Goal: Information Seeking & Learning: Learn about a topic

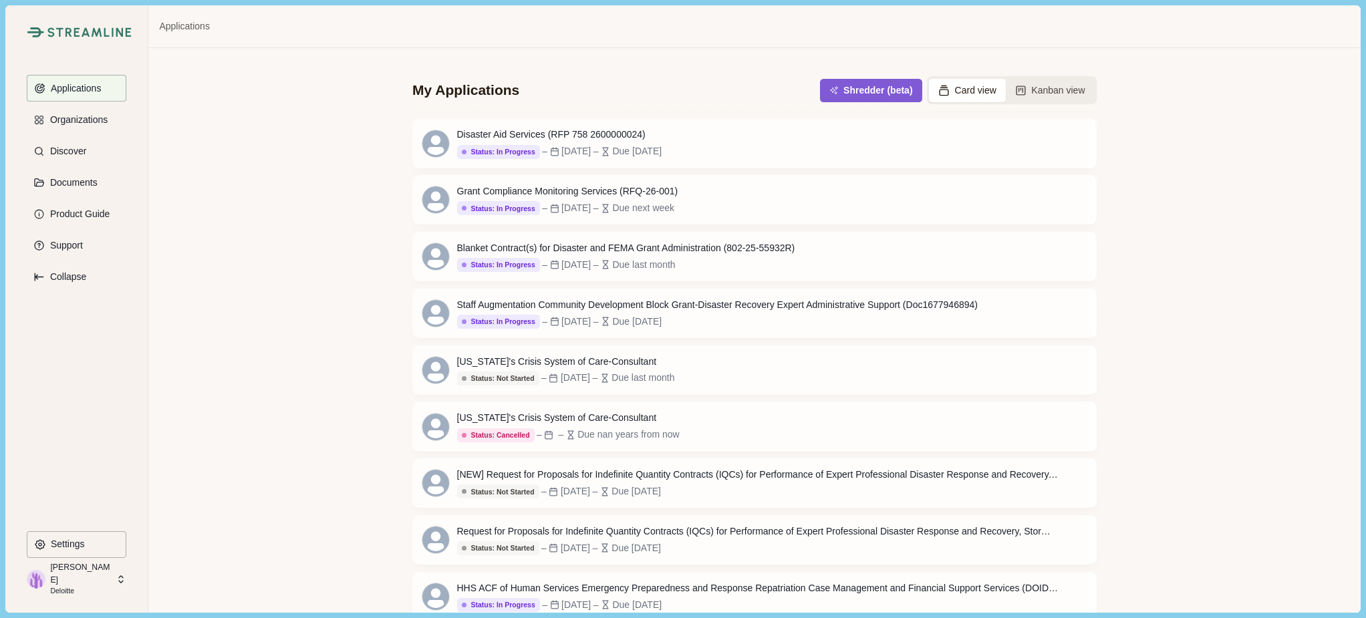
click at [70, 31] on img at bounding box center [89, 32] width 84 height 10
click at [45, 158] on button "Discover" at bounding box center [77, 151] width 100 height 27
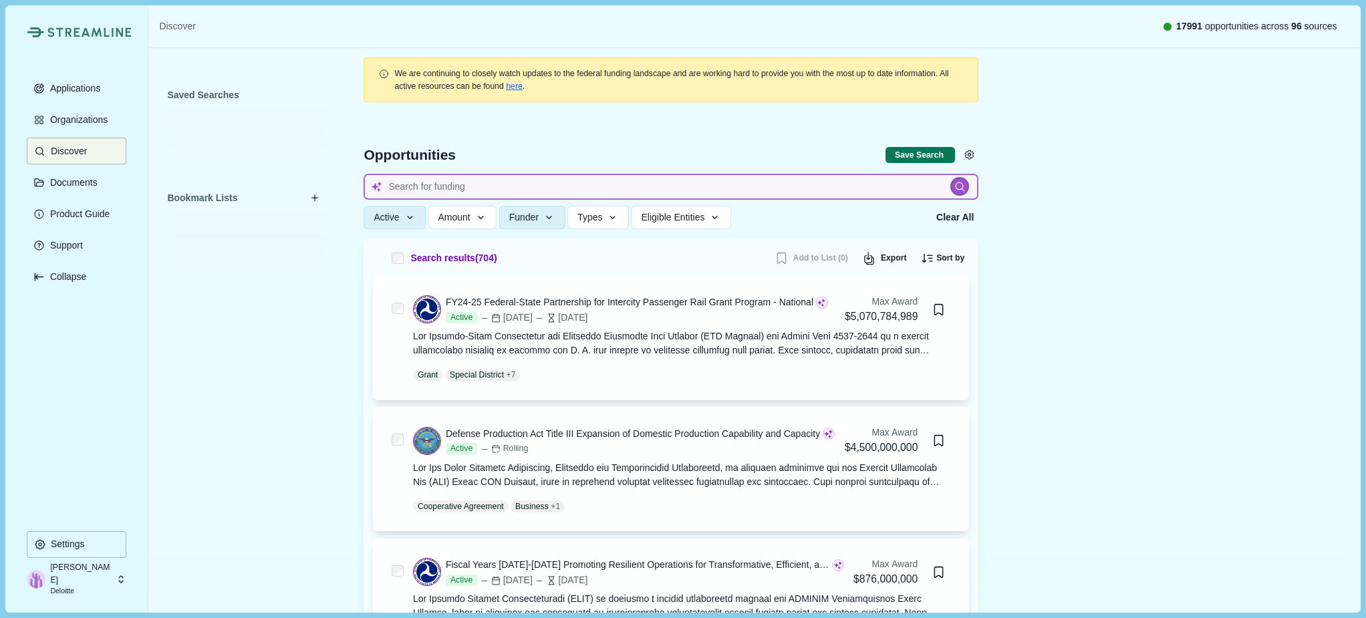
click at [504, 186] on input at bounding box center [671, 187] width 615 height 26
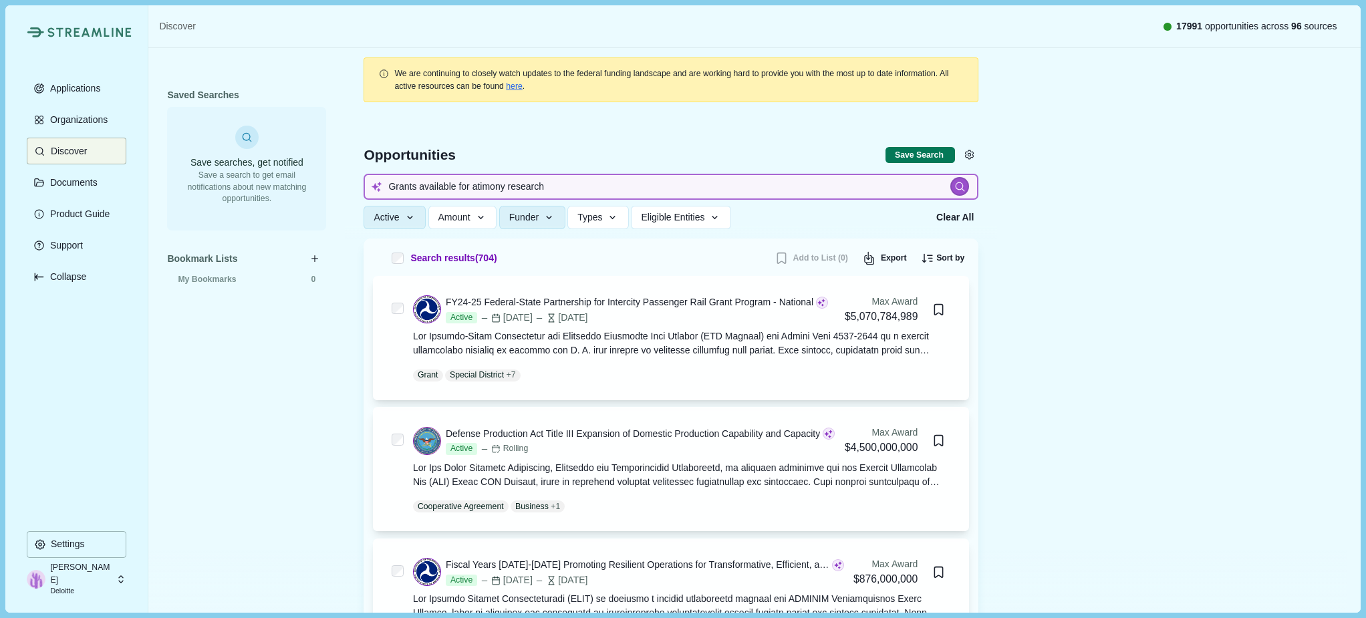
type input "Grants available for atimony research"
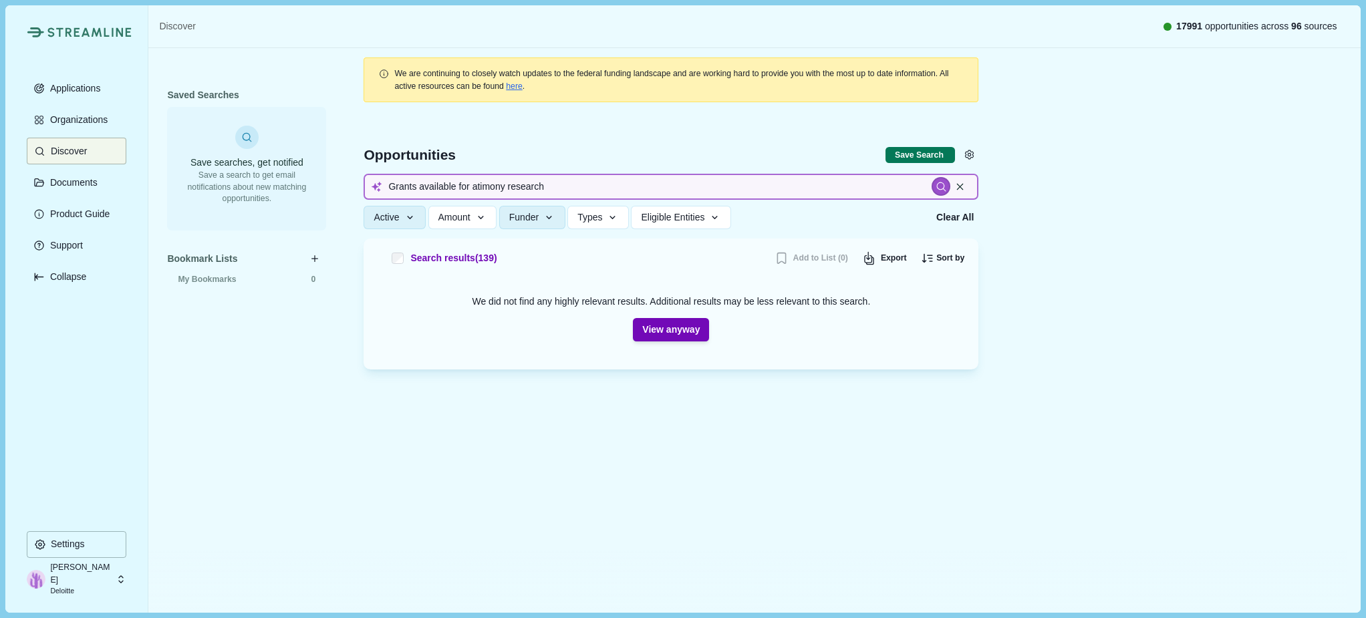
click at [567, 195] on input "Grants available for atimony research" at bounding box center [671, 187] width 615 height 26
type input "Grants available for rare earth"
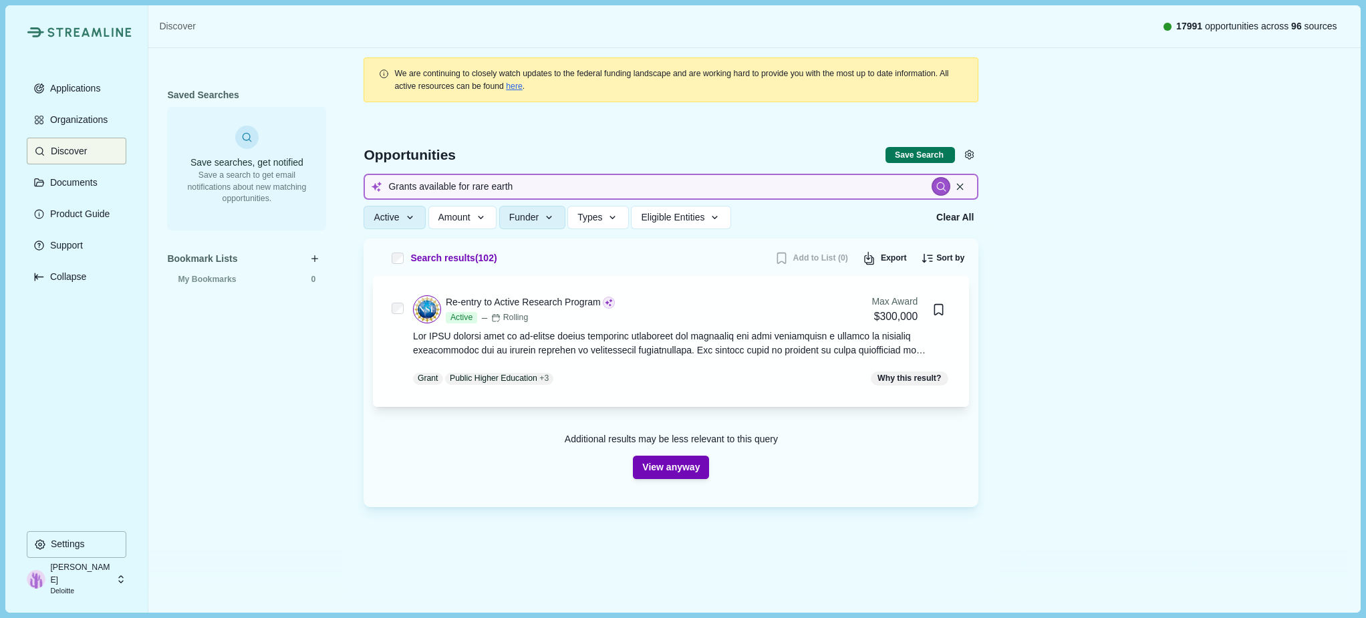
drag, startPoint x: 469, startPoint y: 190, endPoint x: 605, endPoint y: 192, distance: 135.7
click at [469, 190] on input "Grants available for rare earth" at bounding box center [671, 187] width 615 height 26
type input "rare earth"
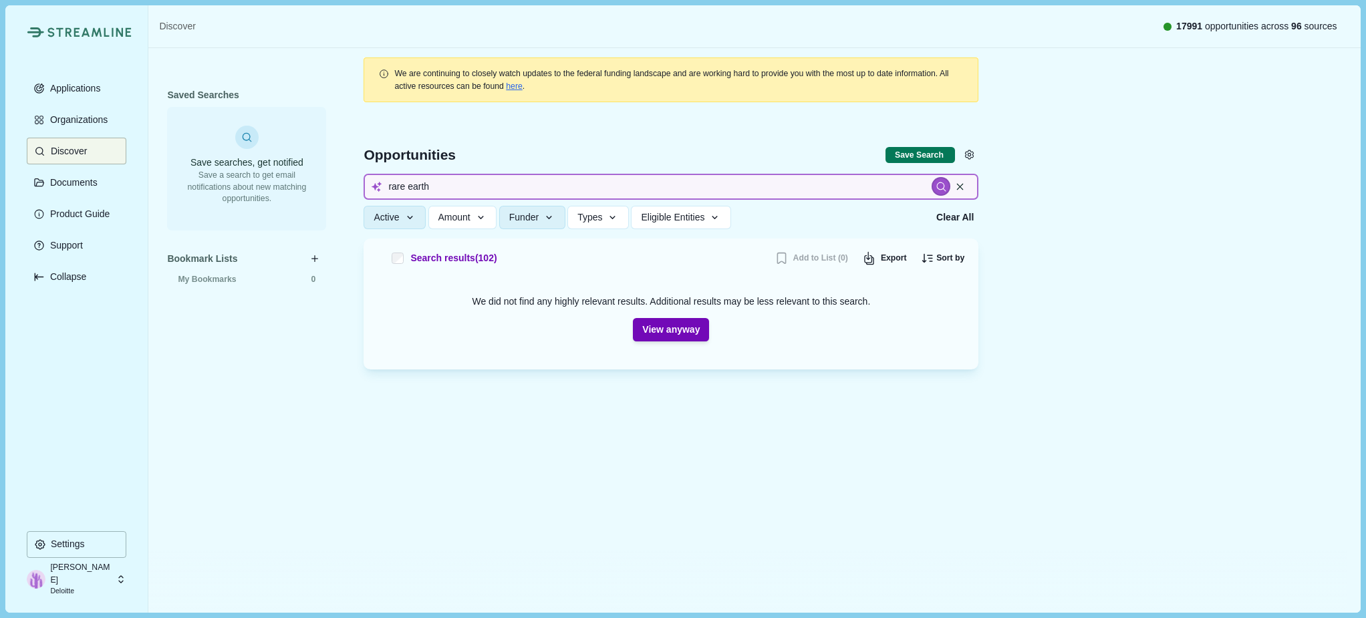
click at [649, 191] on input "rare earth" at bounding box center [671, 187] width 615 height 26
type input "DOE, rare earth"
click at [517, 144] on div at bounding box center [671, 174] width 652 height 128
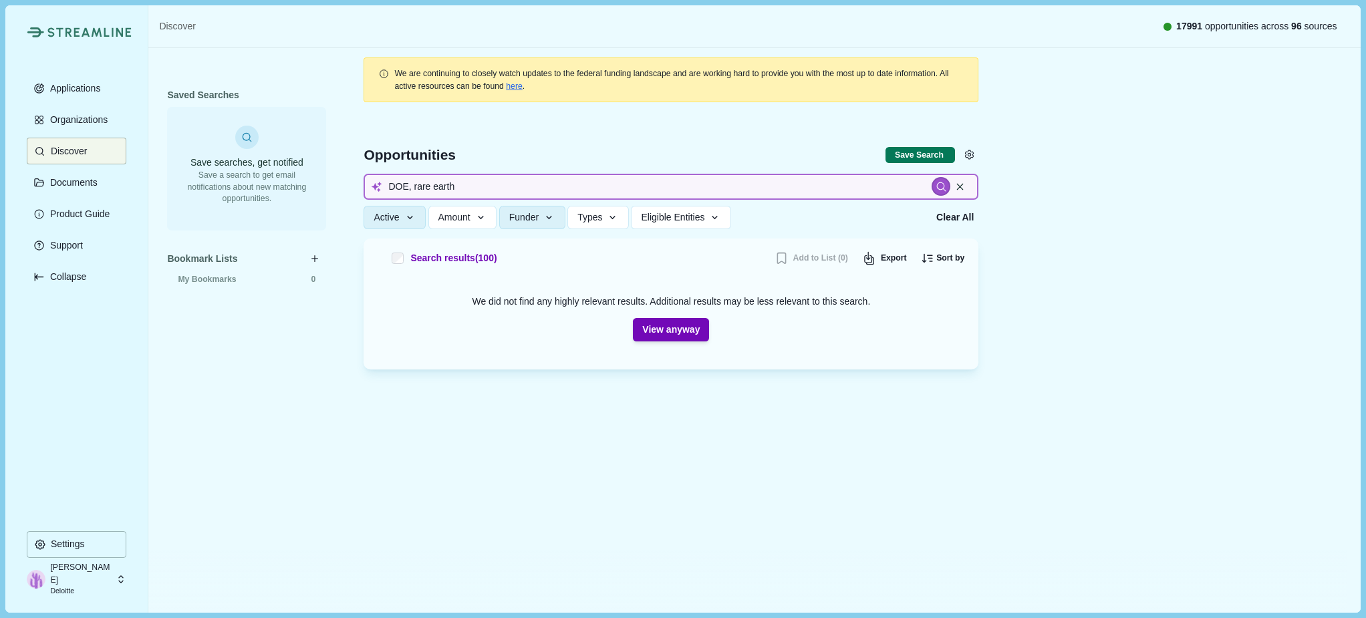
click at [518, 195] on input "DOE, rare earth" at bounding box center [671, 187] width 615 height 26
type input "D"
drag, startPoint x: 301, startPoint y: 430, endPoint x: 565, endPoint y: 398, distance: 265.9
click at [301, 430] on div "Saved Searches Save searches, get notified Save a search to get email notificat…" at bounding box center [246, 333] width 159 height 495
click at [444, 186] on input at bounding box center [671, 187] width 615 height 26
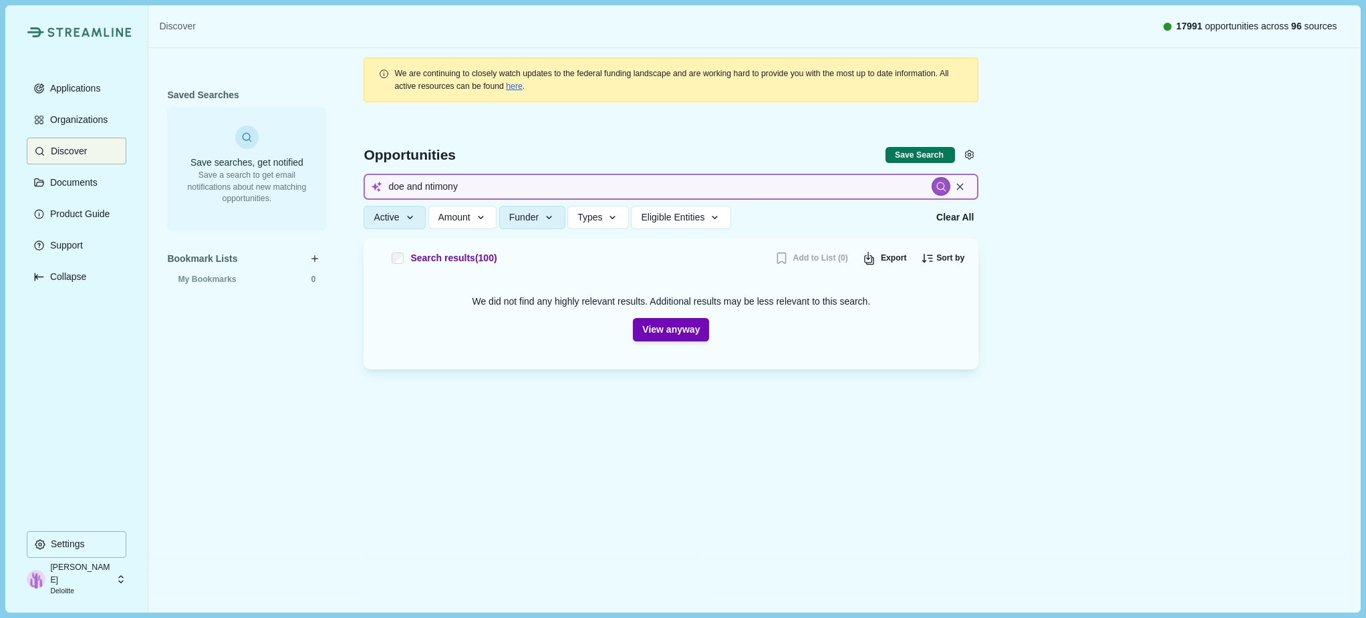
type input "doe and ntimony"
drag, startPoint x: 424, startPoint y: 185, endPoint x: 493, endPoint y: 185, distance: 69.5
click at [428, 186] on input "doe and ntimony" at bounding box center [671, 187] width 615 height 26
type input "doe and antimony"
click at [426, 186] on input "doe and antimony" at bounding box center [671, 187] width 615 height 26
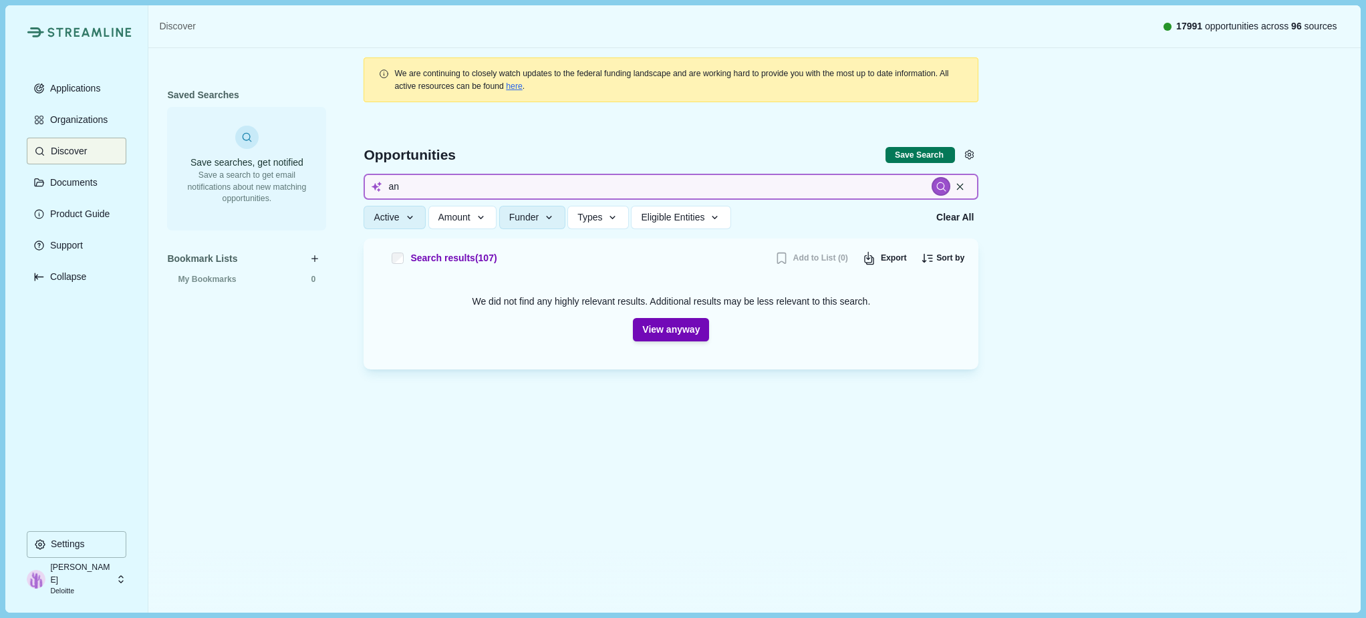
type input "a"
type input "Research into"
type input "R"
type input "Energy, mining and antimony"
click at [287, 399] on div "Saved Searches Save searches, get notified Save a search to get email notificat…" at bounding box center [246, 333] width 159 height 495
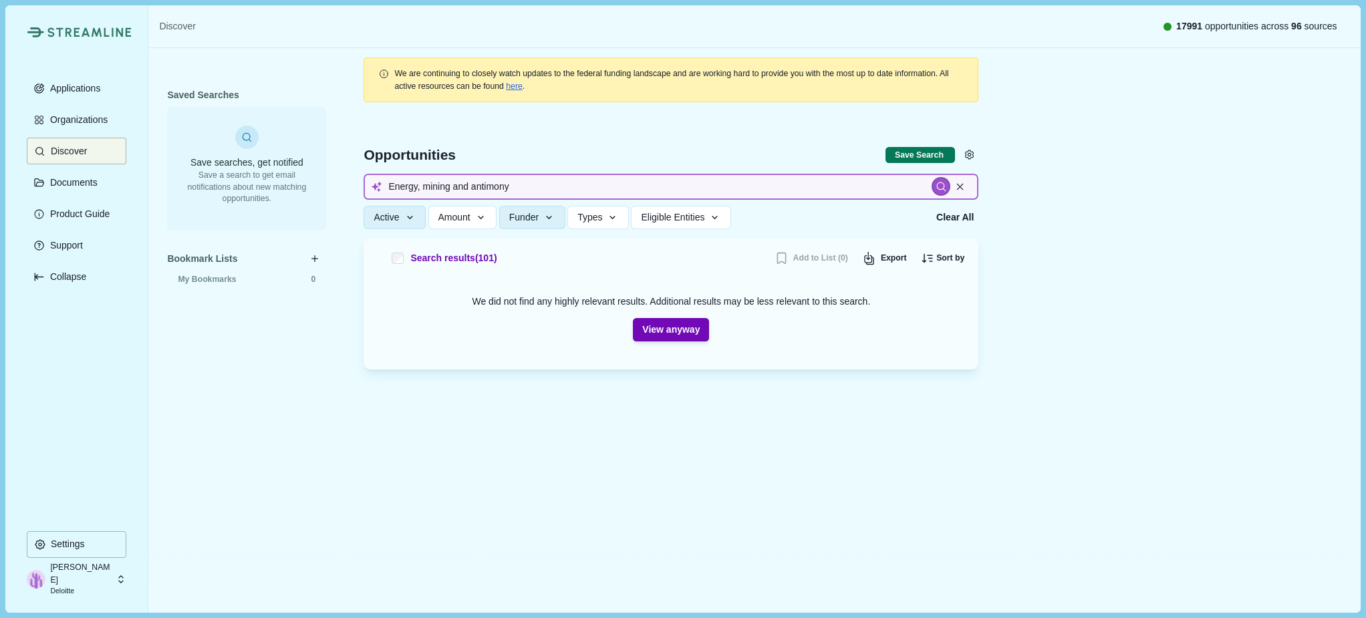
click at [514, 188] on input "Energy, mining and antimony" at bounding box center [671, 187] width 615 height 26
type input "Energy and mining"
click at [537, 178] on input "Energy and mining" at bounding box center [671, 187] width 615 height 26
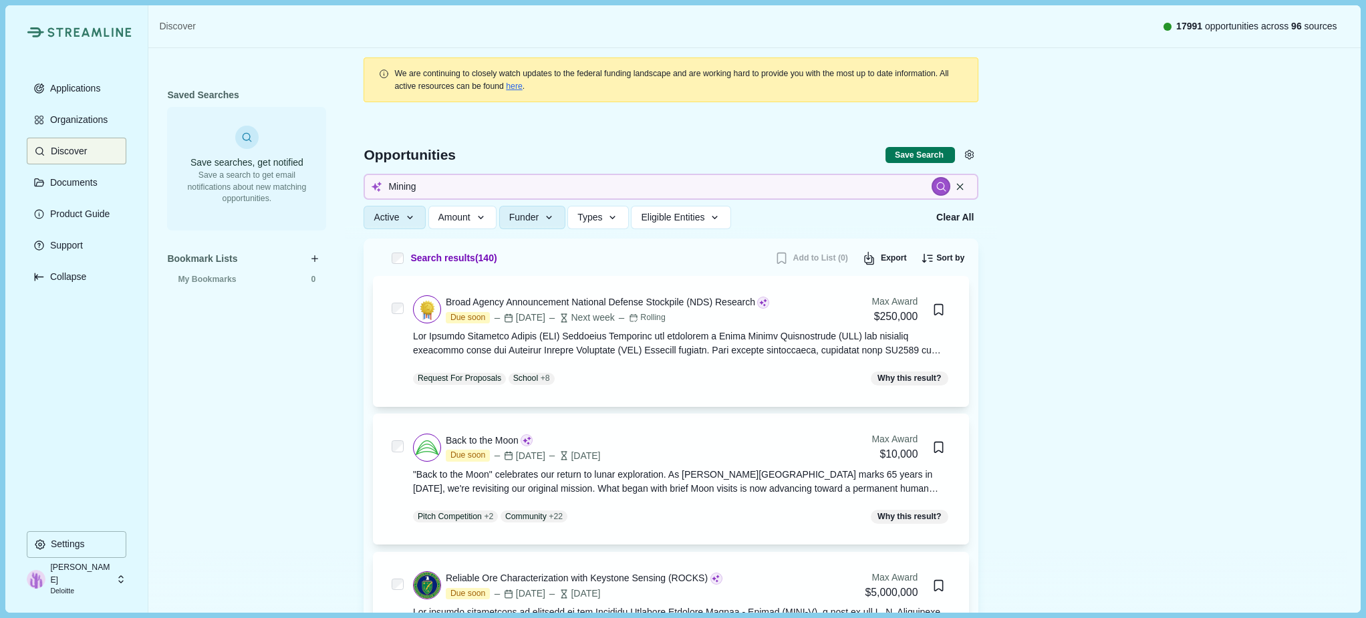
click at [42, 394] on div "Applications Organizations Discover Documents Product Guide Support Collapse" at bounding box center [77, 303] width 100 height 456
click at [303, 462] on div "Saved Searches Save searches, get notified Save a search to get email notificat…" at bounding box center [246, 333] width 159 height 495
click at [146, 370] on div "Streamline Climate Applications Organizations Discover Documents Product Guide …" at bounding box center [76, 308] width 143 height 607
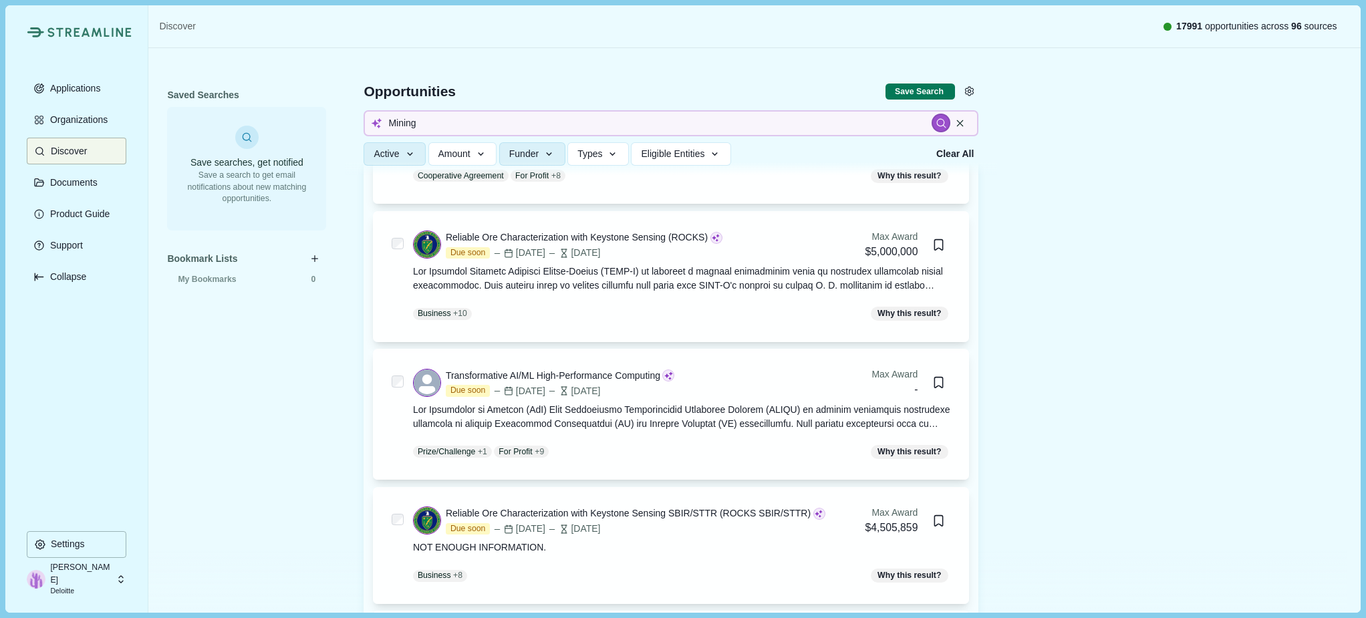
scroll to position [401, 0]
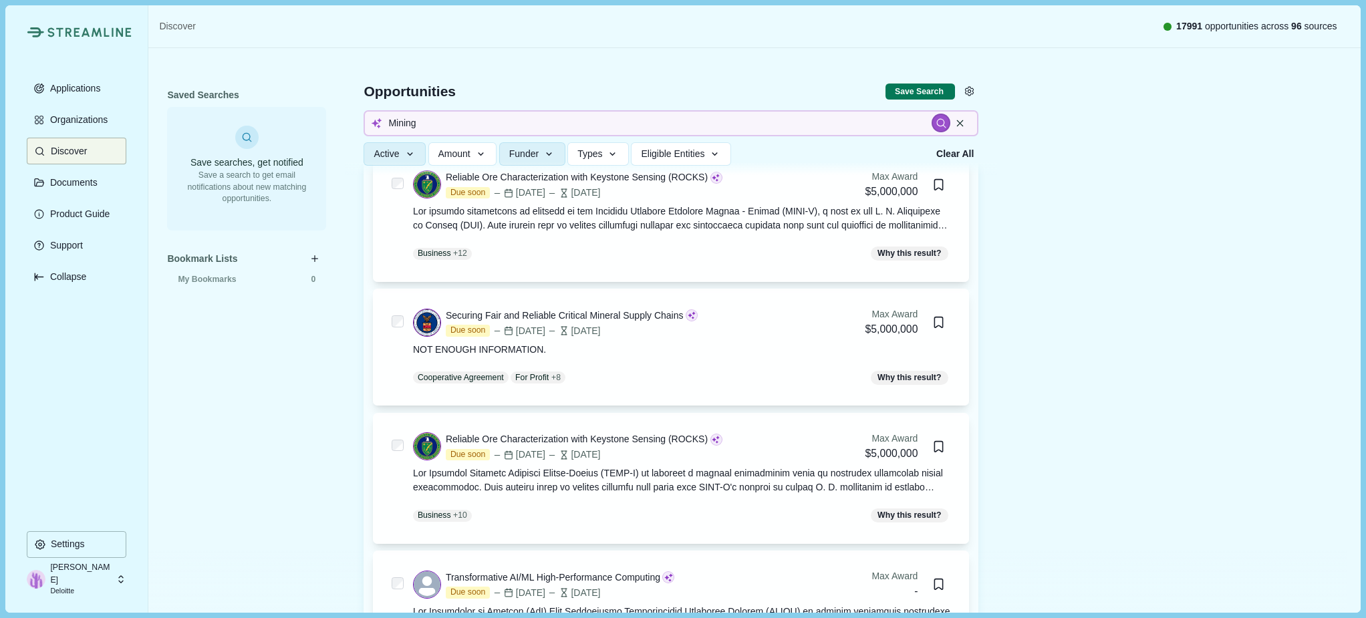
click at [482, 122] on input "Mining" at bounding box center [671, 123] width 615 height 26
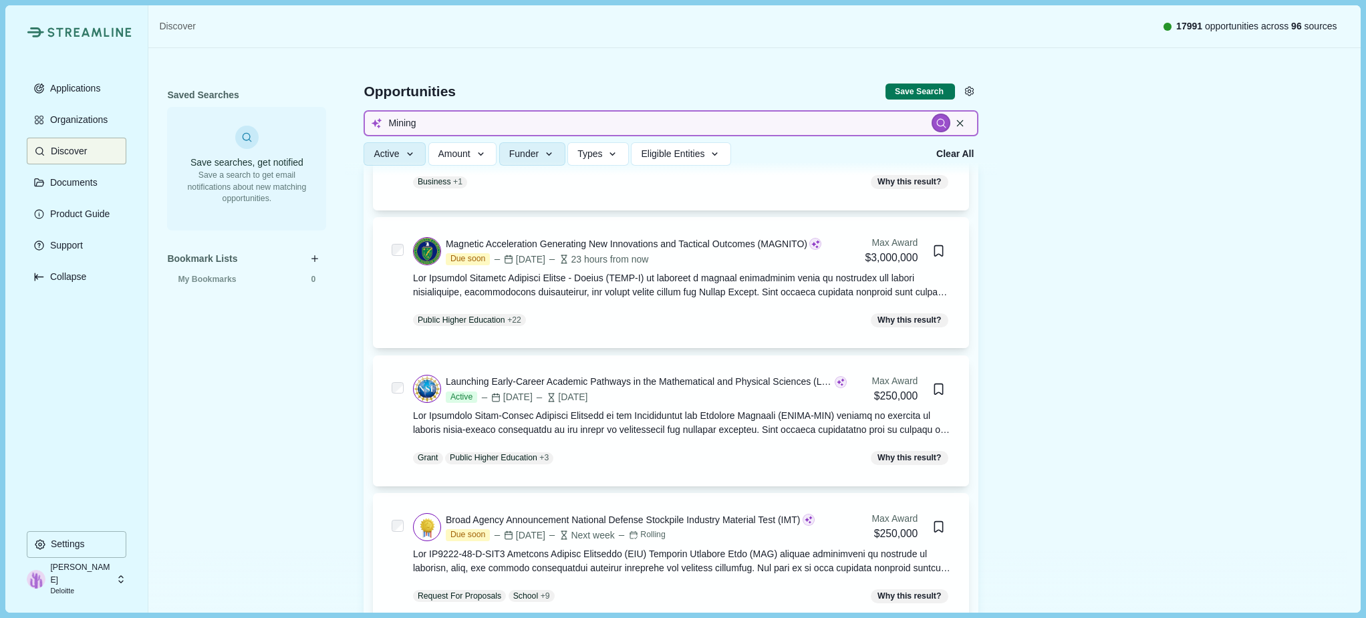
scroll to position [1604, 0]
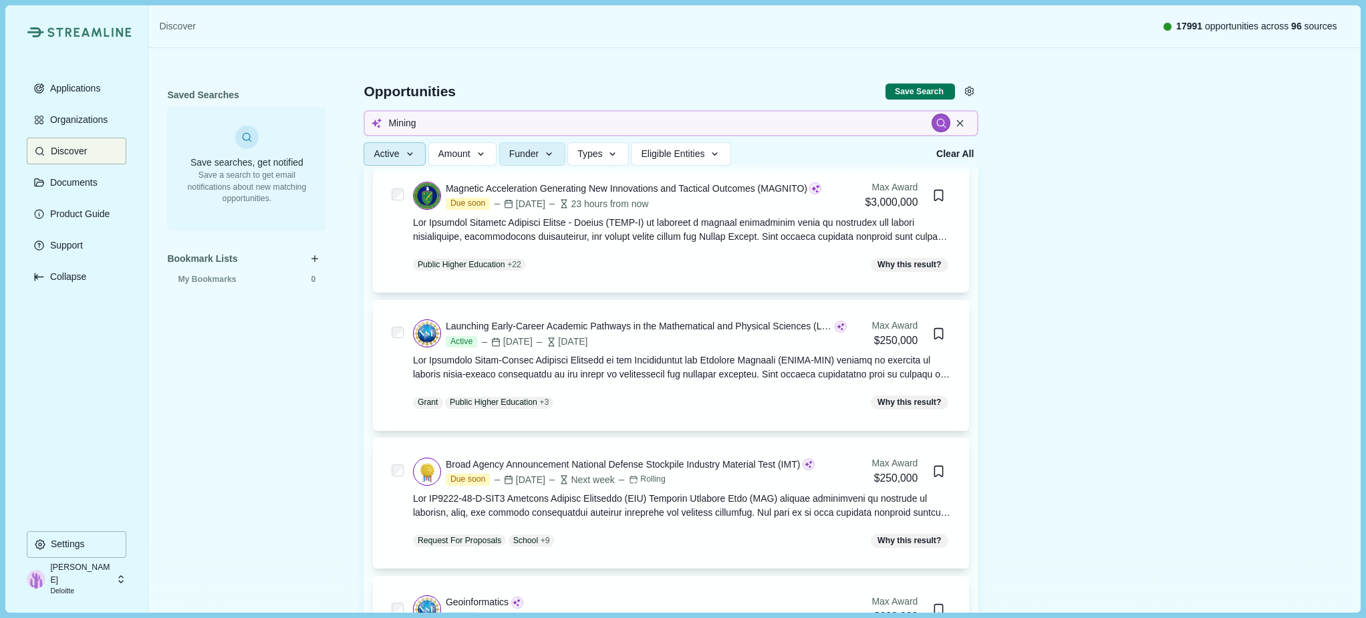
click at [407, 150] on icon "button" at bounding box center [410, 154] width 12 height 12
click at [451, 154] on span "Amount" at bounding box center [434, 153] width 32 height 11
click at [515, 154] on span "Funder" at bounding box center [523, 153] width 29 height 11
click at [582, 148] on span "Types" at bounding box center [569, 153] width 25 height 11
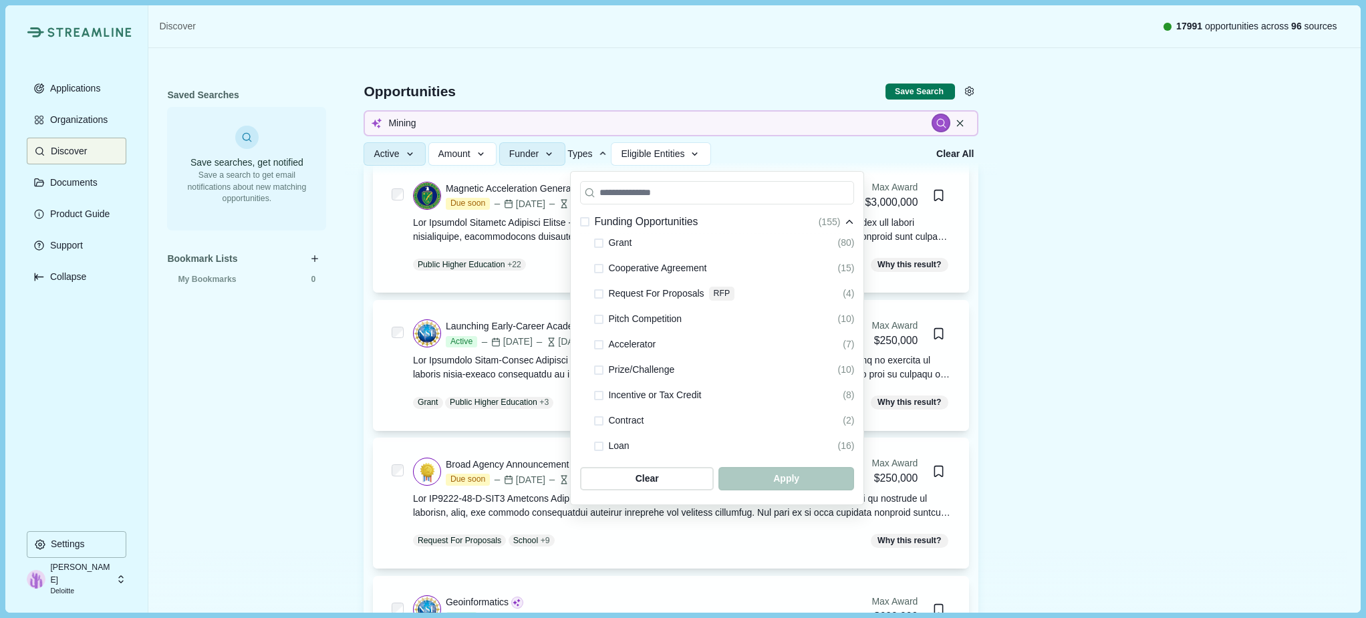
click at [606, 247] on div "Grant" at bounding box center [612, 243] width 37 height 16
click at [600, 245] on span at bounding box center [598, 243] width 9 height 9
click at [769, 481] on span "button" at bounding box center [786, 479] width 129 height 22
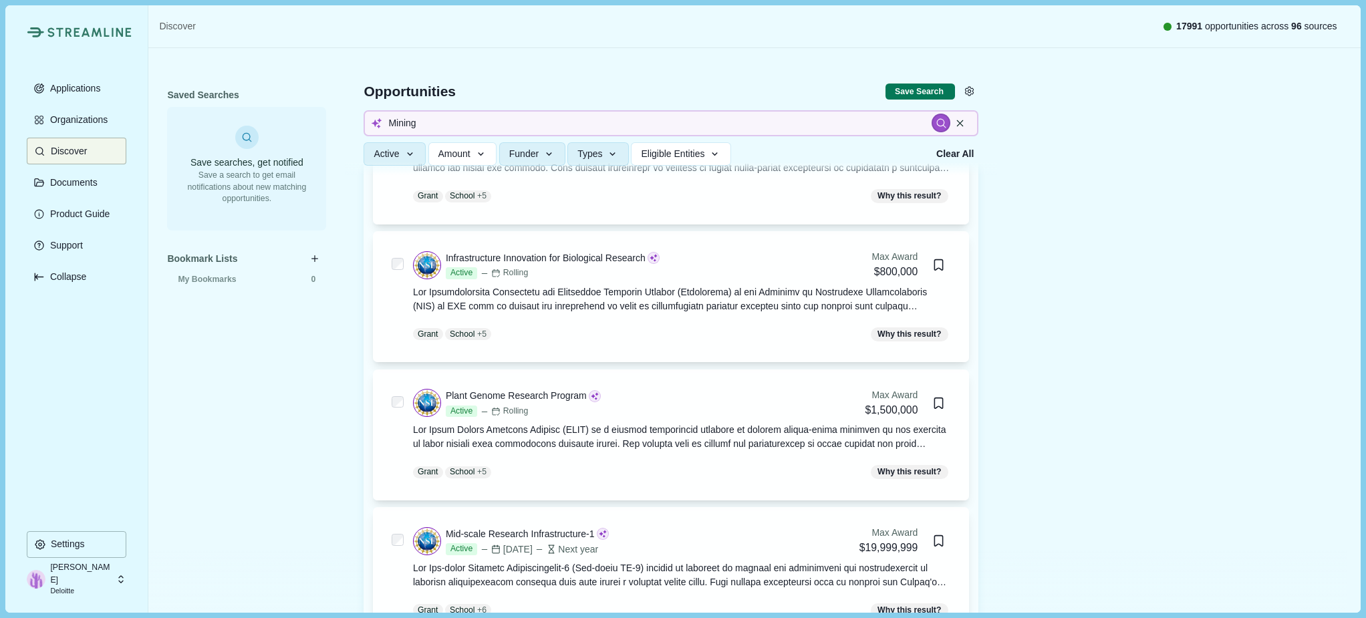
scroll to position [1059, 0]
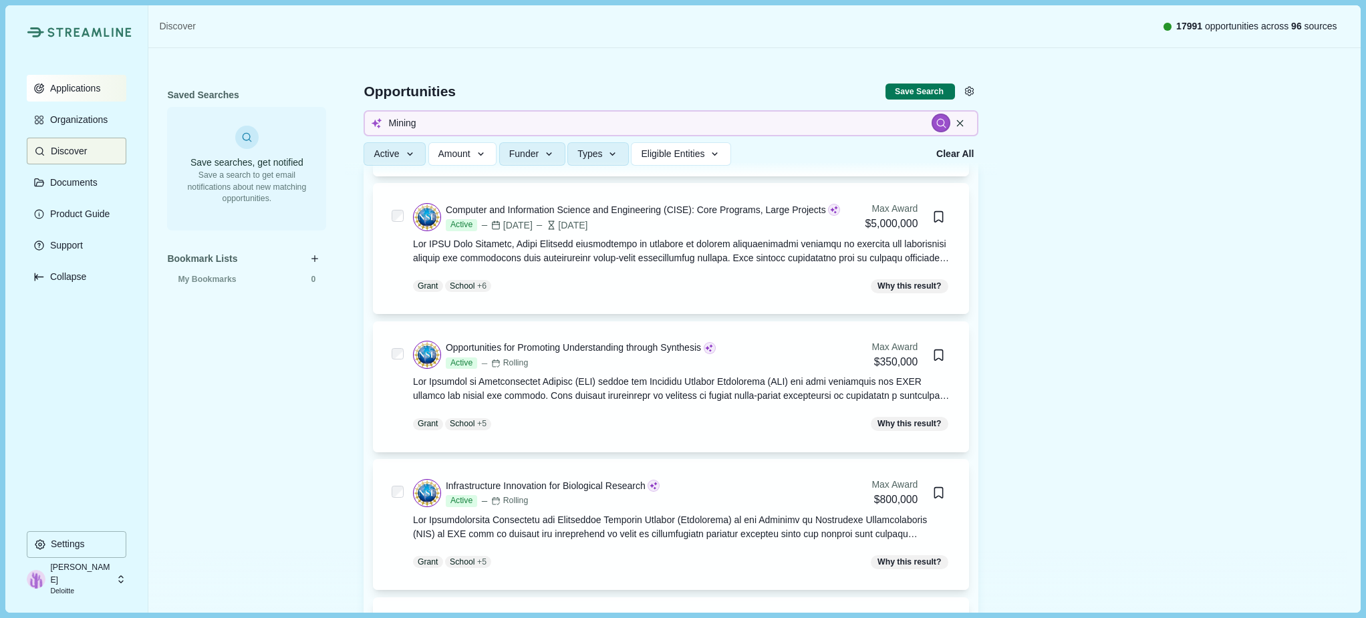
click at [80, 92] on p "Applications" at bounding box center [72, 88] width 55 height 11
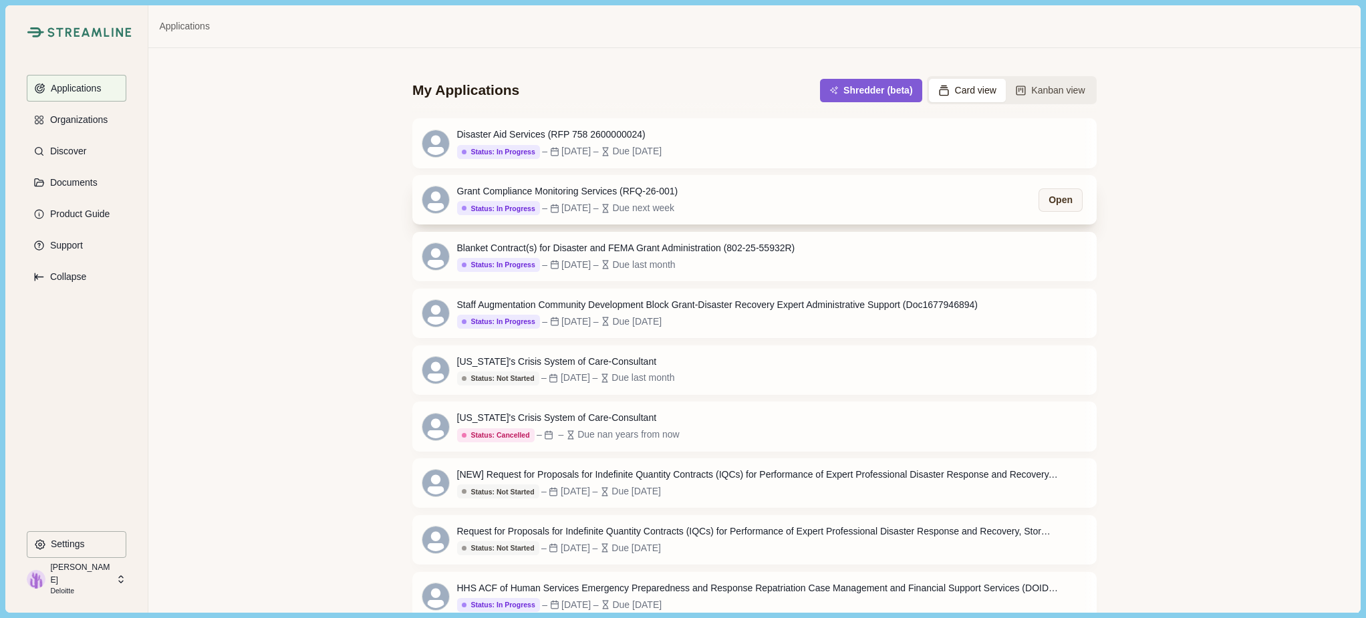
click at [500, 195] on div "Grant Compliance Monitoring Services (RFQ-26-001)" at bounding box center [567, 191] width 221 height 14
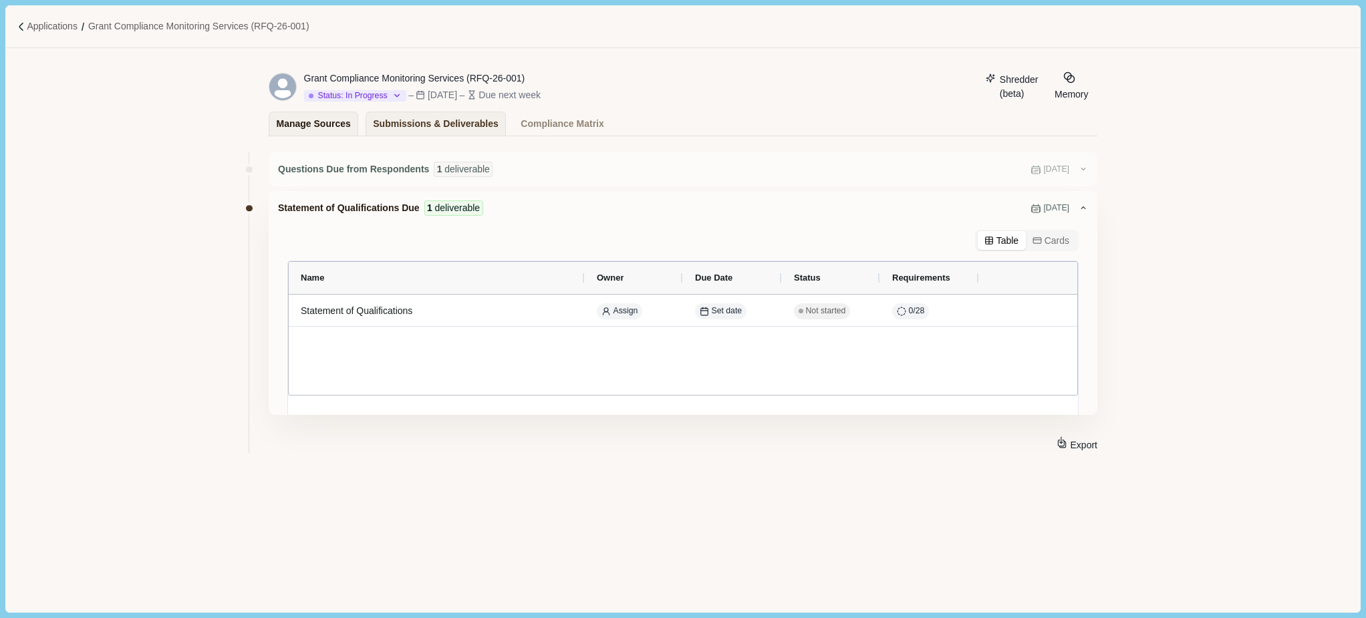
click at [338, 121] on div "Manage Sources" at bounding box center [314, 123] width 74 height 23
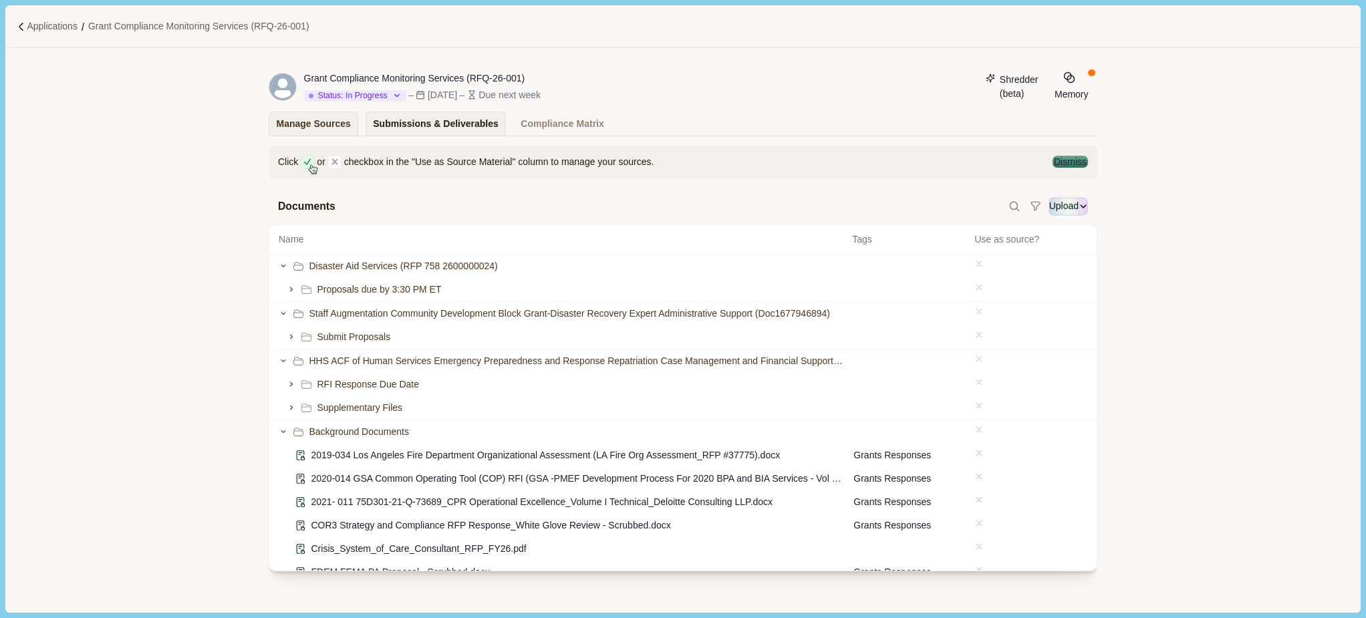
click at [391, 120] on div "Submissions & Deliverables" at bounding box center [436, 123] width 126 height 23
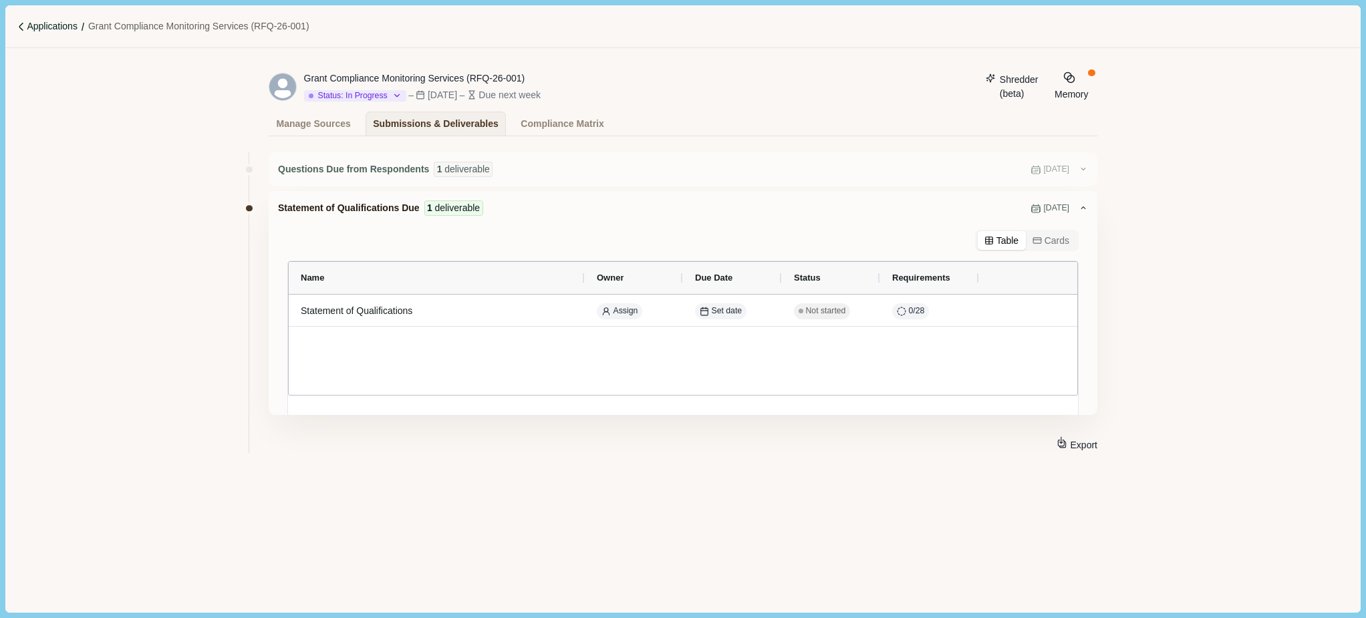
click at [53, 32] on p "Applications" at bounding box center [52, 26] width 51 height 14
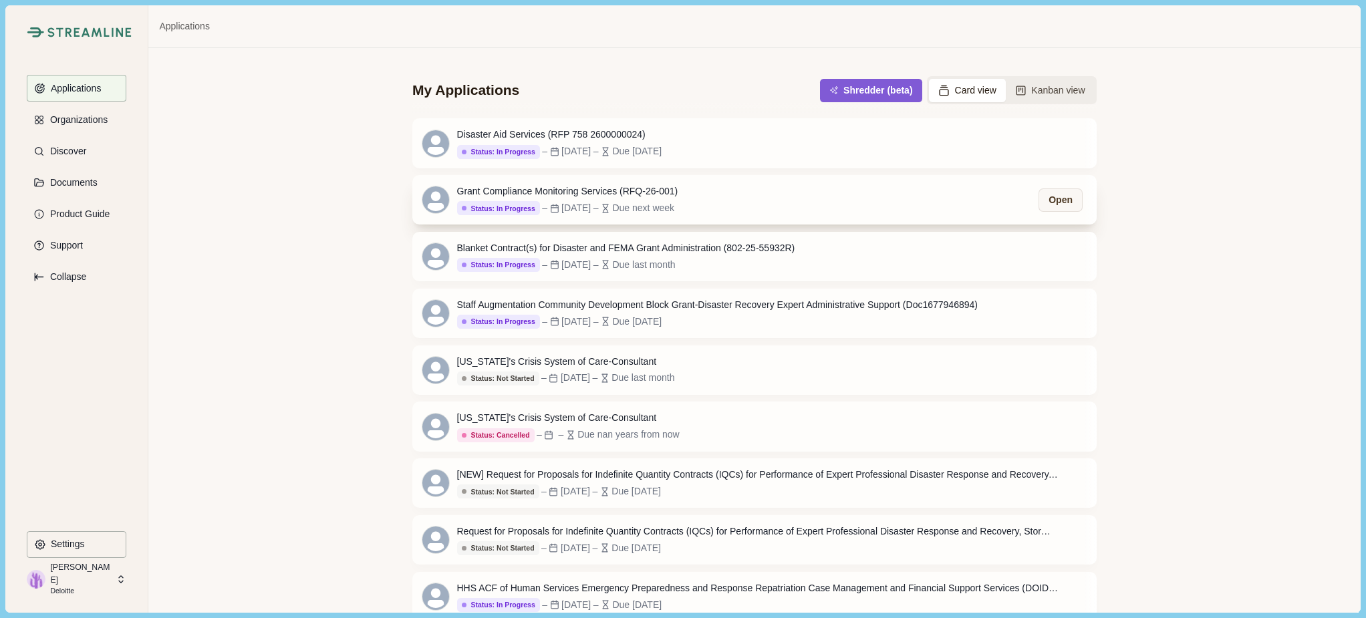
click at [541, 190] on div "Grant Compliance Monitoring Services (RFQ-26-001)" at bounding box center [567, 191] width 221 height 14
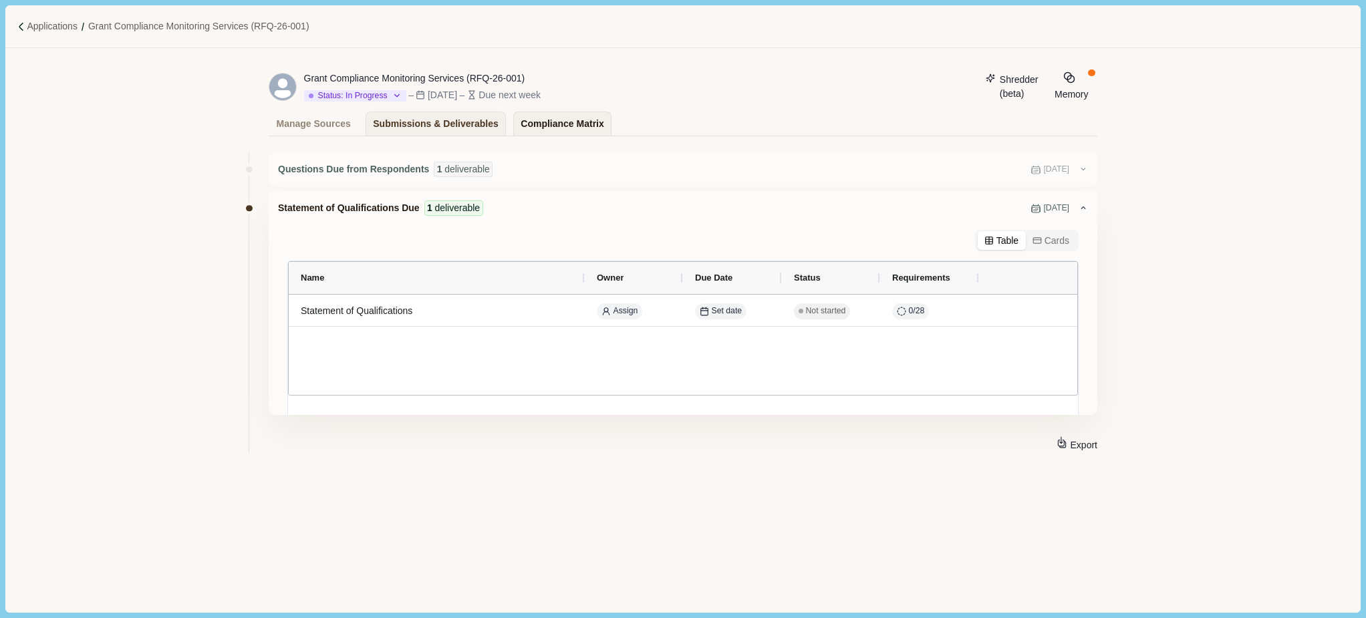
click at [584, 124] on div "Compliance Matrix" at bounding box center [562, 123] width 83 height 23
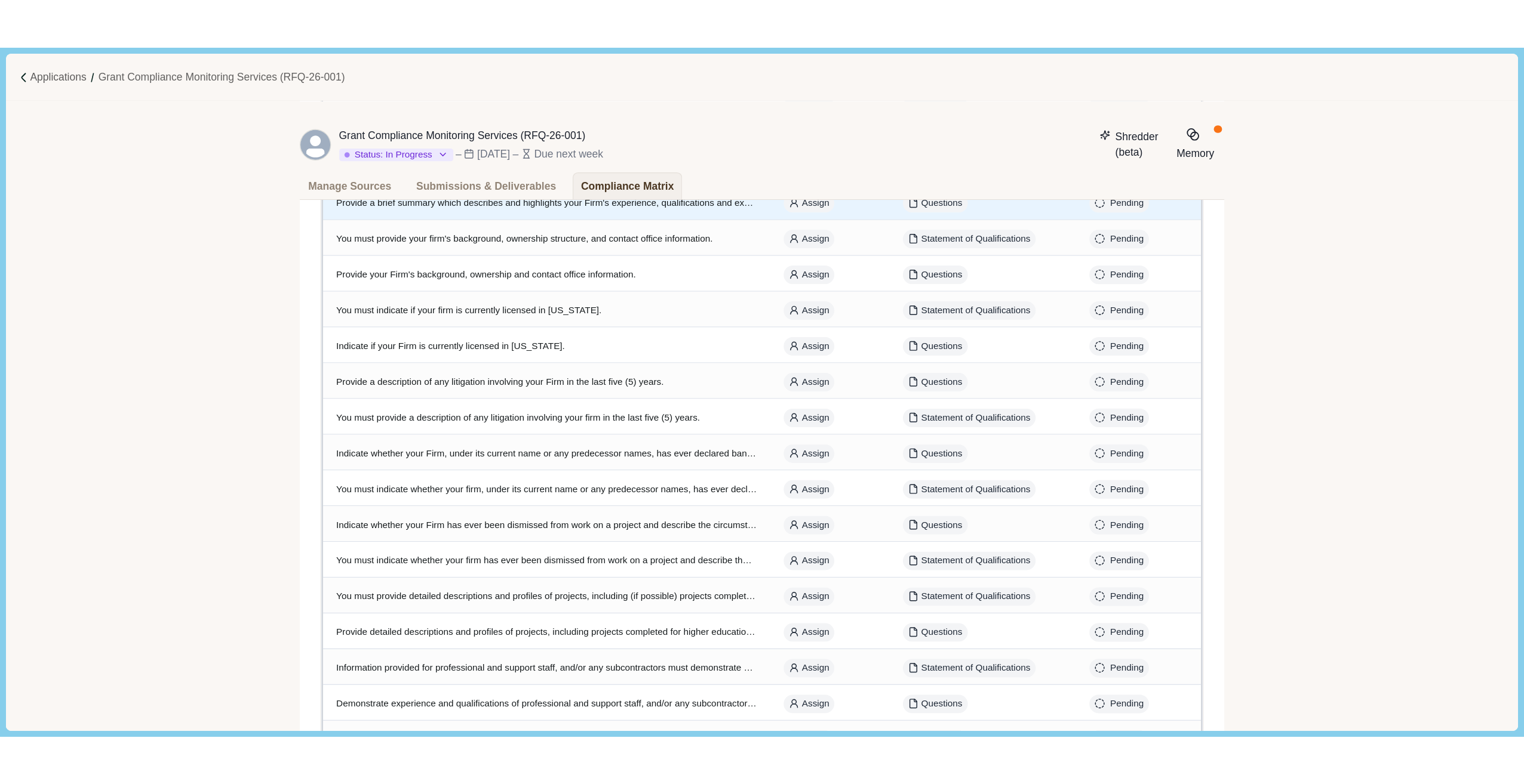
scroll to position [33, 0]
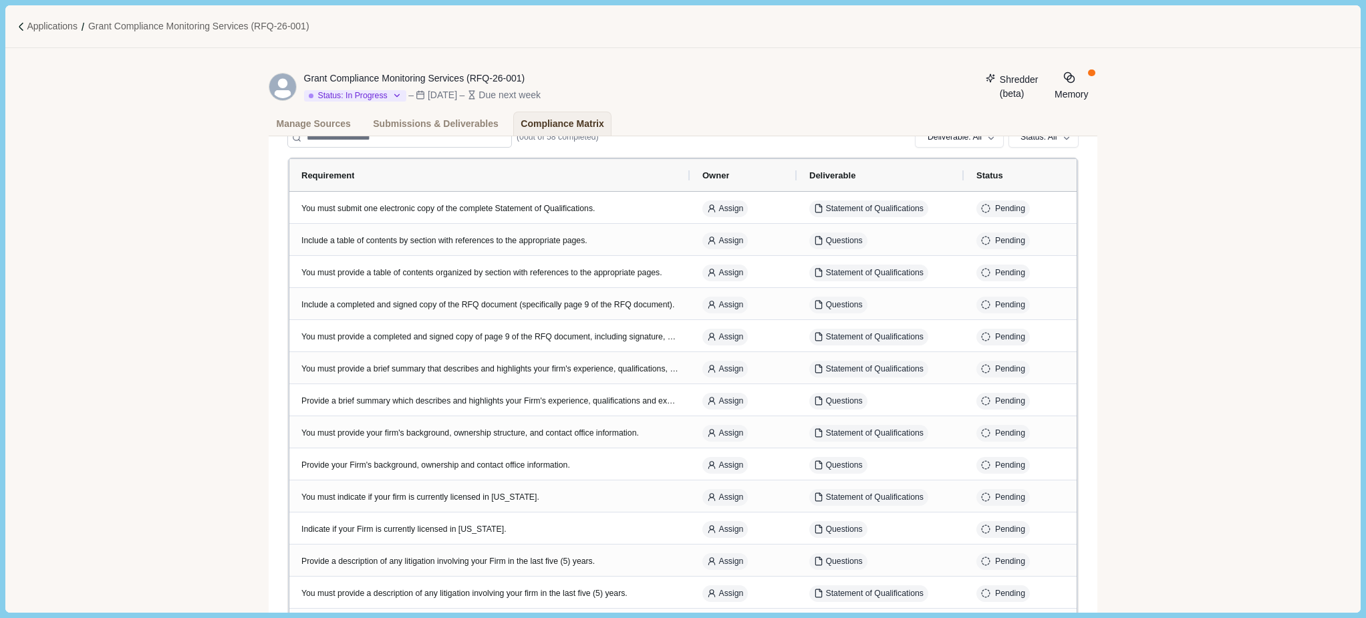
click at [979, 75] on button "Shredder (beta)" at bounding box center [1013, 87] width 68 height 30
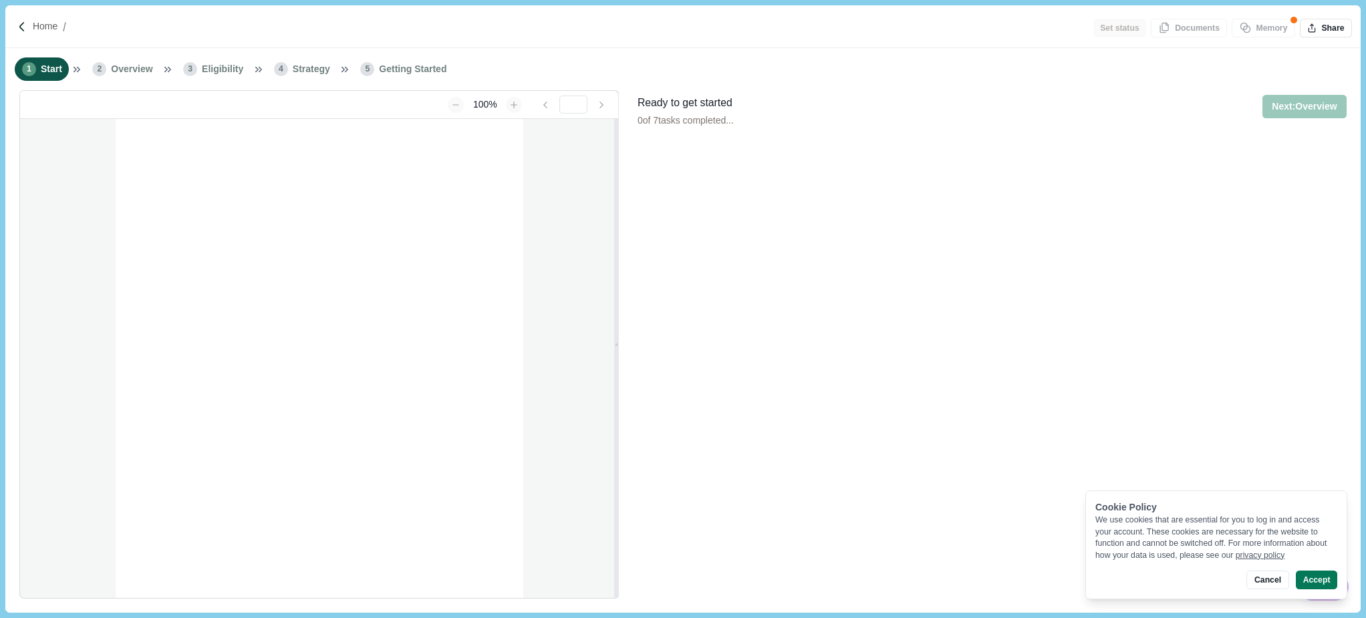
type input "**********"
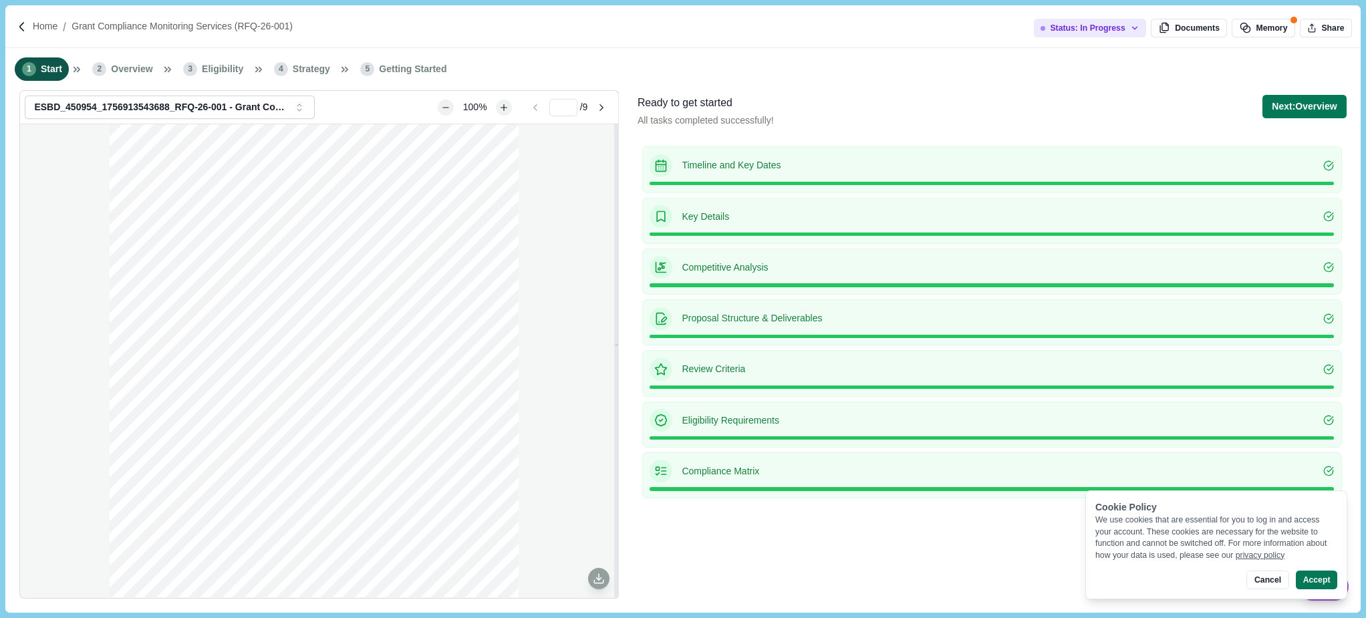
click at [148, 72] on span "Overview" at bounding box center [131, 69] width 41 height 14
click at [1276, 107] on button "Next: Overview" at bounding box center [1305, 106] width 84 height 23
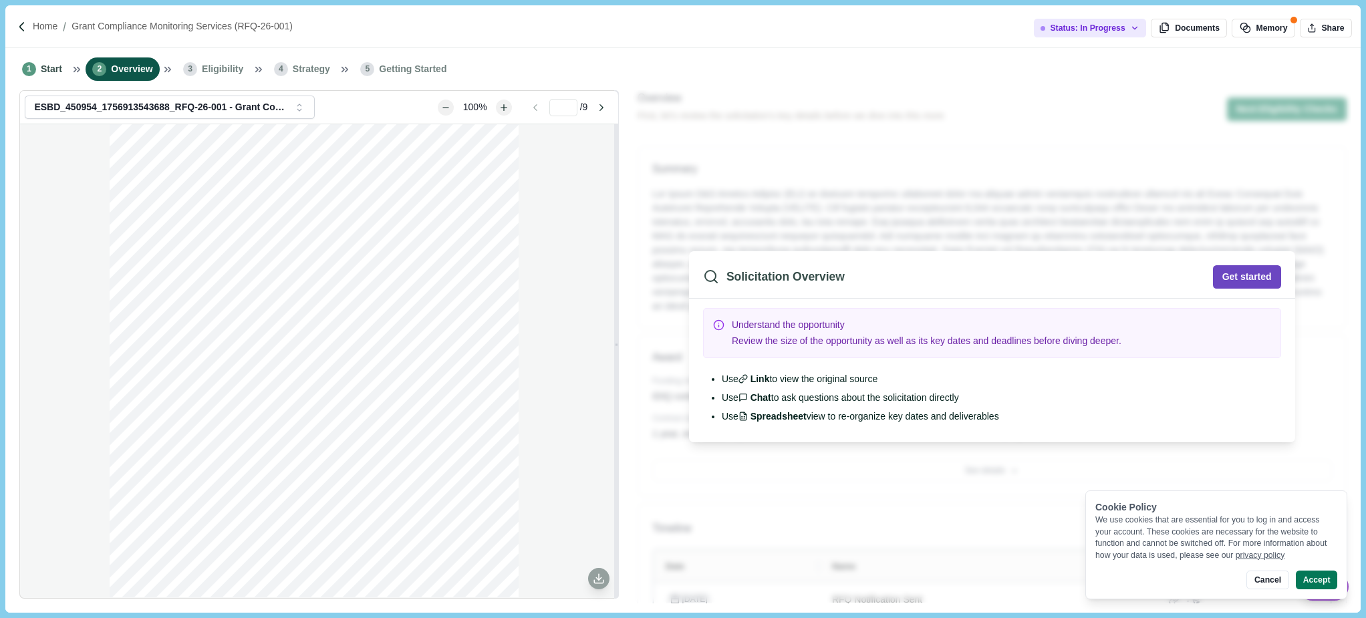
click at [1232, 276] on button "Get started" at bounding box center [1247, 276] width 68 height 23
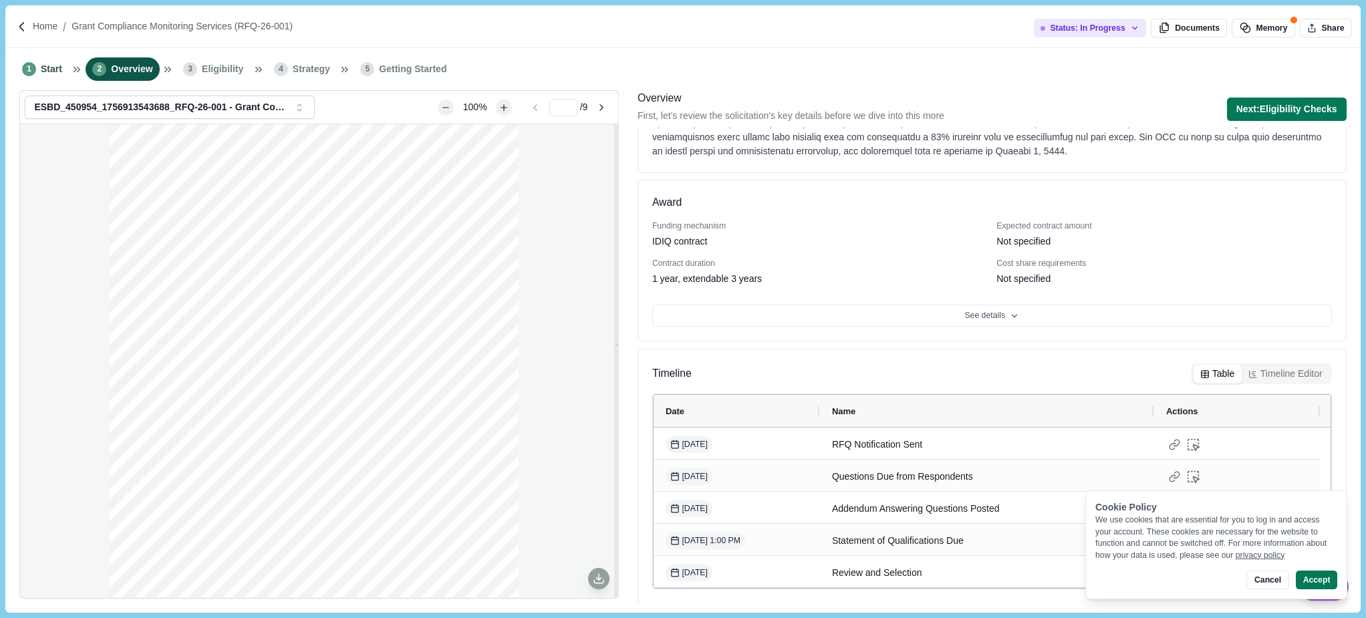
scroll to position [160, 0]
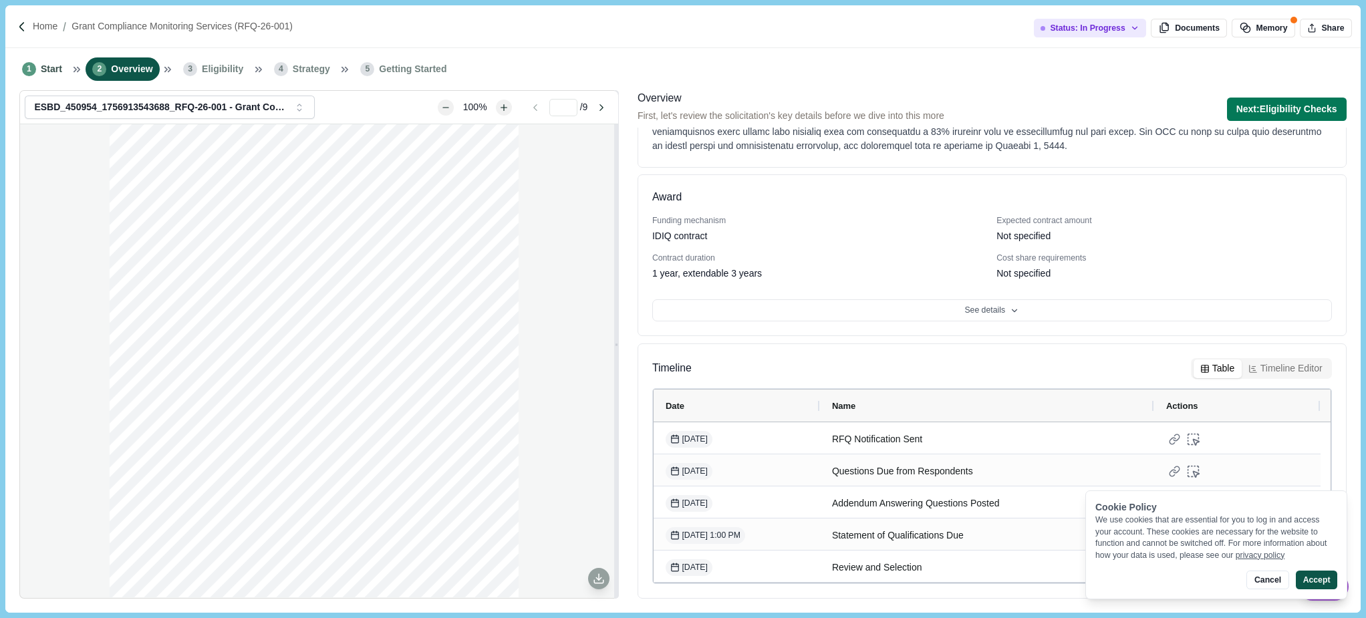
click at [1324, 577] on button "Accept" at bounding box center [1316, 580] width 41 height 19
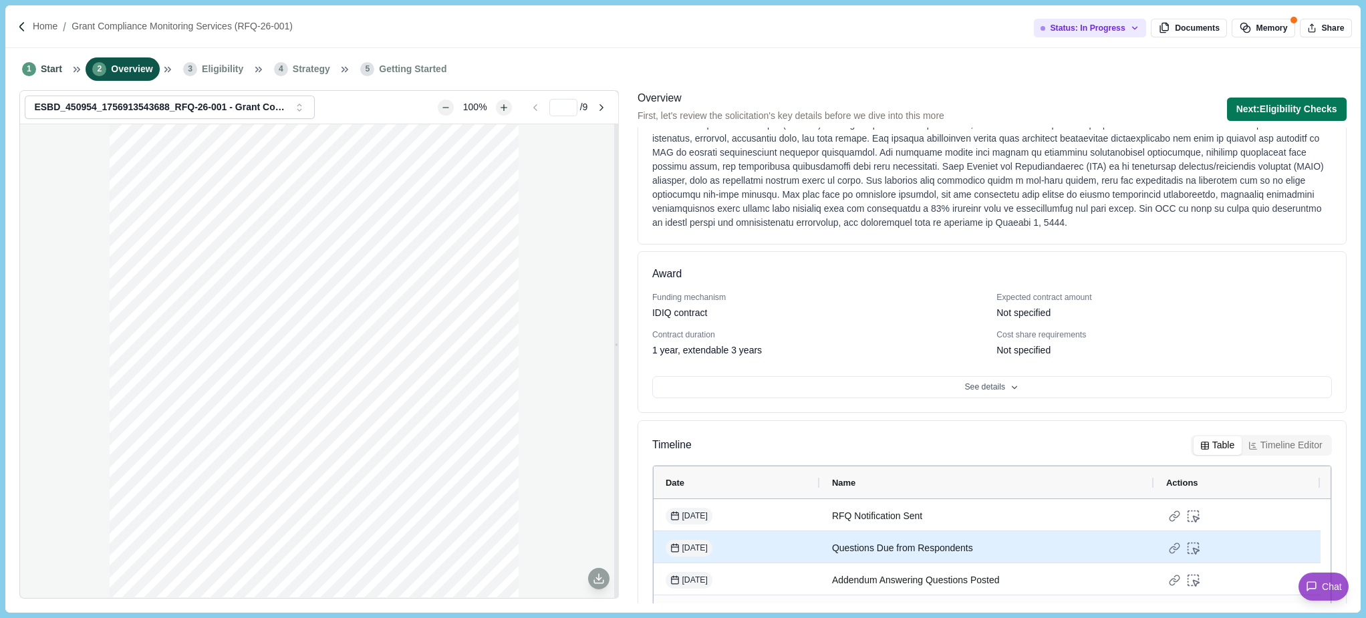
scroll to position [0, 0]
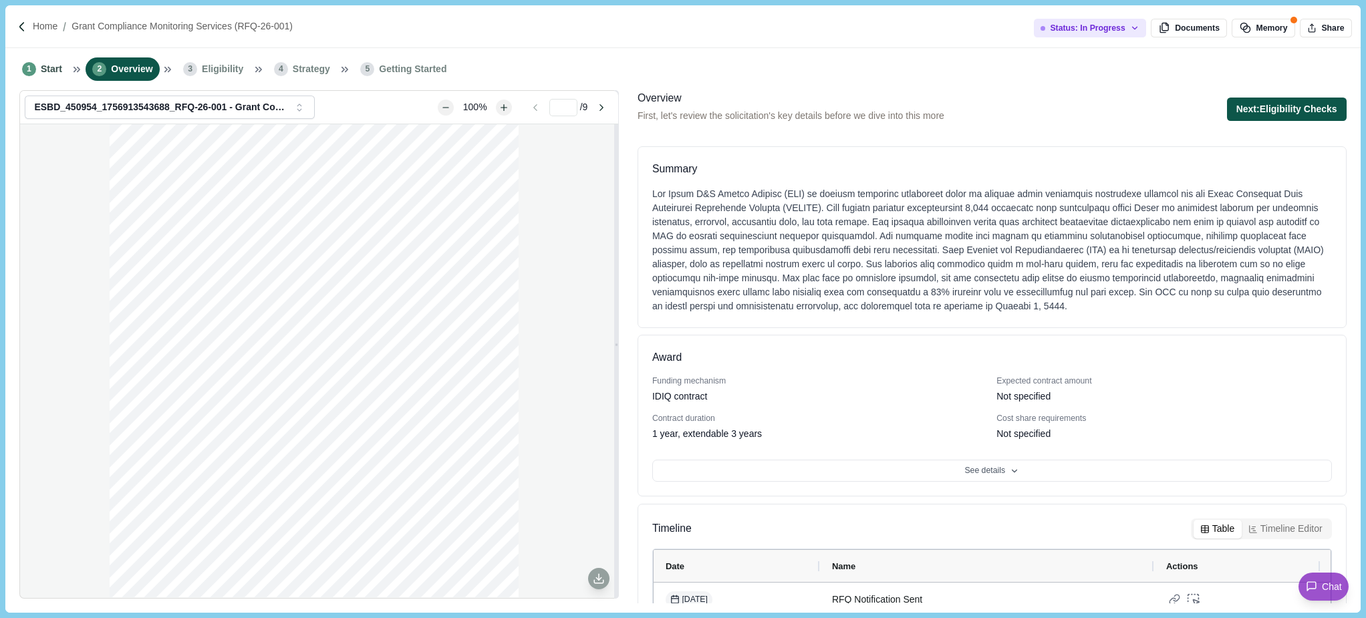
click at [1276, 104] on button "Next: Eligibility Checks" at bounding box center [1287, 109] width 120 height 23
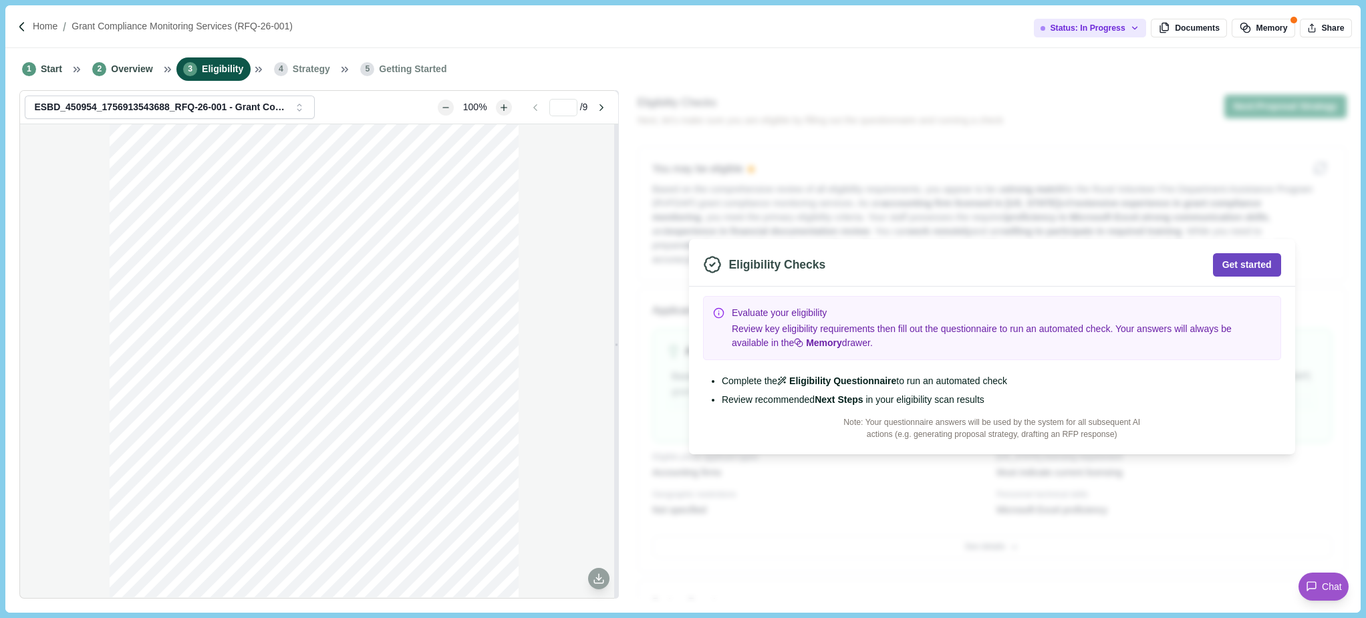
click at [1255, 262] on button "Get started" at bounding box center [1247, 264] width 68 height 23
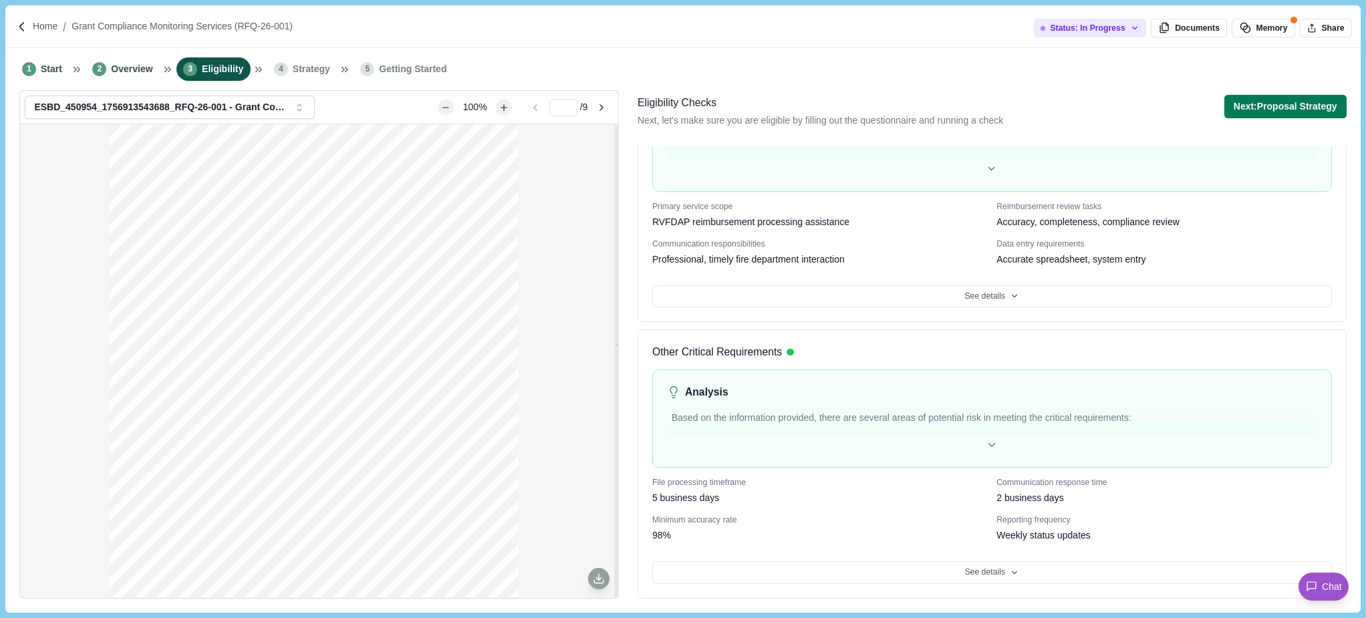
scroll to position [193, 0]
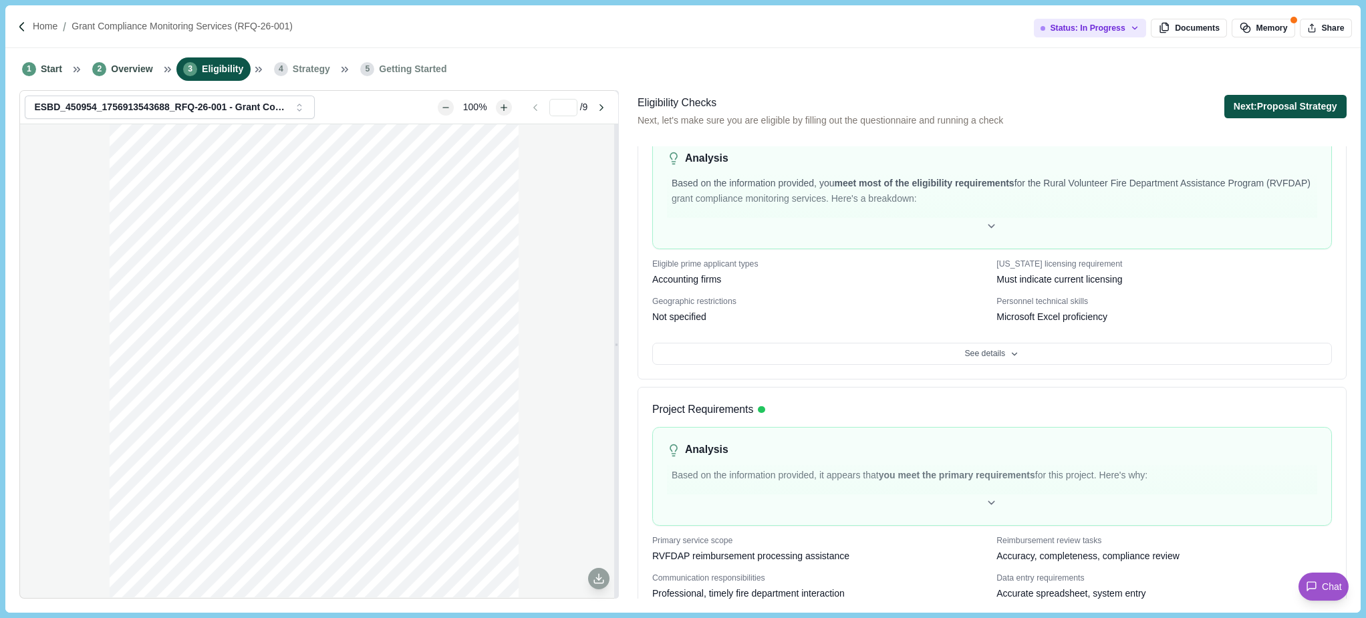
click at [1279, 104] on button "Next: Proposal Strategy" at bounding box center [1286, 106] width 122 height 23
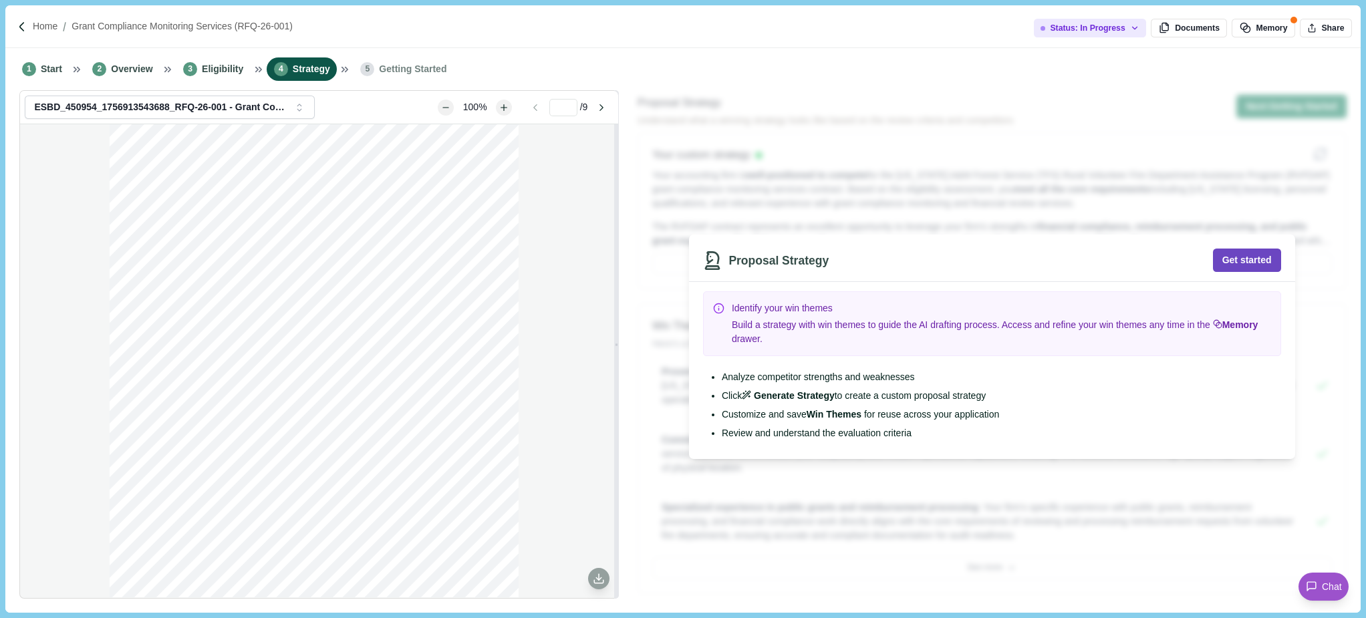
click at [1255, 263] on button "Get started" at bounding box center [1247, 260] width 68 height 23
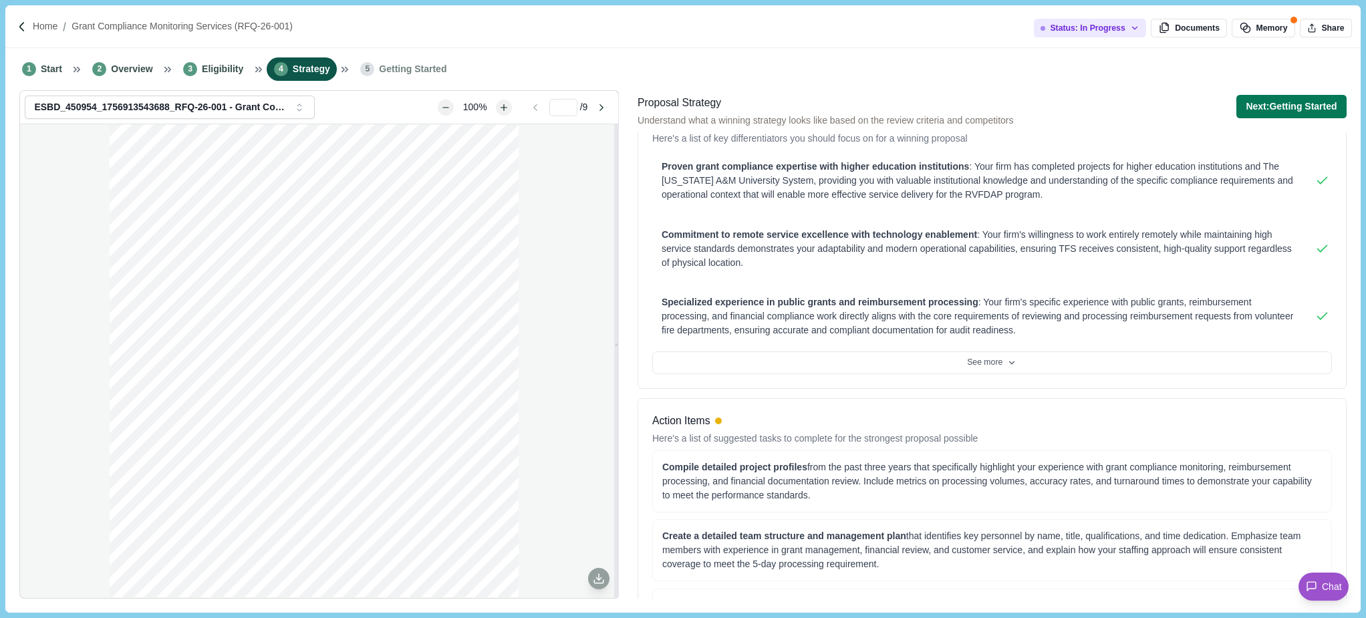
scroll to position [134, 0]
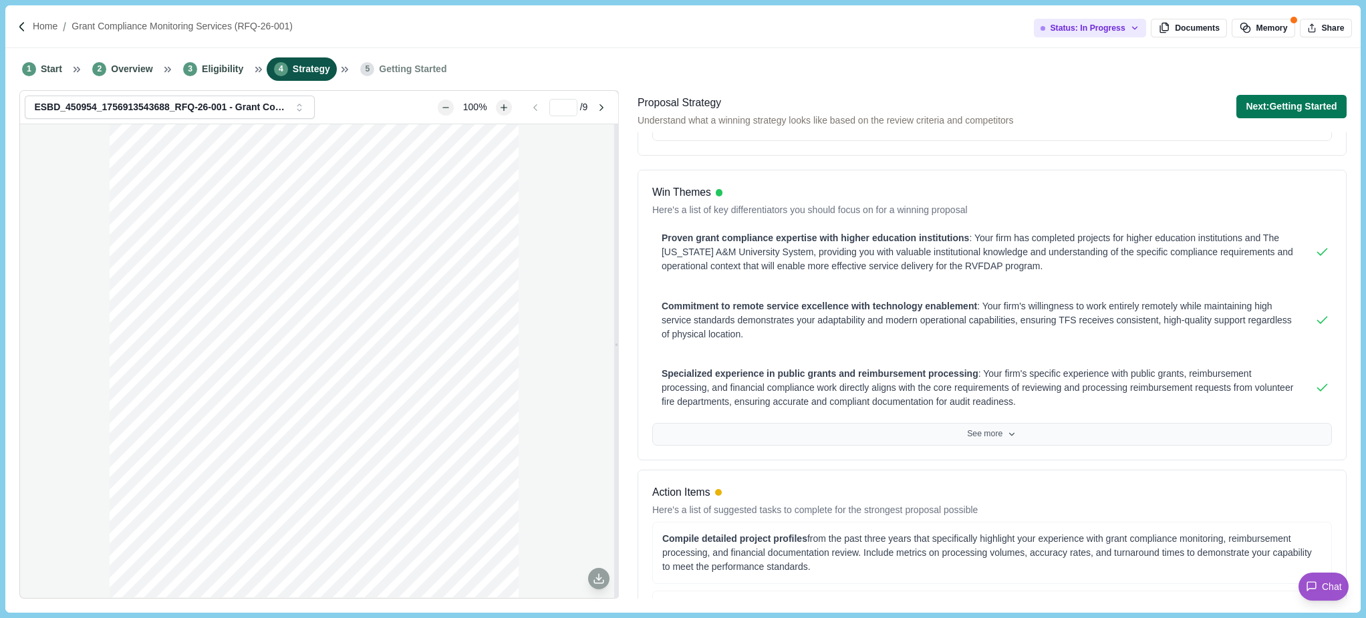
click at [990, 433] on button "See more" at bounding box center [992, 434] width 680 height 23
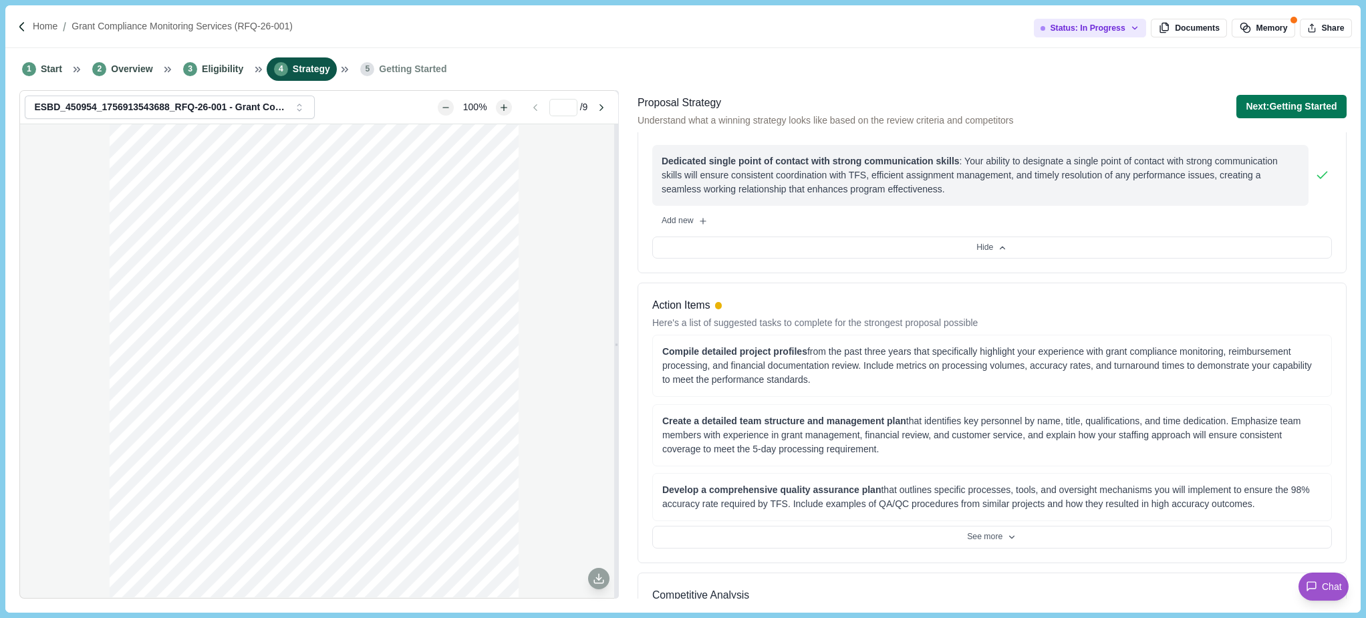
scroll to position [468, 0]
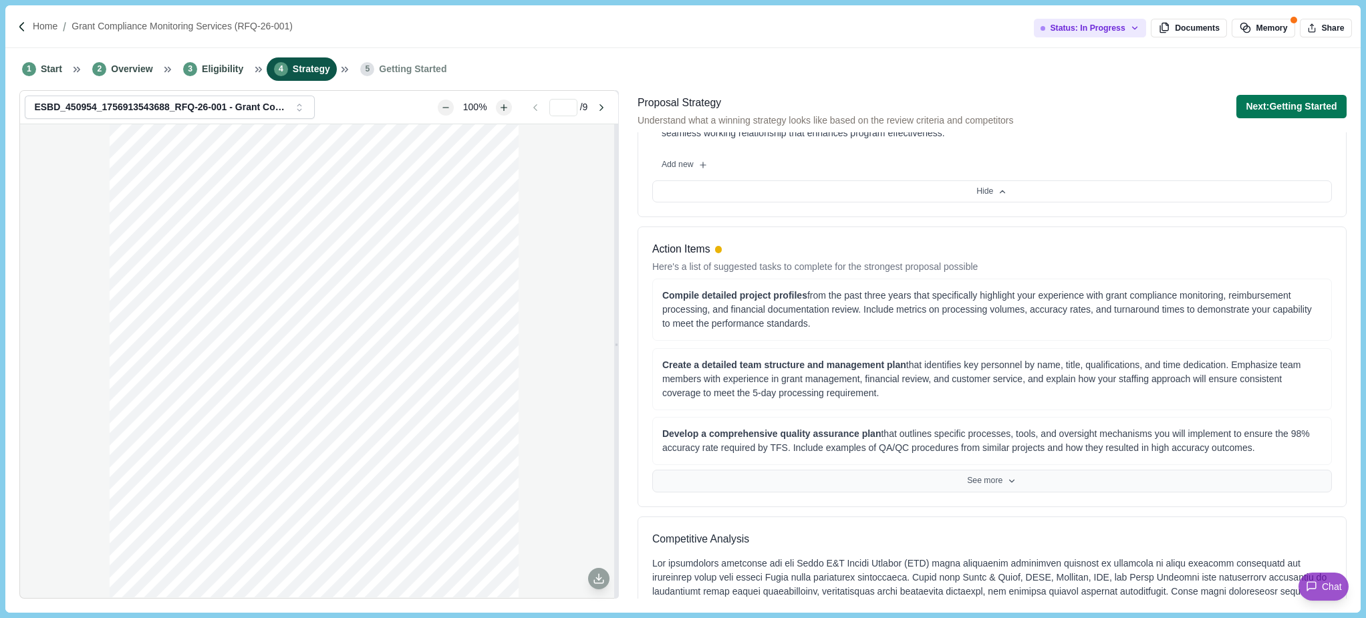
click at [1000, 477] on button "See more" at bounding box center [992, 481] width 680 height 23
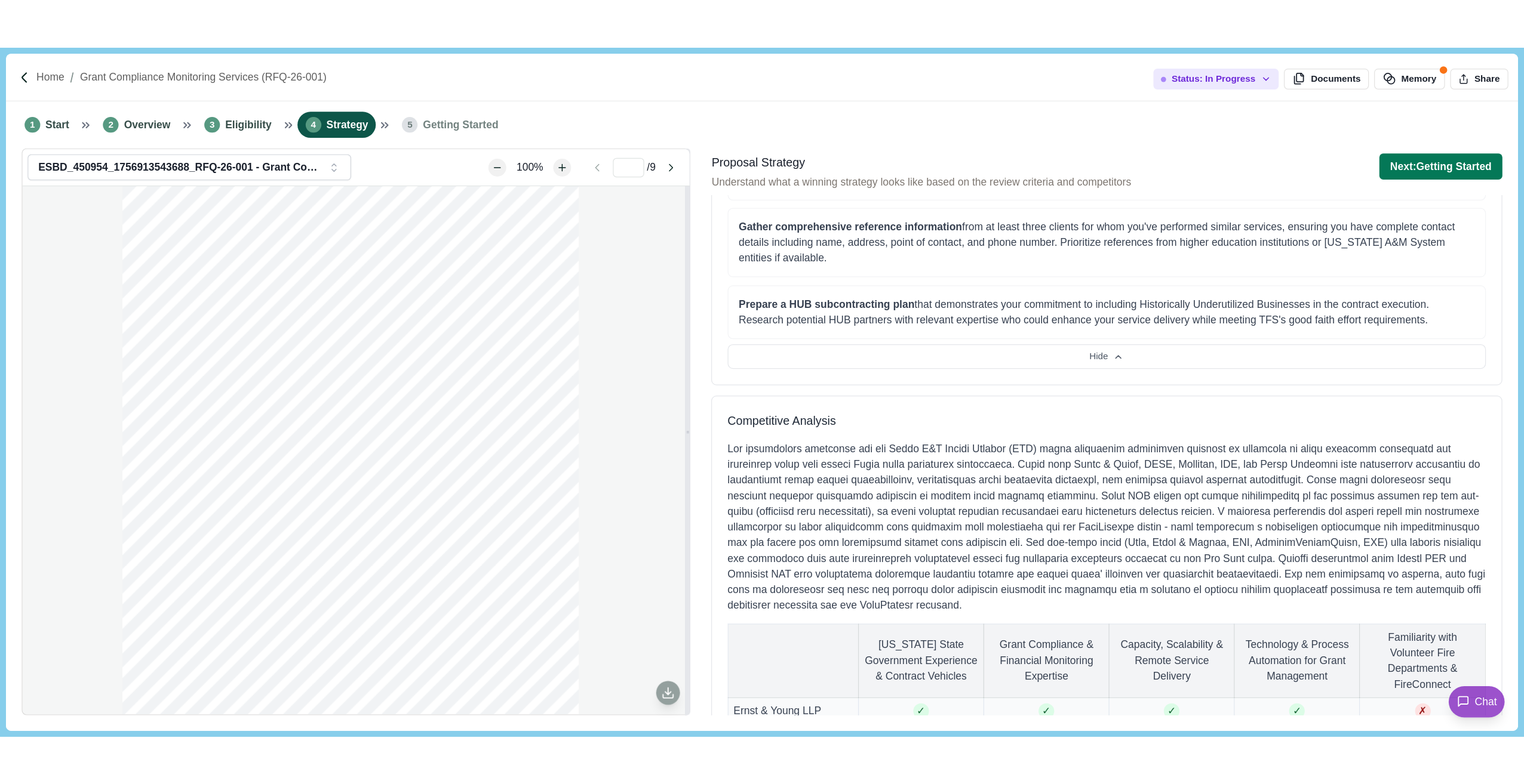
scroll to position [896, 0]
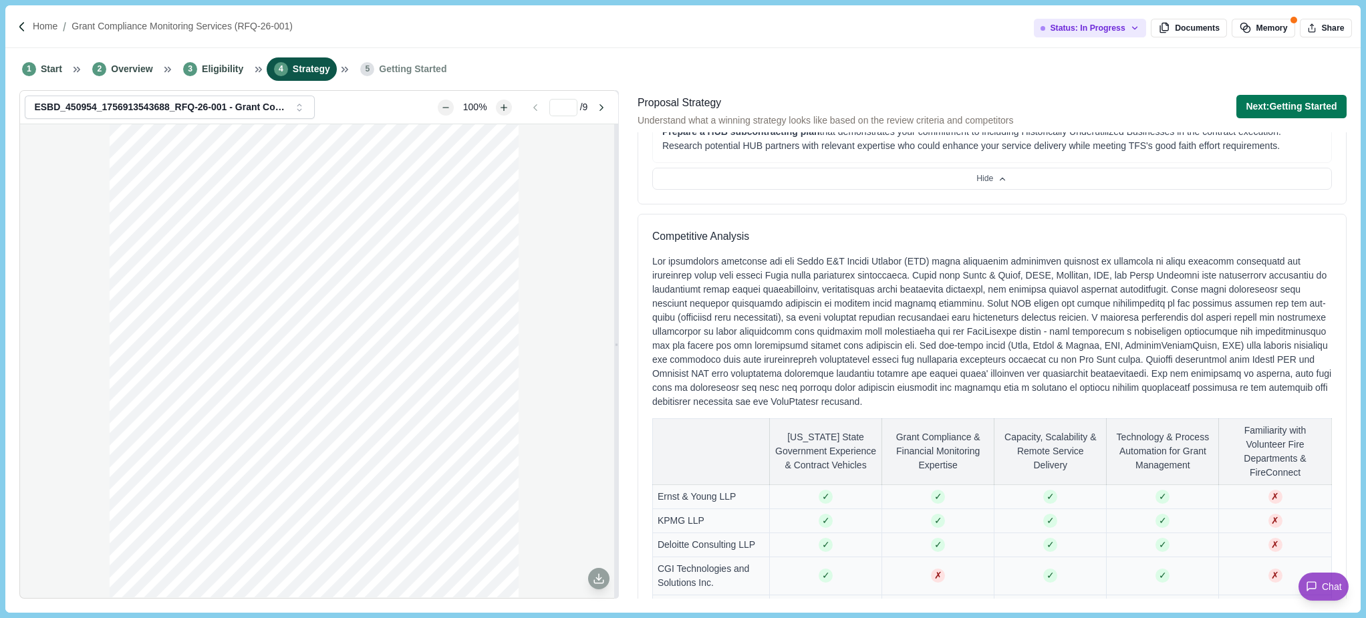
click at [1301, 65] on div "1 Start 2 Overview 3 Eligibility 4 Strategy 5 Getting Started" at bounding box center [682, 69] width 1355 height 42
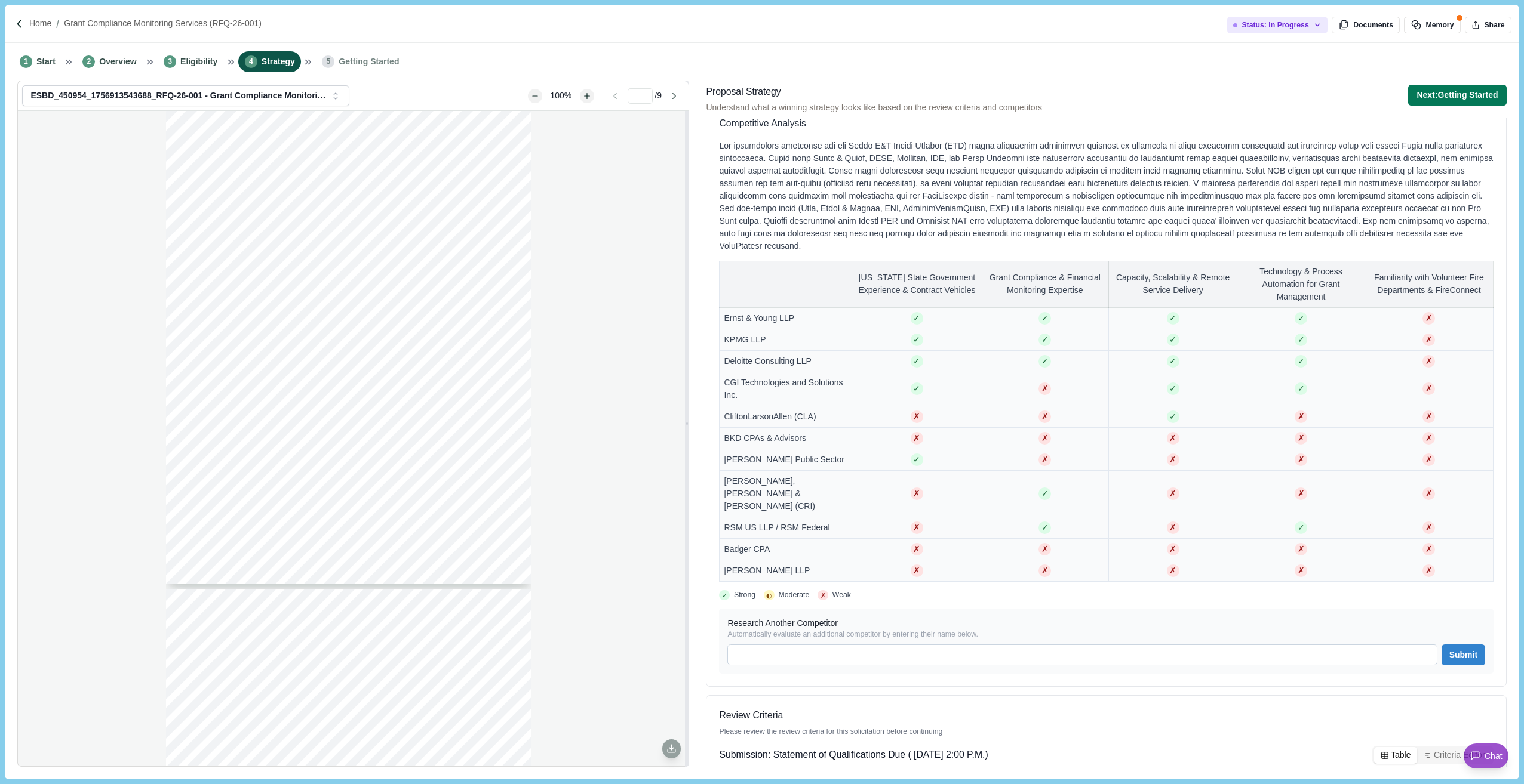
scroll to position [807, 0]
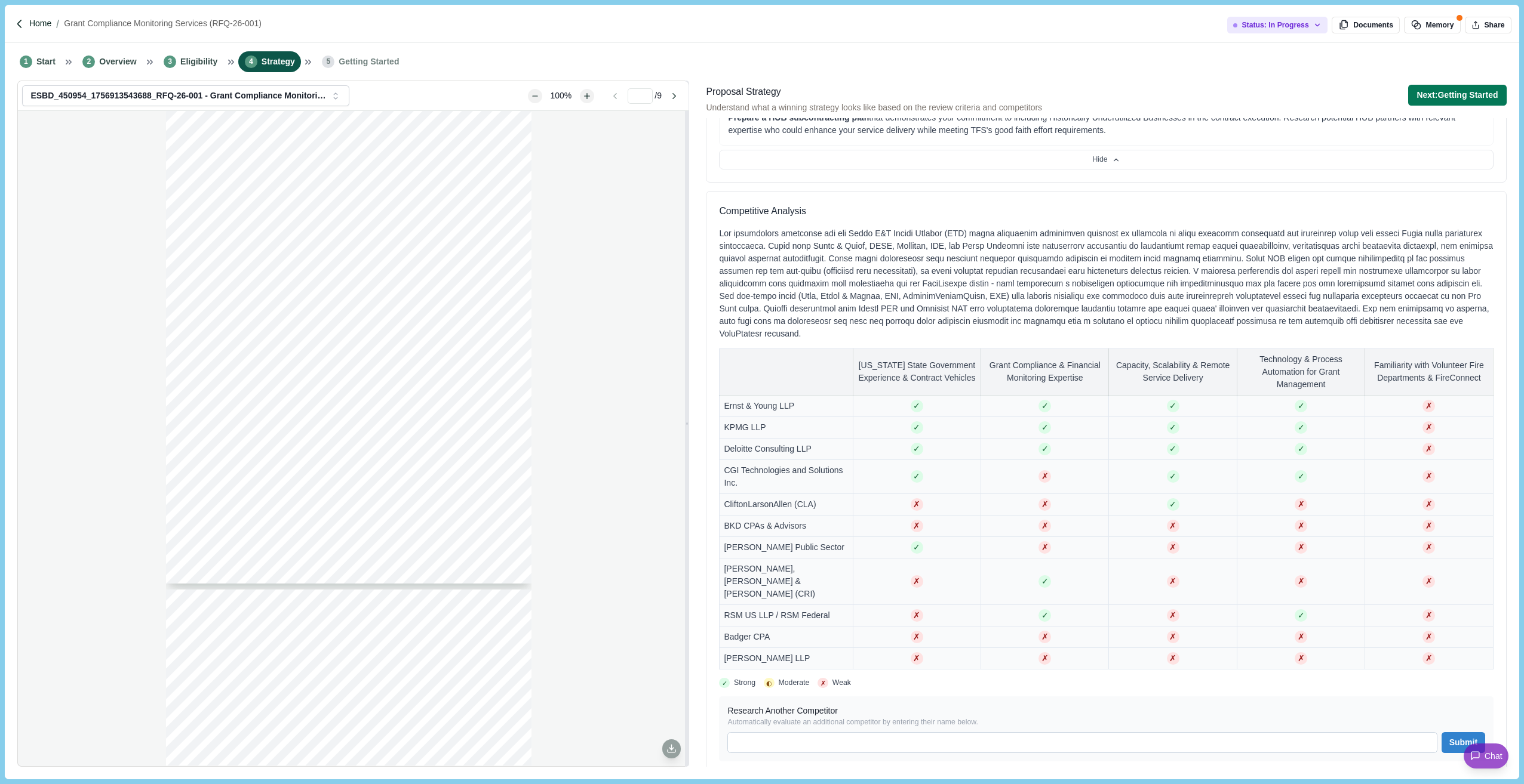
click at [44, 25] on p "Home" at bounding box center [40, 23] width 22 height 13
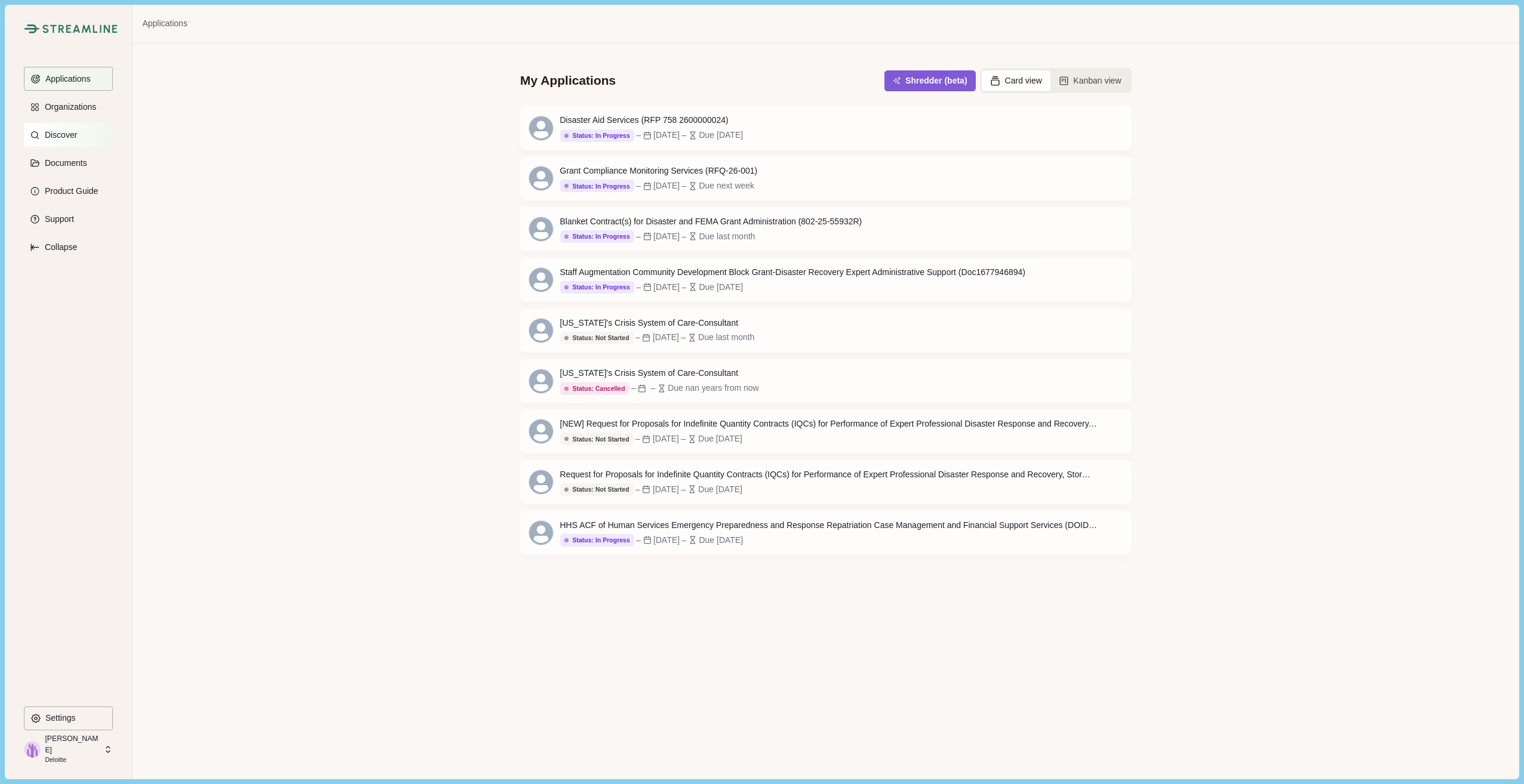
click at [70, 134] on p "Discover" at bounding box center [58, 135] width 37 height 10
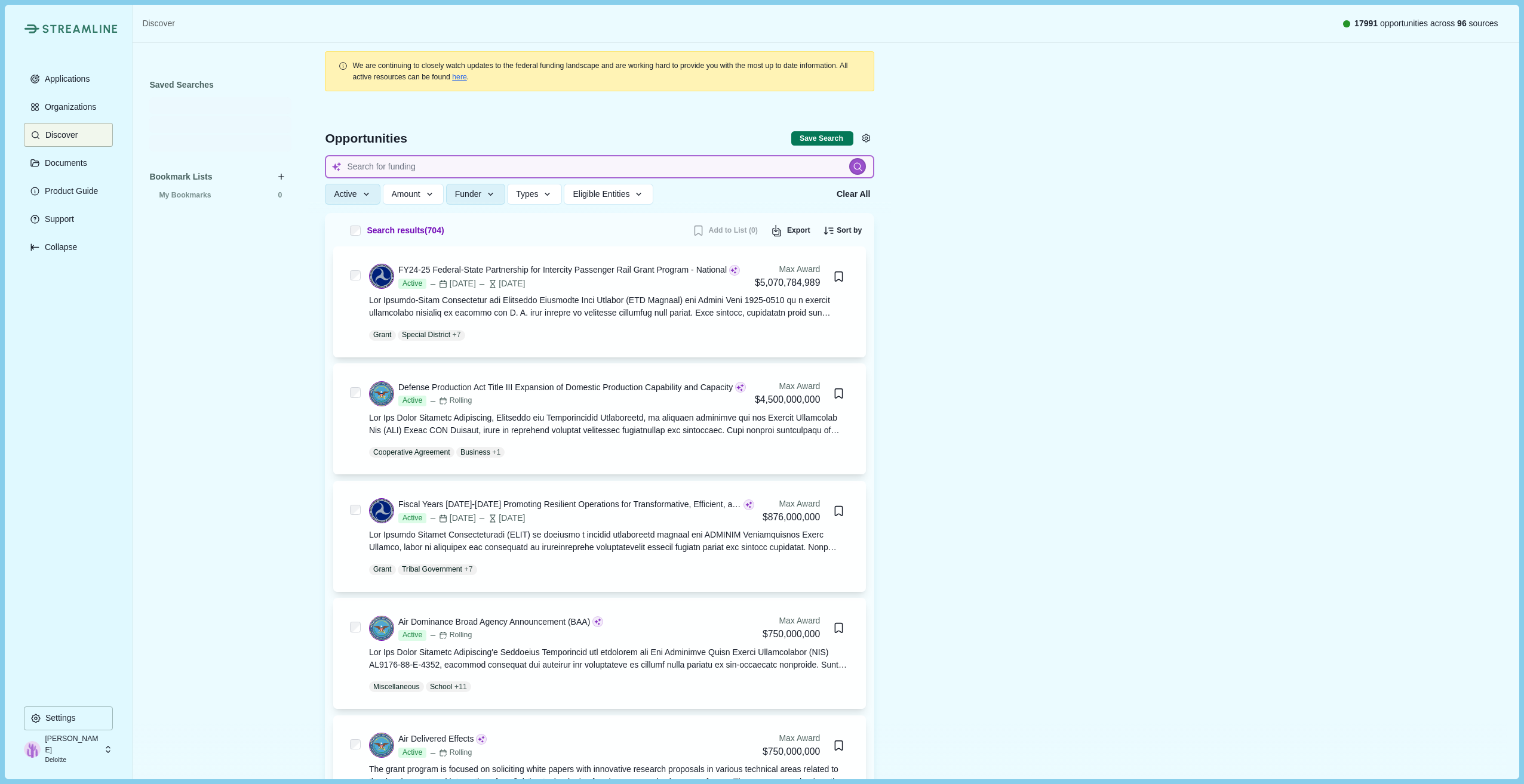
click at [426, 166] on input at bounding box center [599, 167] width 549 height 23
type input "mining"
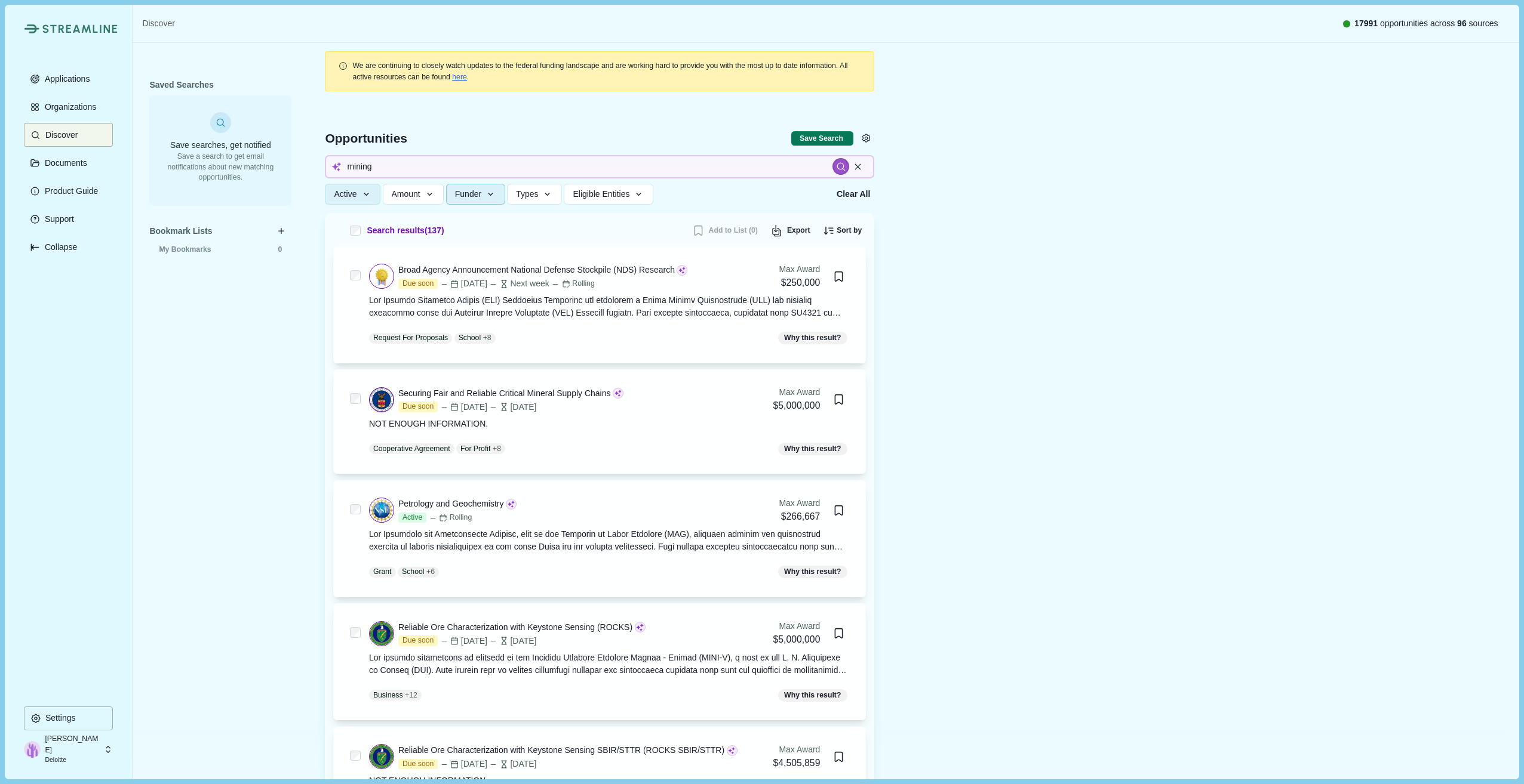
click at [496, 194] on icon "button" at bounding box center [490, 195] width 11 height 11
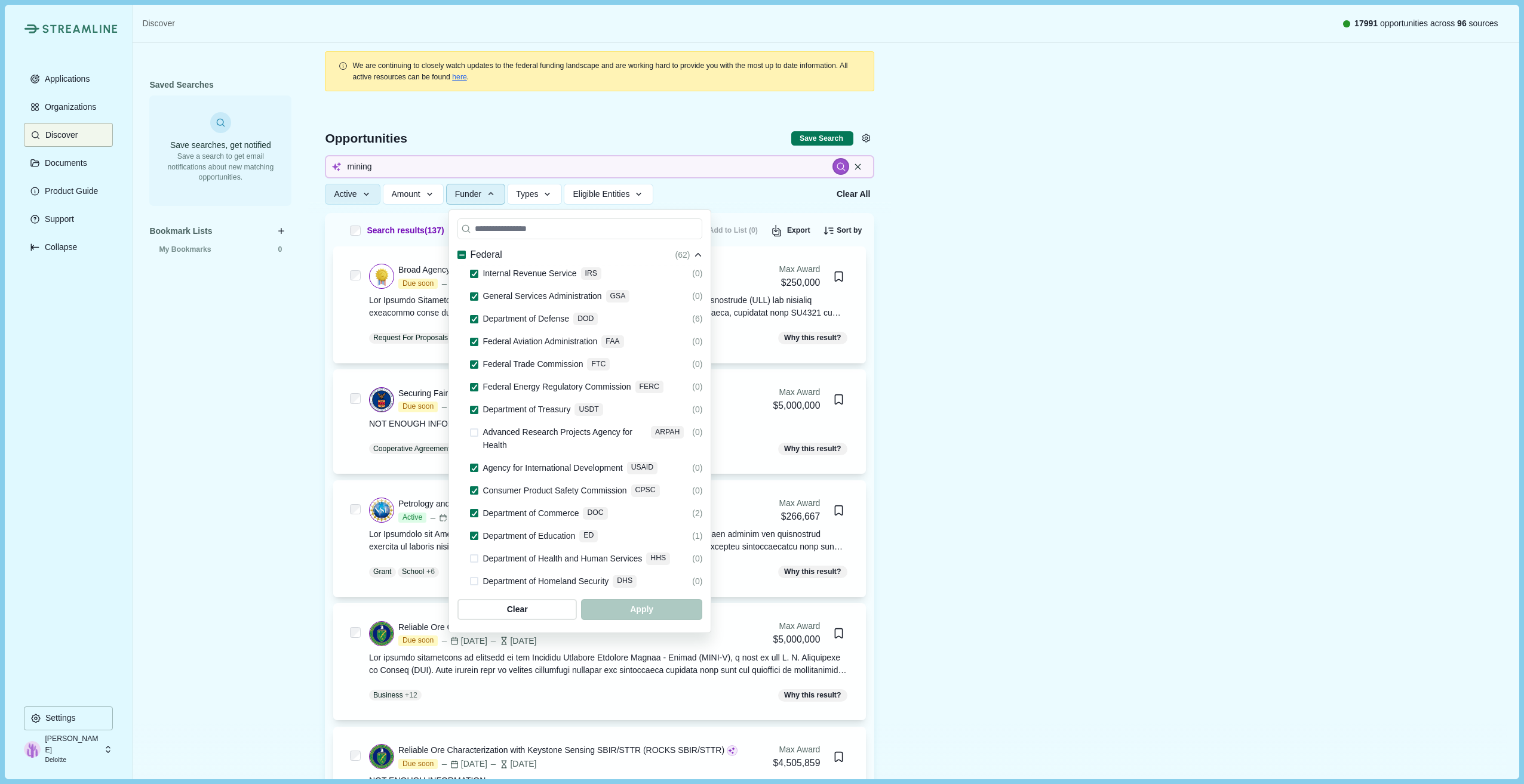
scroll to position [298, 0]
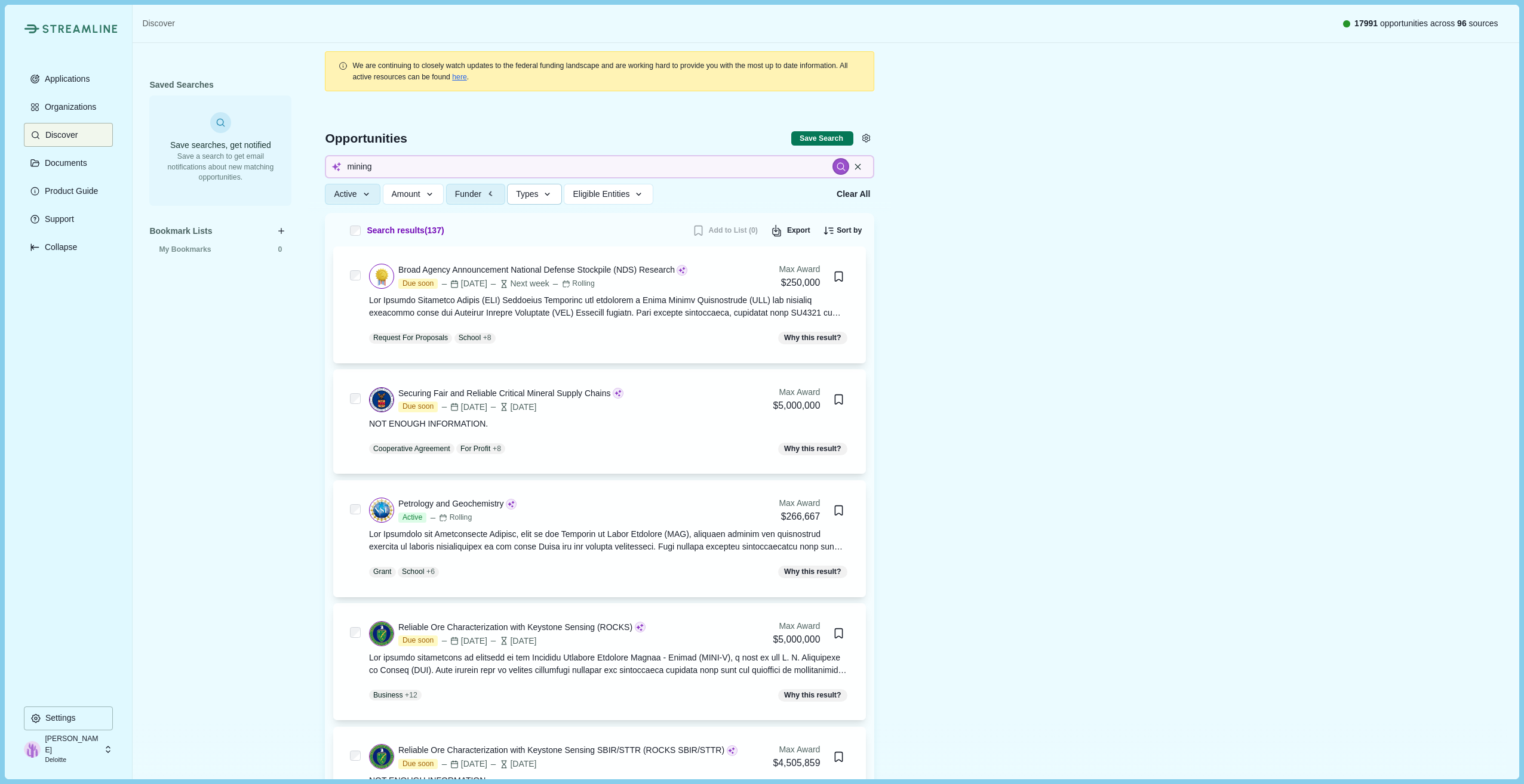
click at [534, 194] on span "Types" at bounding box center [526, 194] width 22 height 10
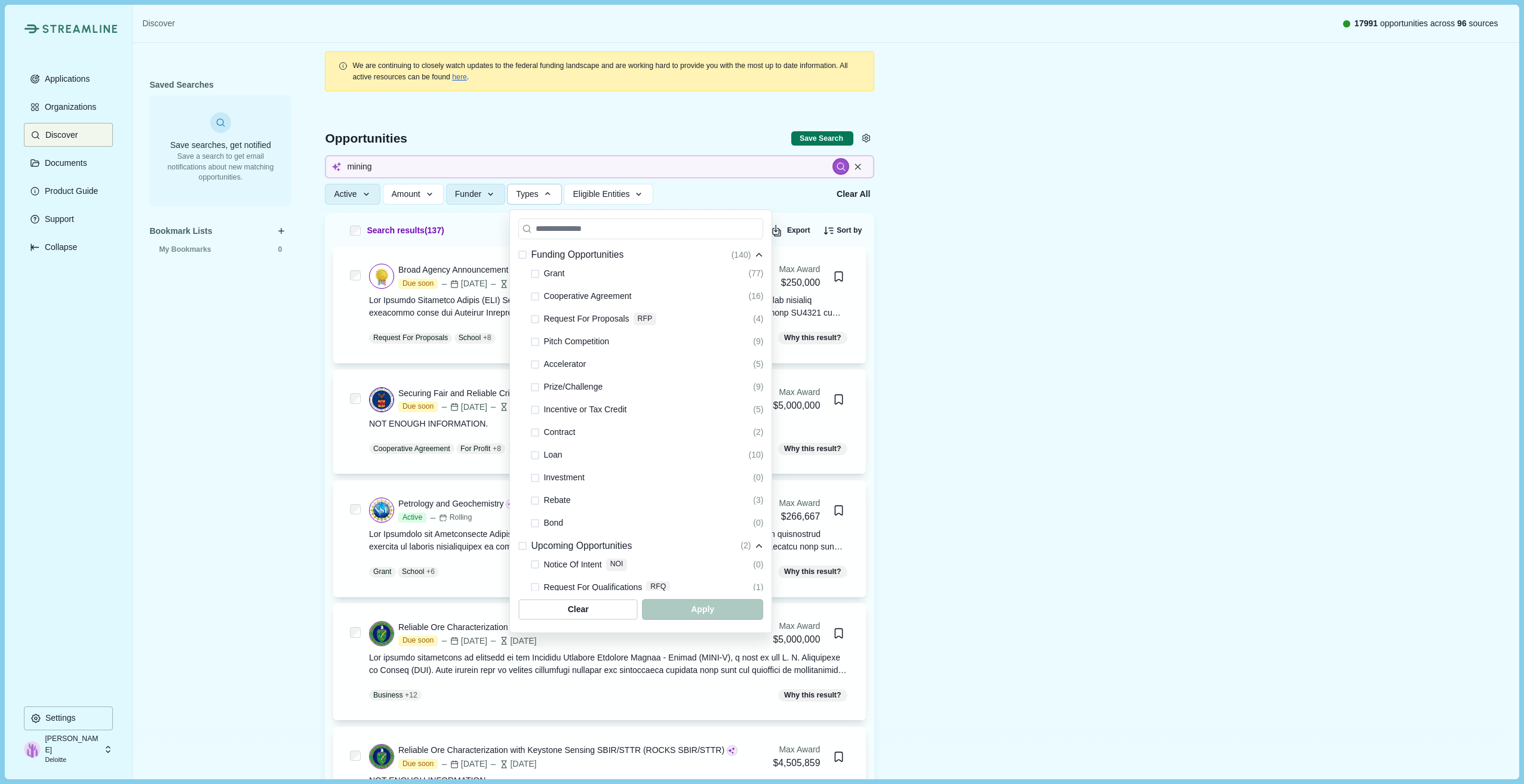
drag, startPoint x: 523, startPoint y: 254, endPoint x: 550, endPoint y: 247, distance: 27.9
click at [525, 250] on div "Funding Opportunities" at bounding box center [571, 254] width 105 height 15
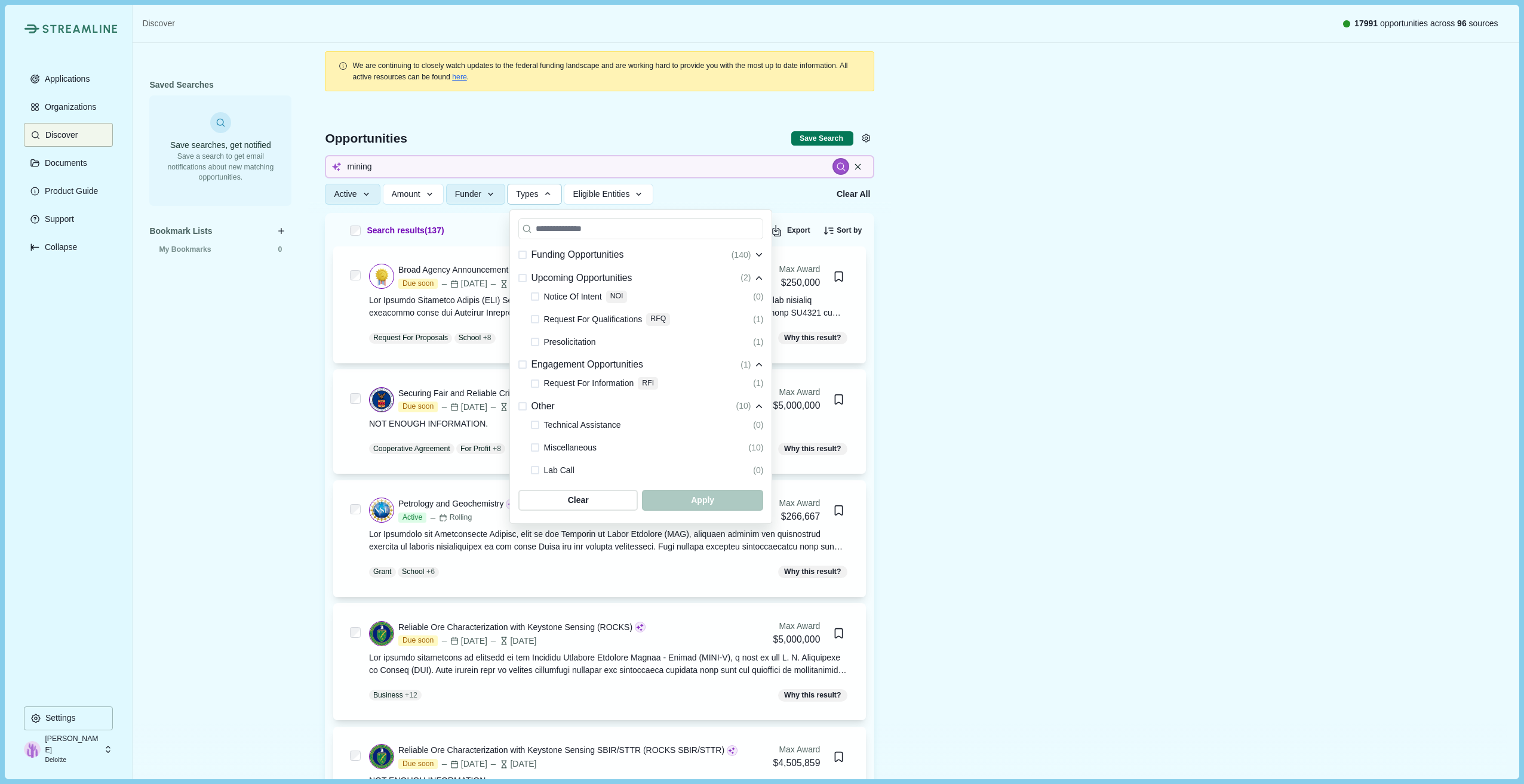
click at [523, 254] on span at bounding box center [522, 254] width 8 height 8
click at [698, 496] on span "button" at bounding box center [702, 500] width 115 height 20
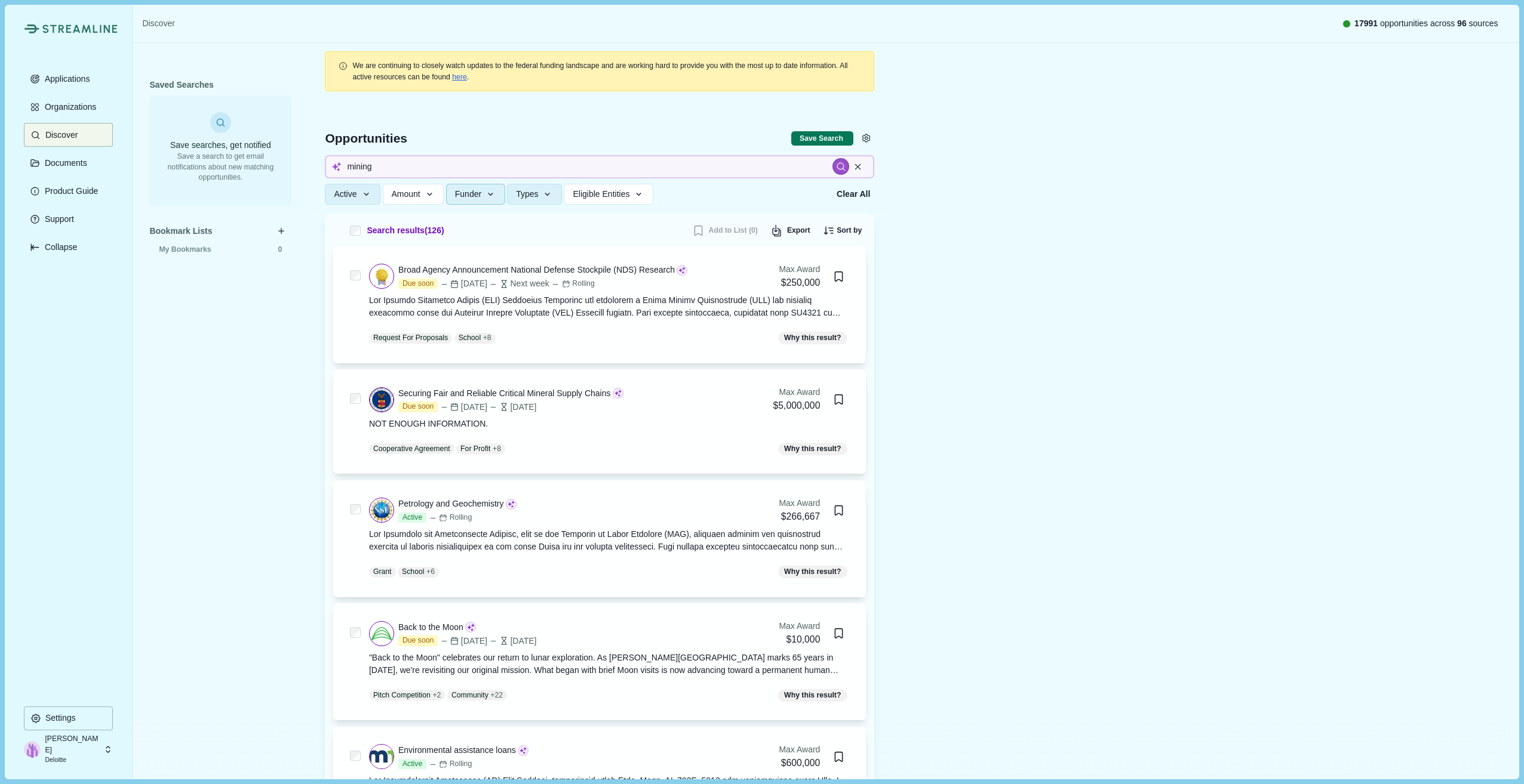
click at [486, 195] on button "Funder" at bounding box center [475, 194] width 59 height 21
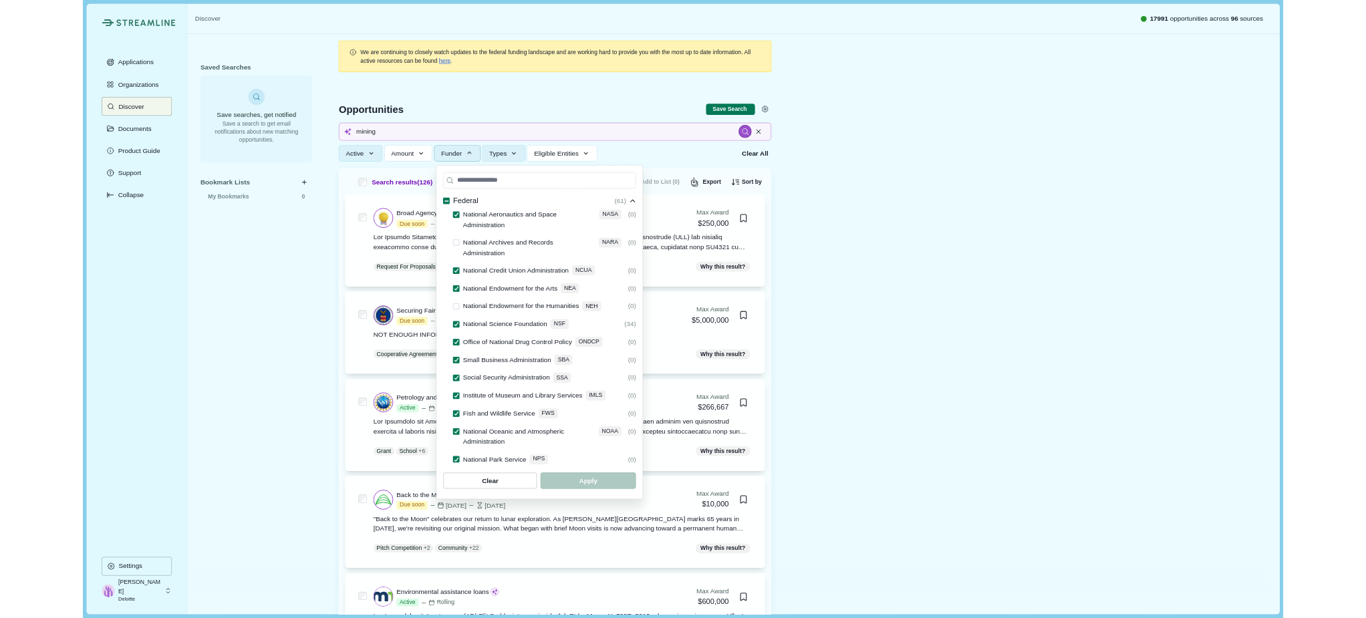
scroll to position [602, 0]
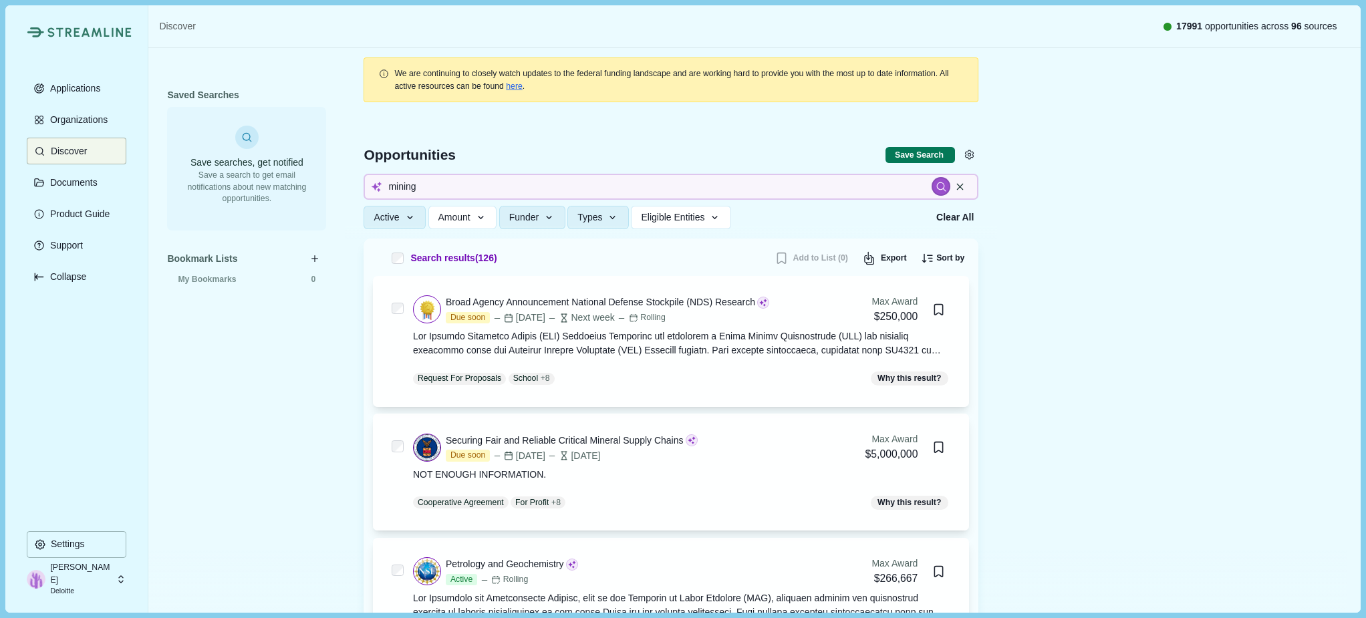
click at [46, 424] on div "Applications Organizations Discover Documents Product Guide Support Collapse" at bounding box center [77, 303] width 100 height 456
click at [447, 188] on input "mining" at bounding box center [671, 187] width 615 height 26
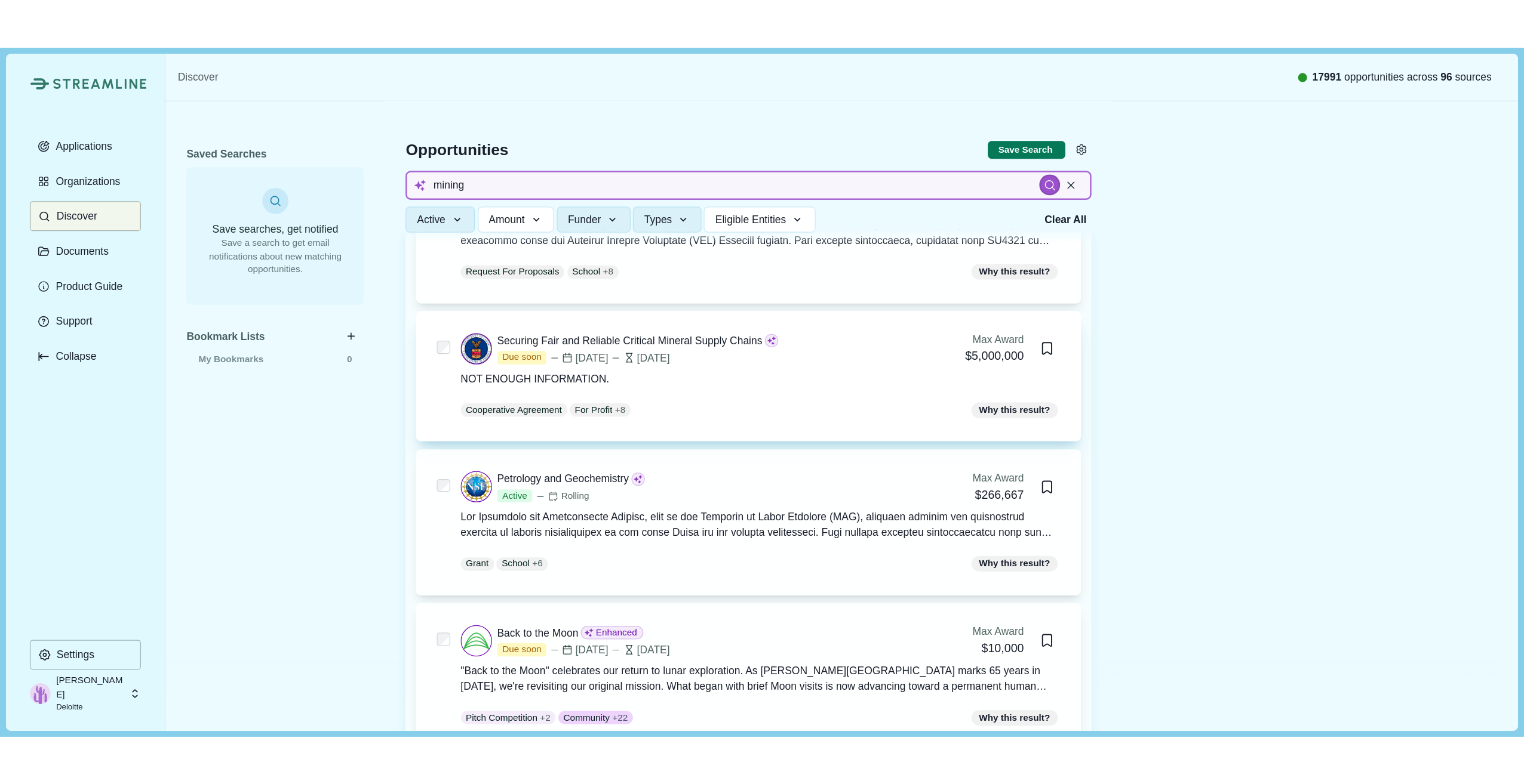
scroll to position [0, 0]
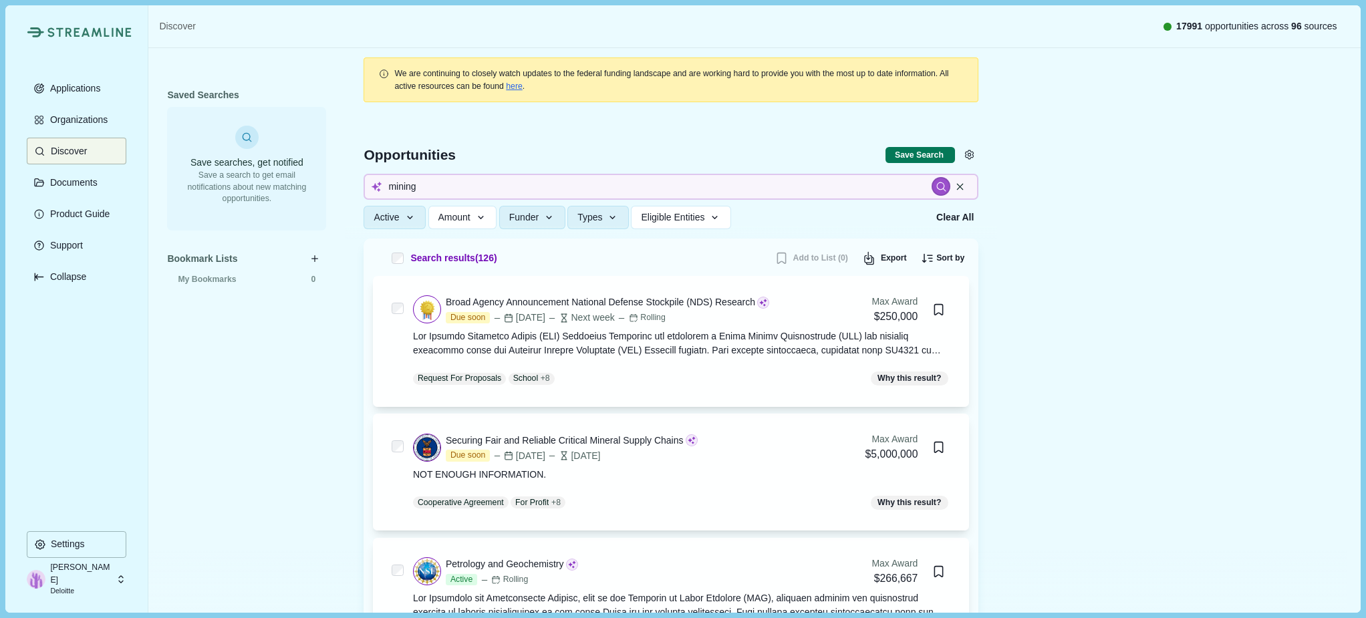
click at [26, 415] on div "Streamline Climate Applications Organizations Discover Documents Product Guide …" at bounding box center [76, 308] width 143 height 607
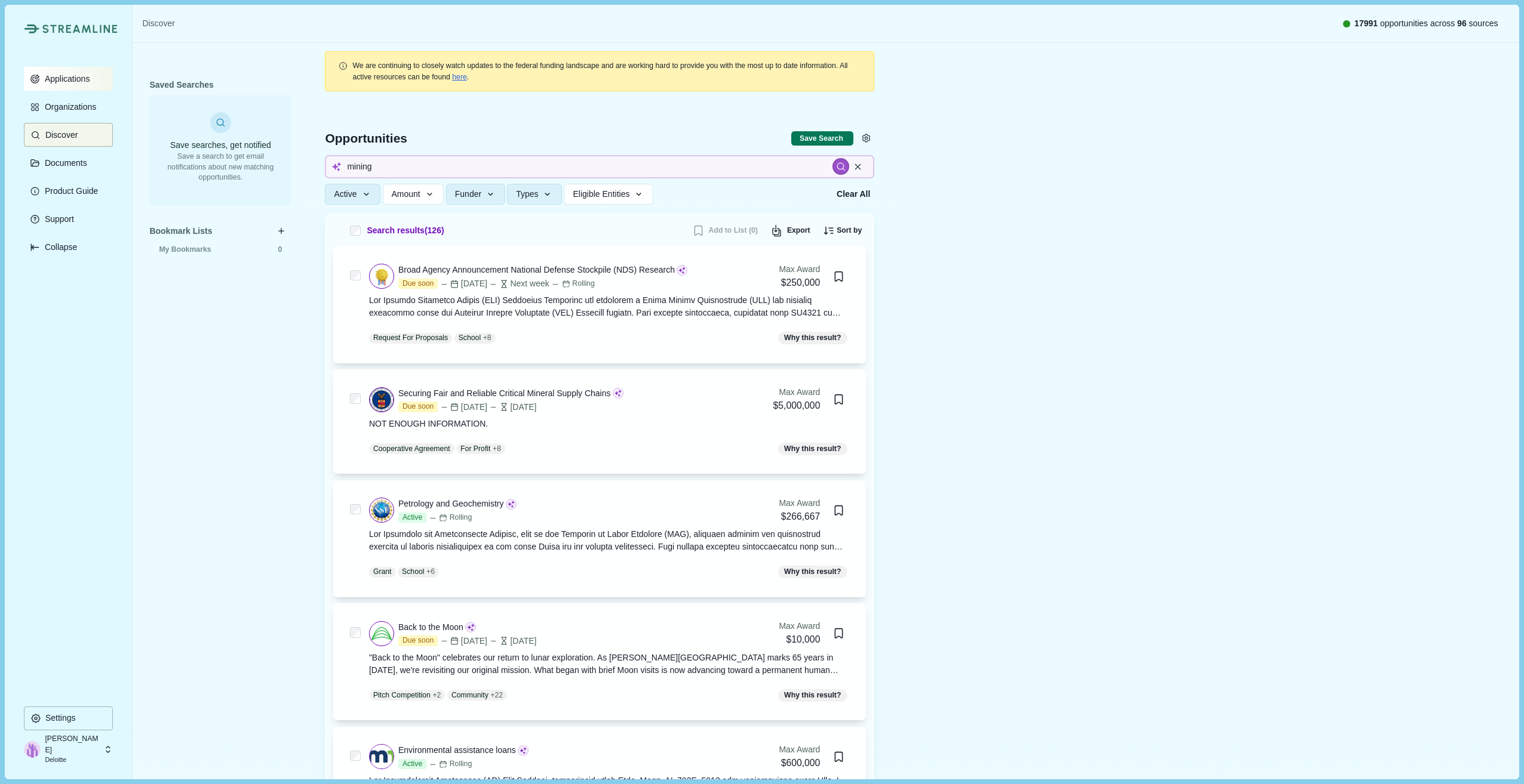
click at [74, 79] on p "Applications" at bounding box center [64, 79] width 49 height 10
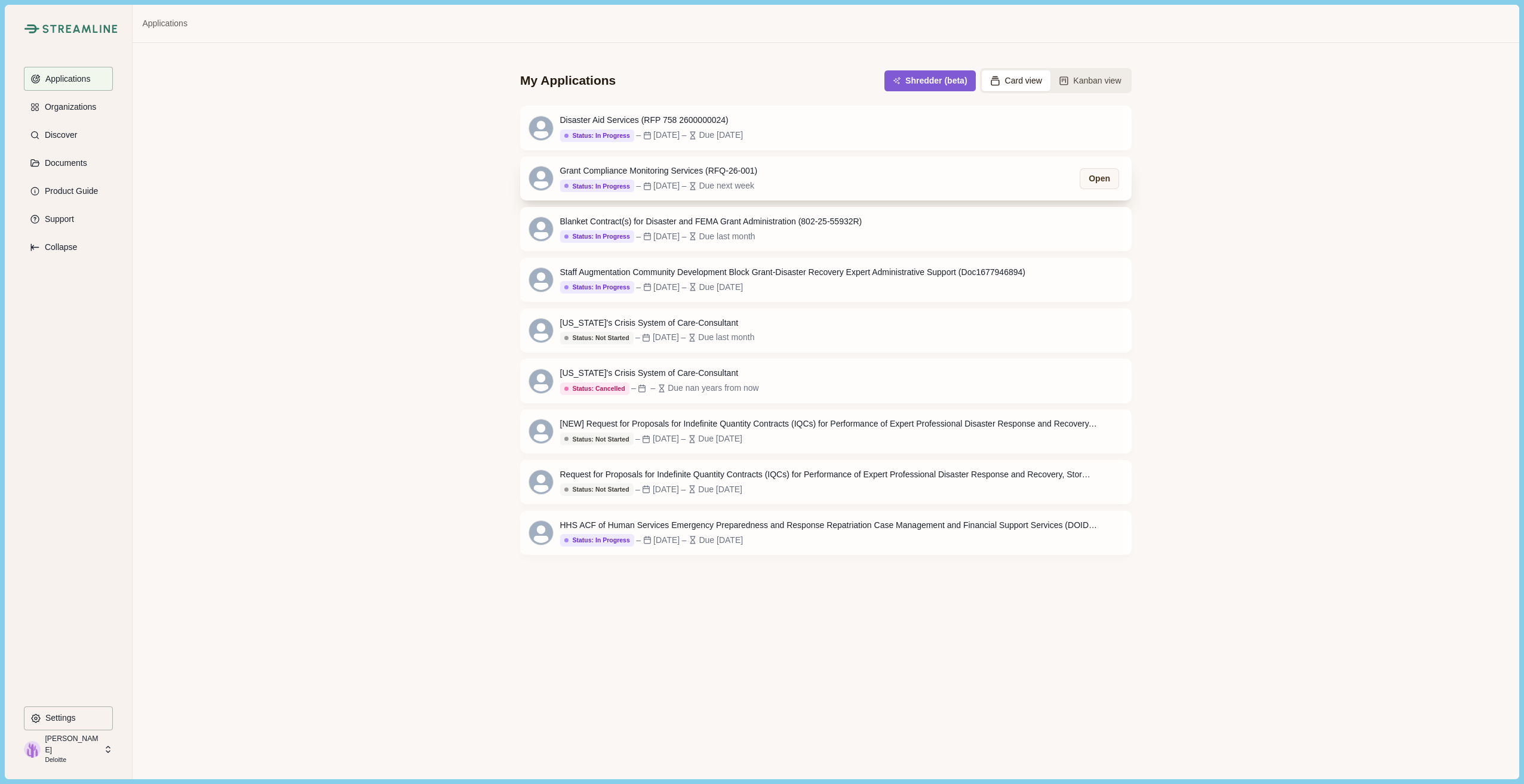
click at [680, 178] on div "Grant Compliance Monitoring Services (RFQ-26-001)" at bounding box center [658, 171] width 197 height 13
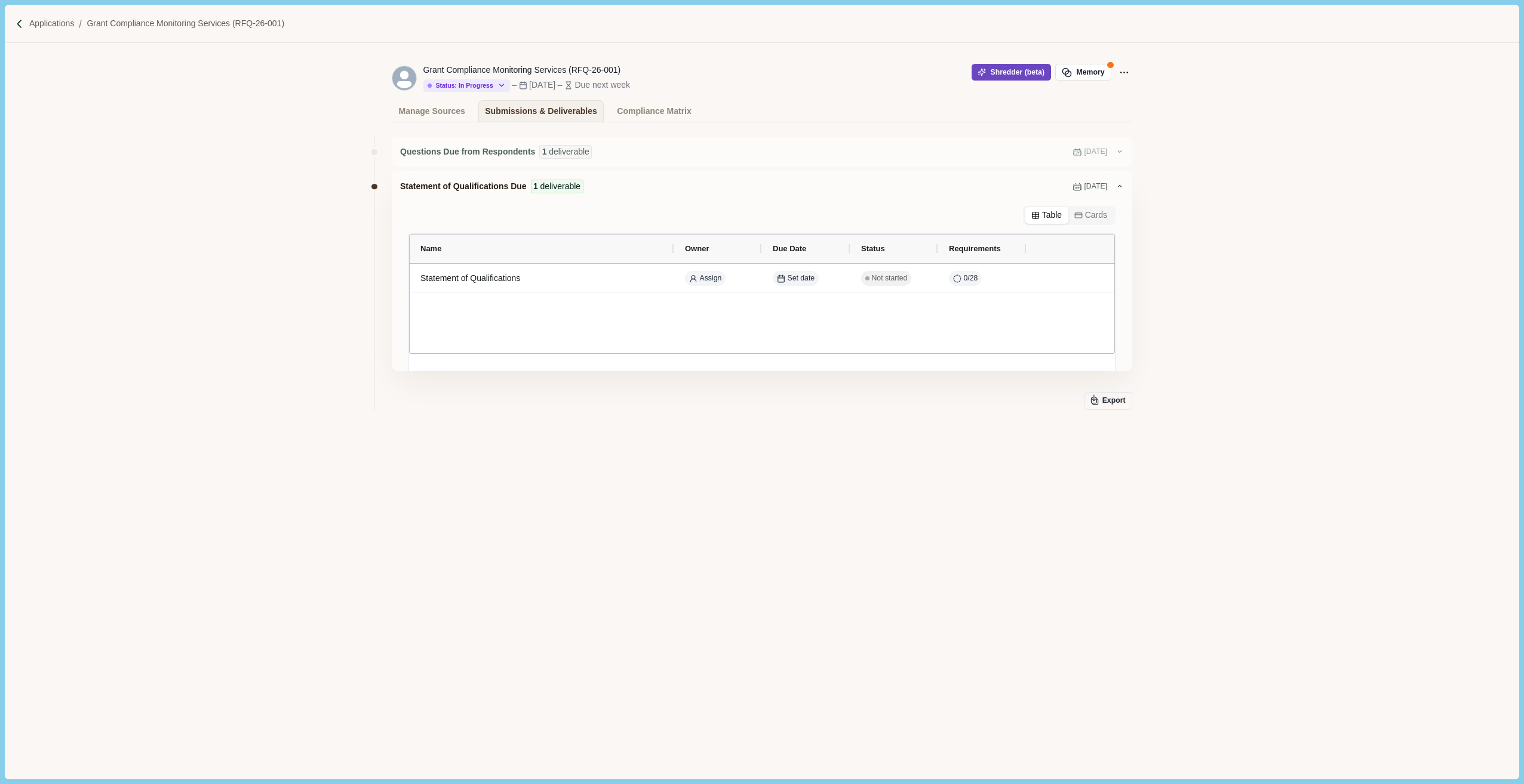
click at [1009, 70] on button "Shredder (beta)" at bounding box center [1010, 72] width 80 height 17
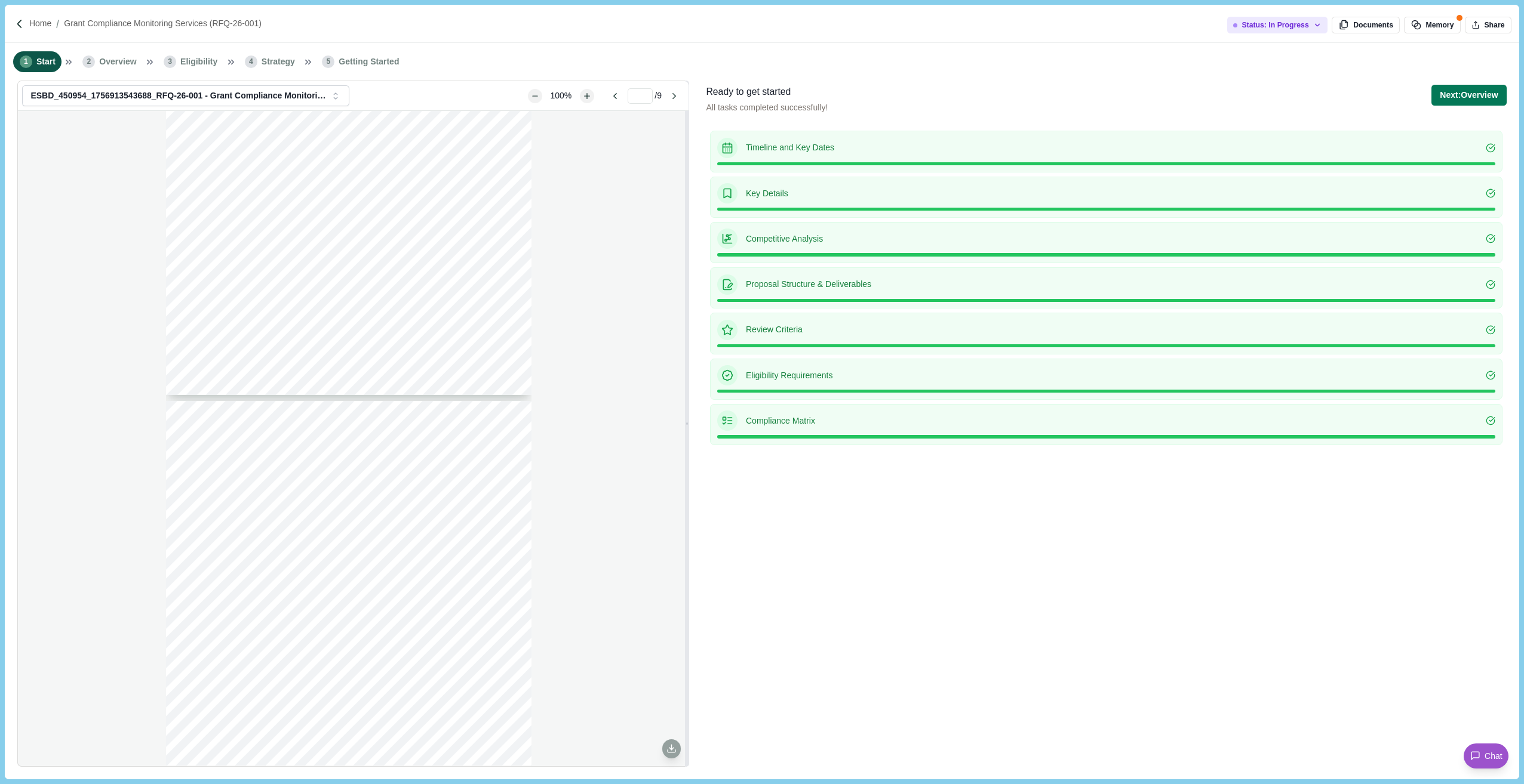
type input "*"
click at [1461, 88] on button "Next: Overview" at bounding box center [1469, 95] width 75 height 21
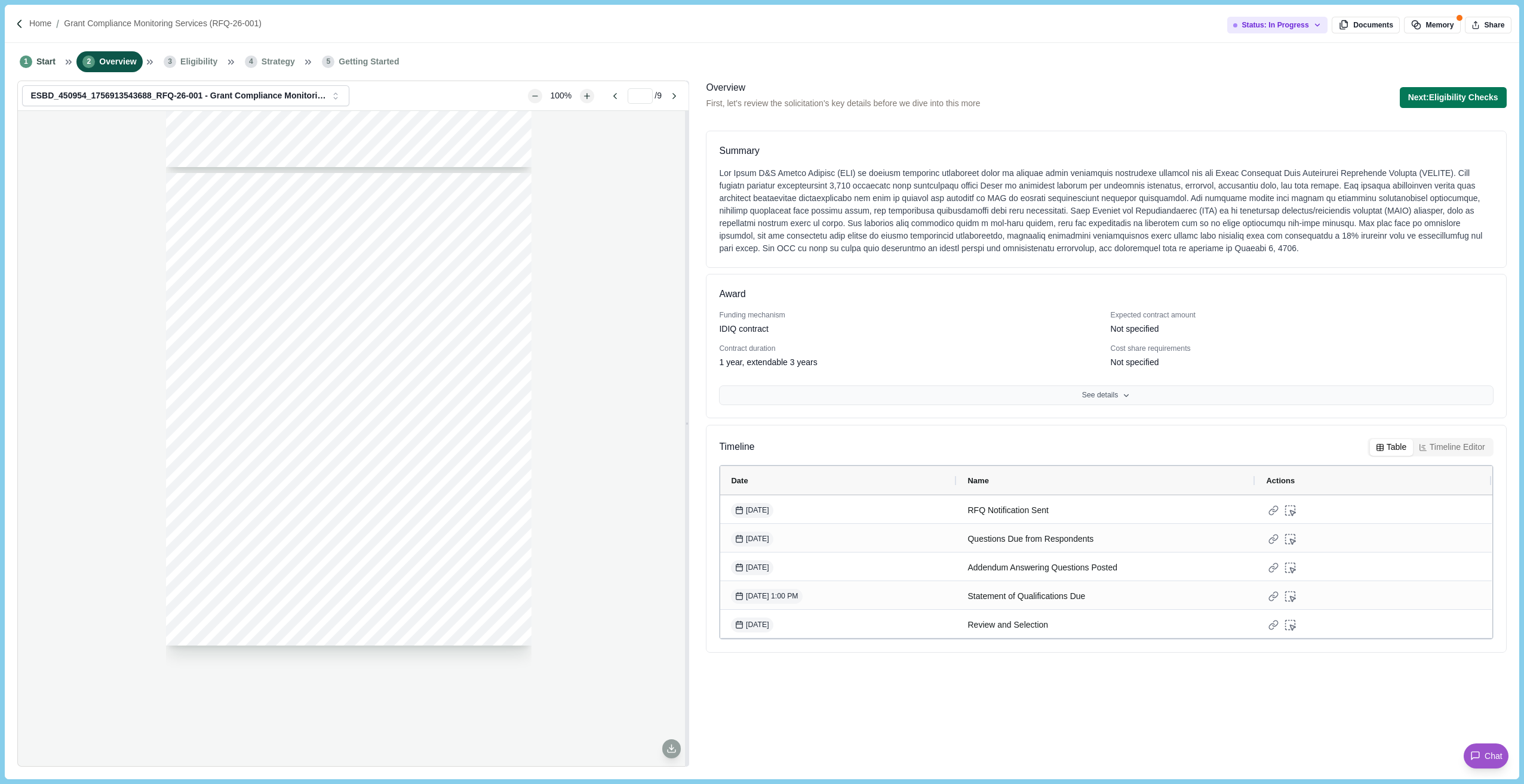
click at [1096, 396] on button "See details" at bounding box center [1106, 396] width 774 height 21
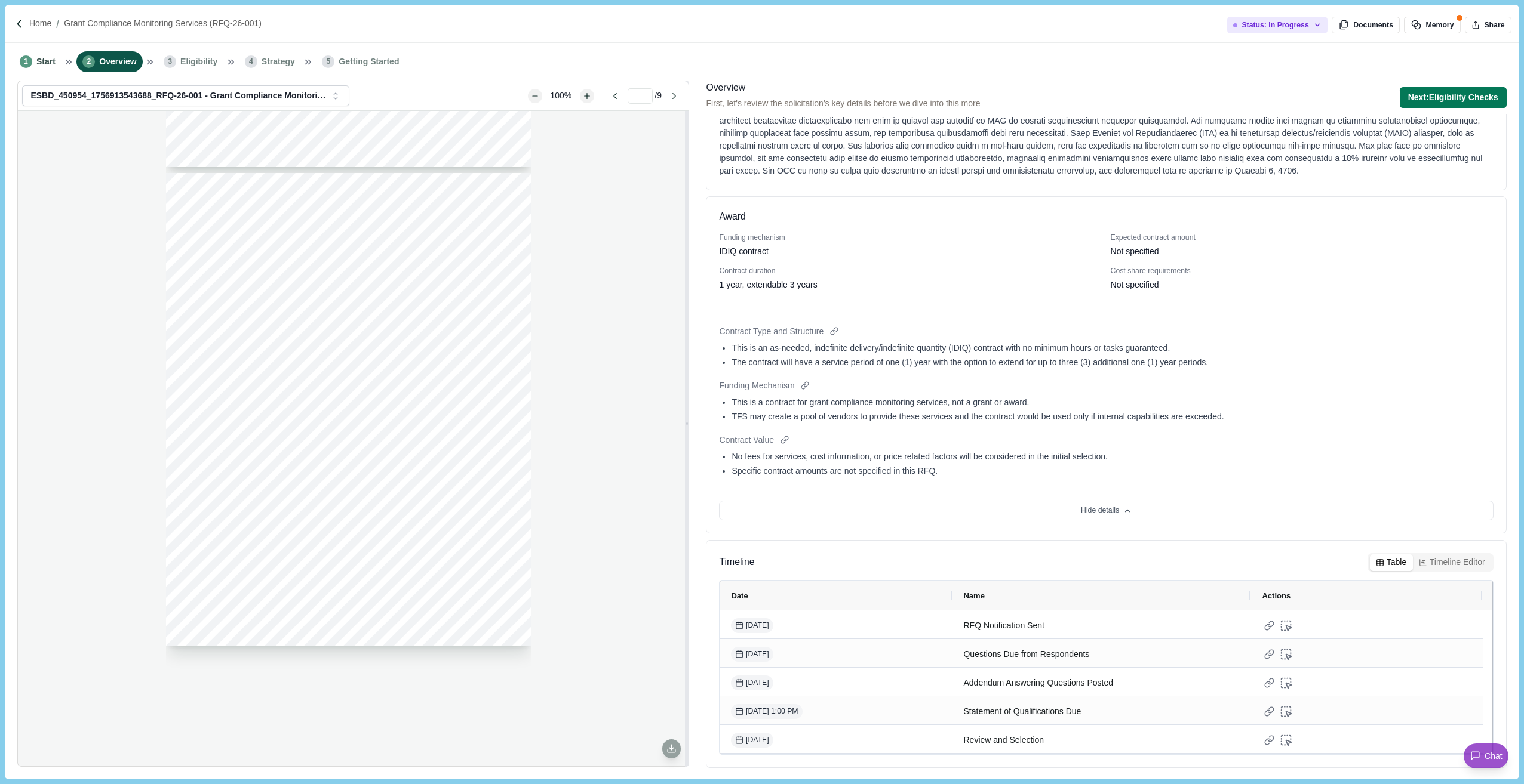
scroll to position [79, 0]
click at [1409, 98] on button "Next: Eligibility Checks" at bounding box center [1453, 97] width 107 height 21
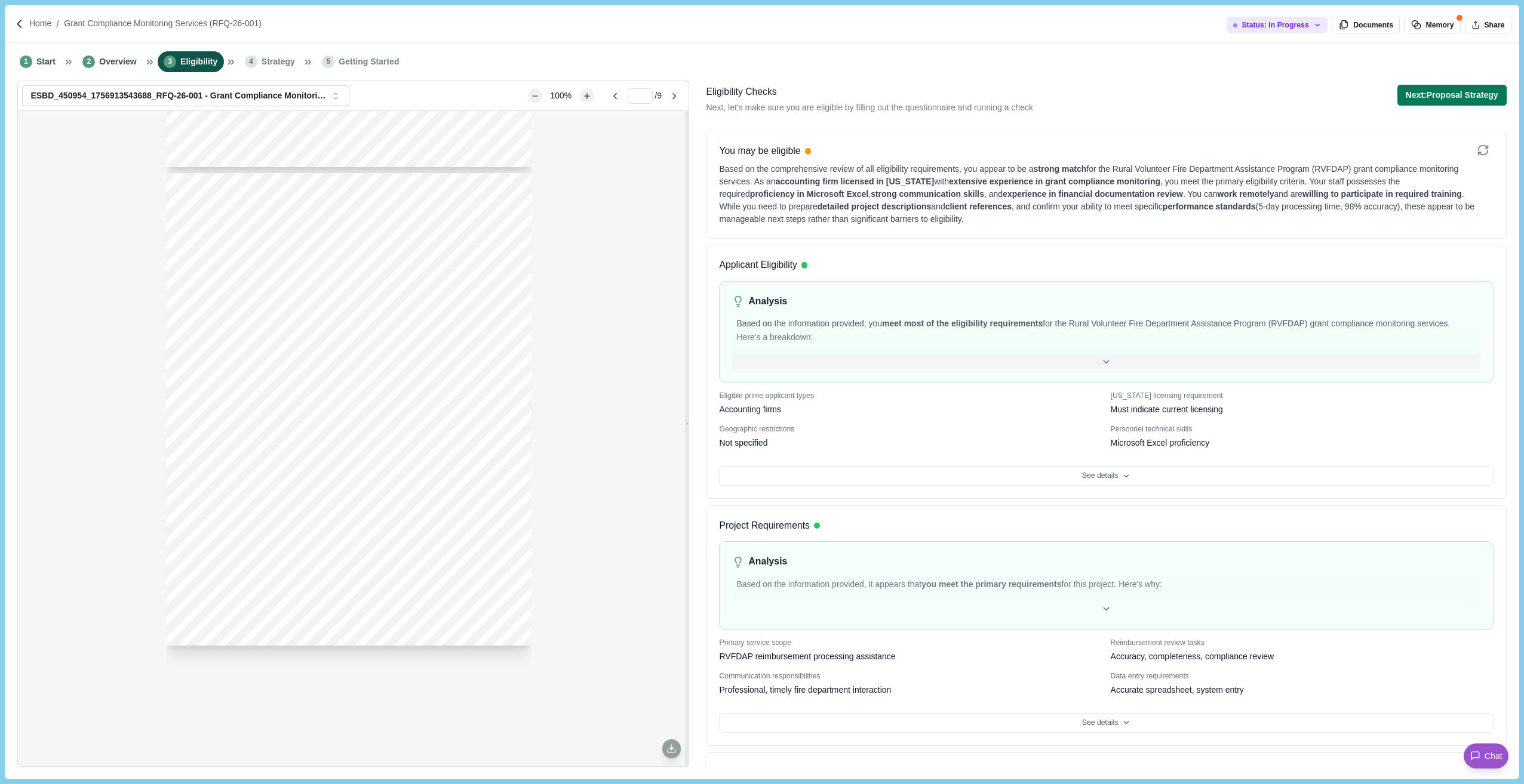
click at [1103, 363] on icon at bounding box center [1106, 362] width 5 height 3
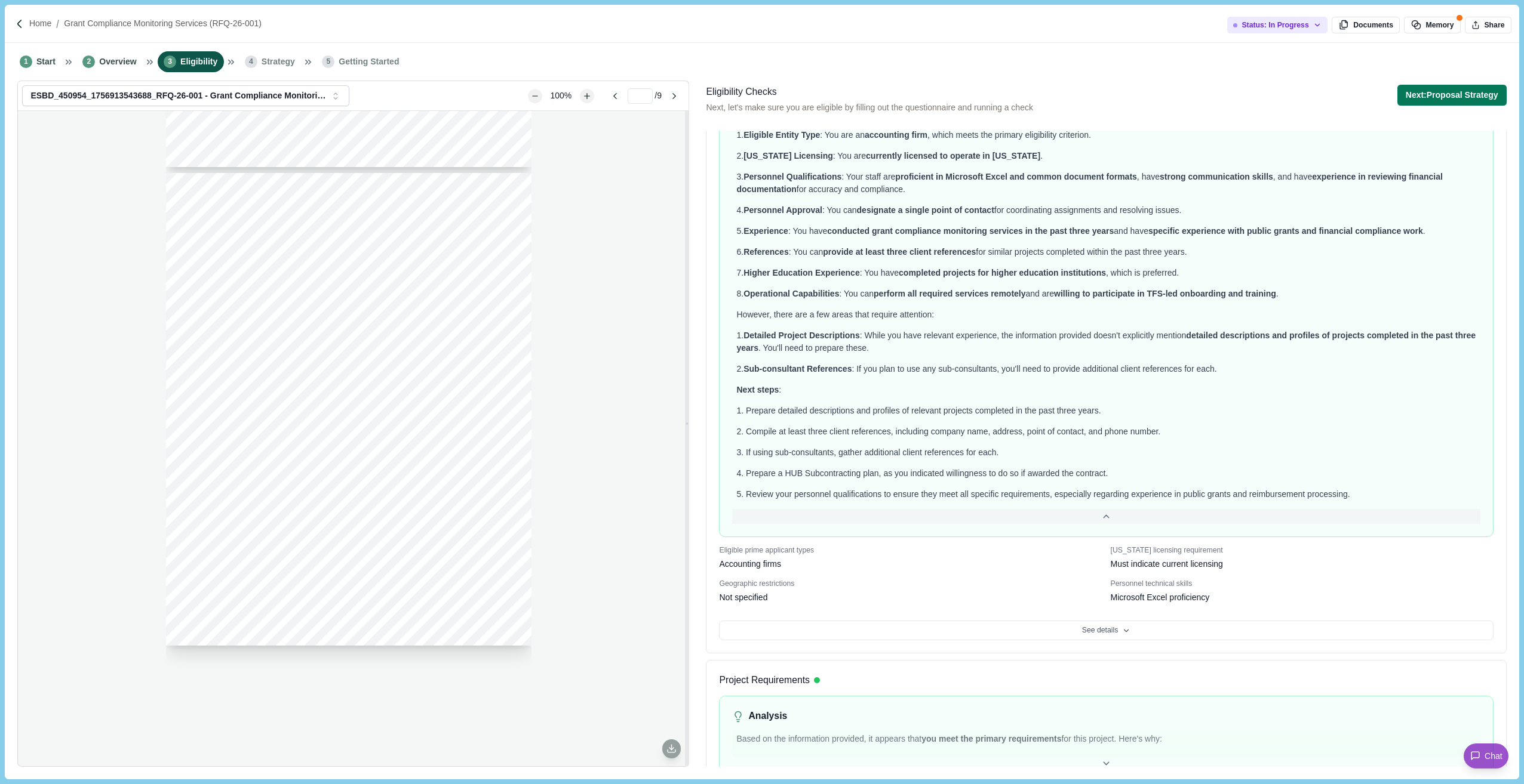
scroll to position [418, 0]
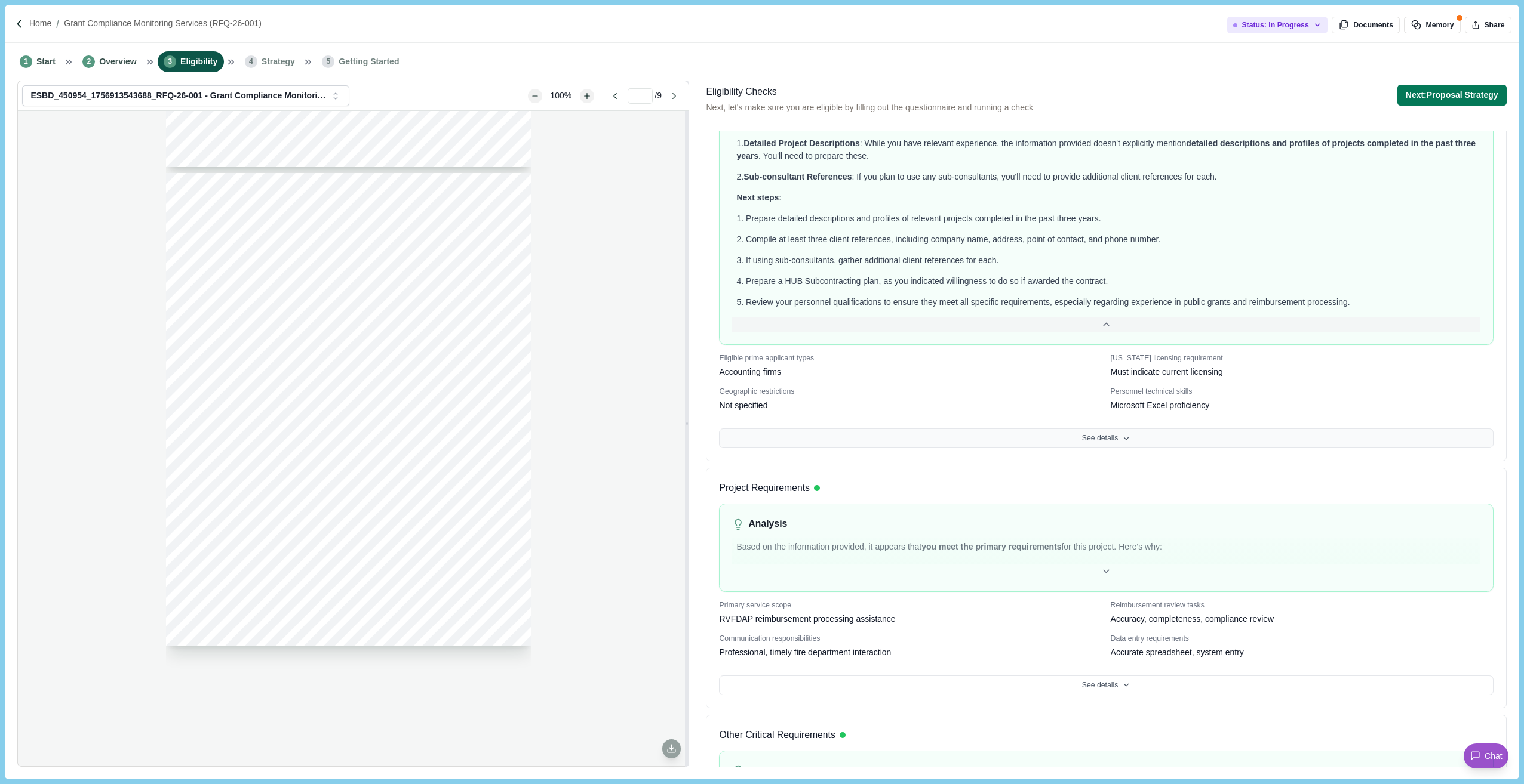
click at [1122, 440] on icon at bounding box center [1126, 438] width 8 height 8
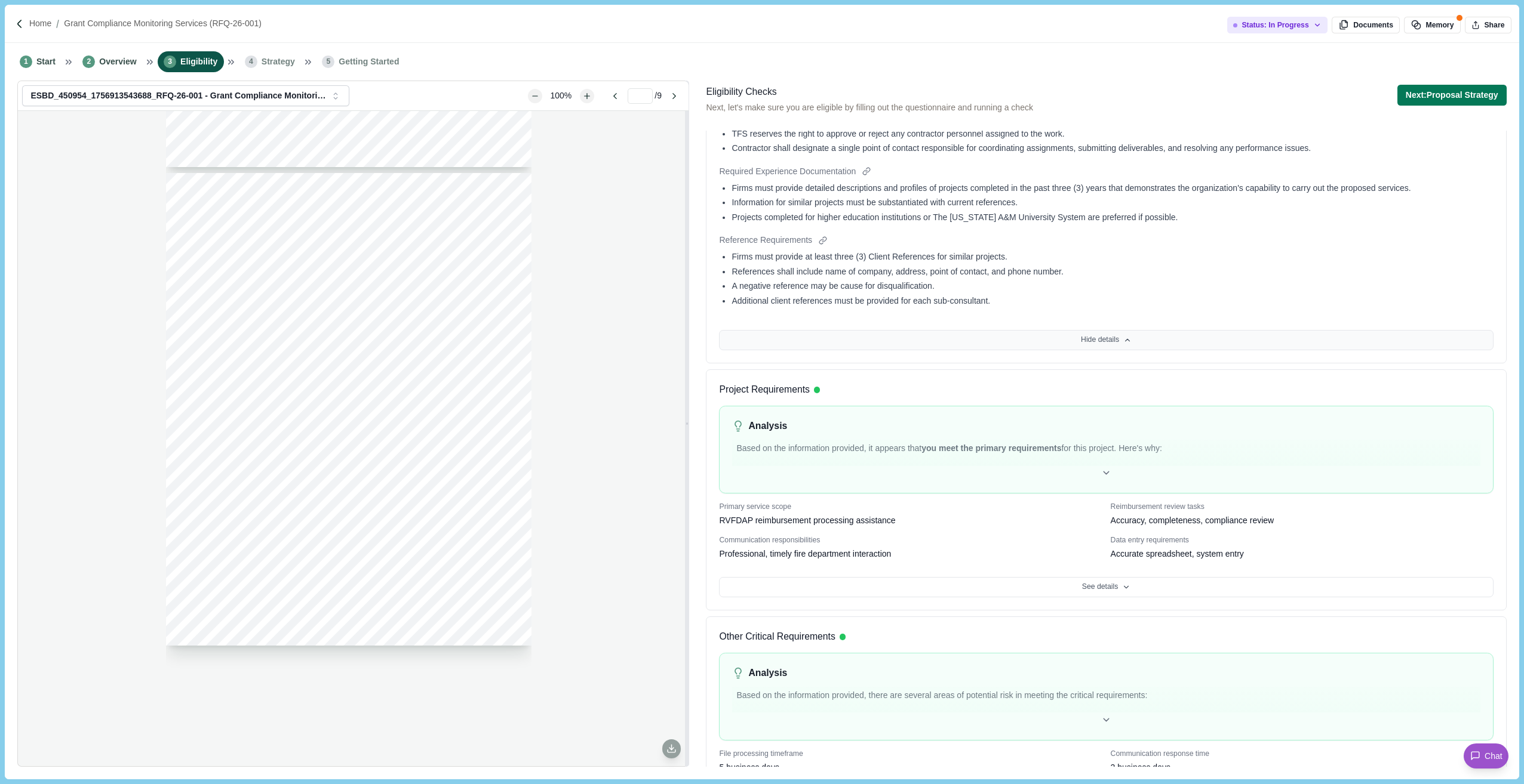
scroll to position [1085, 0]
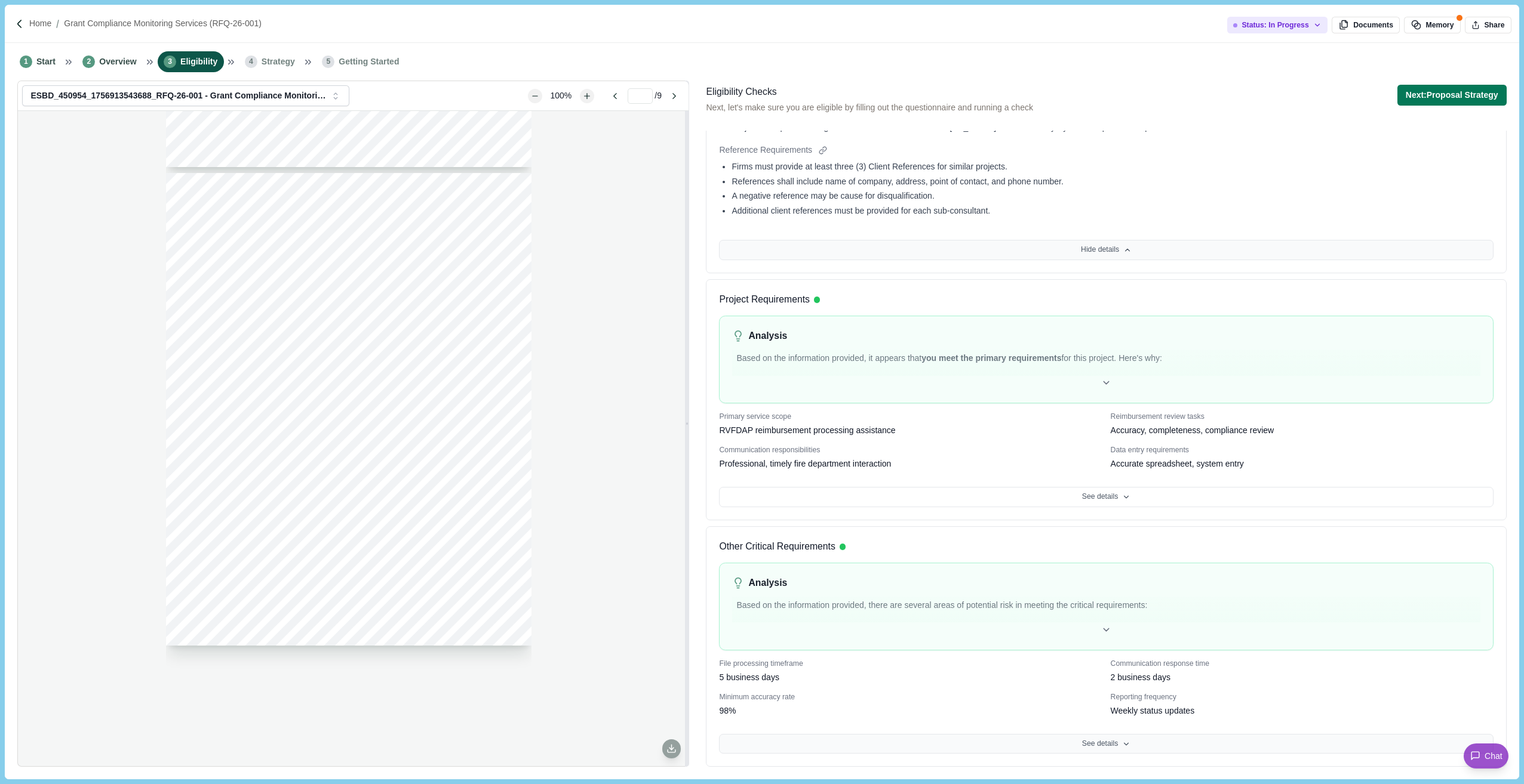
click at [1133, 746] on button "See details" at bounding box center [1106, 744] width 774 height 21
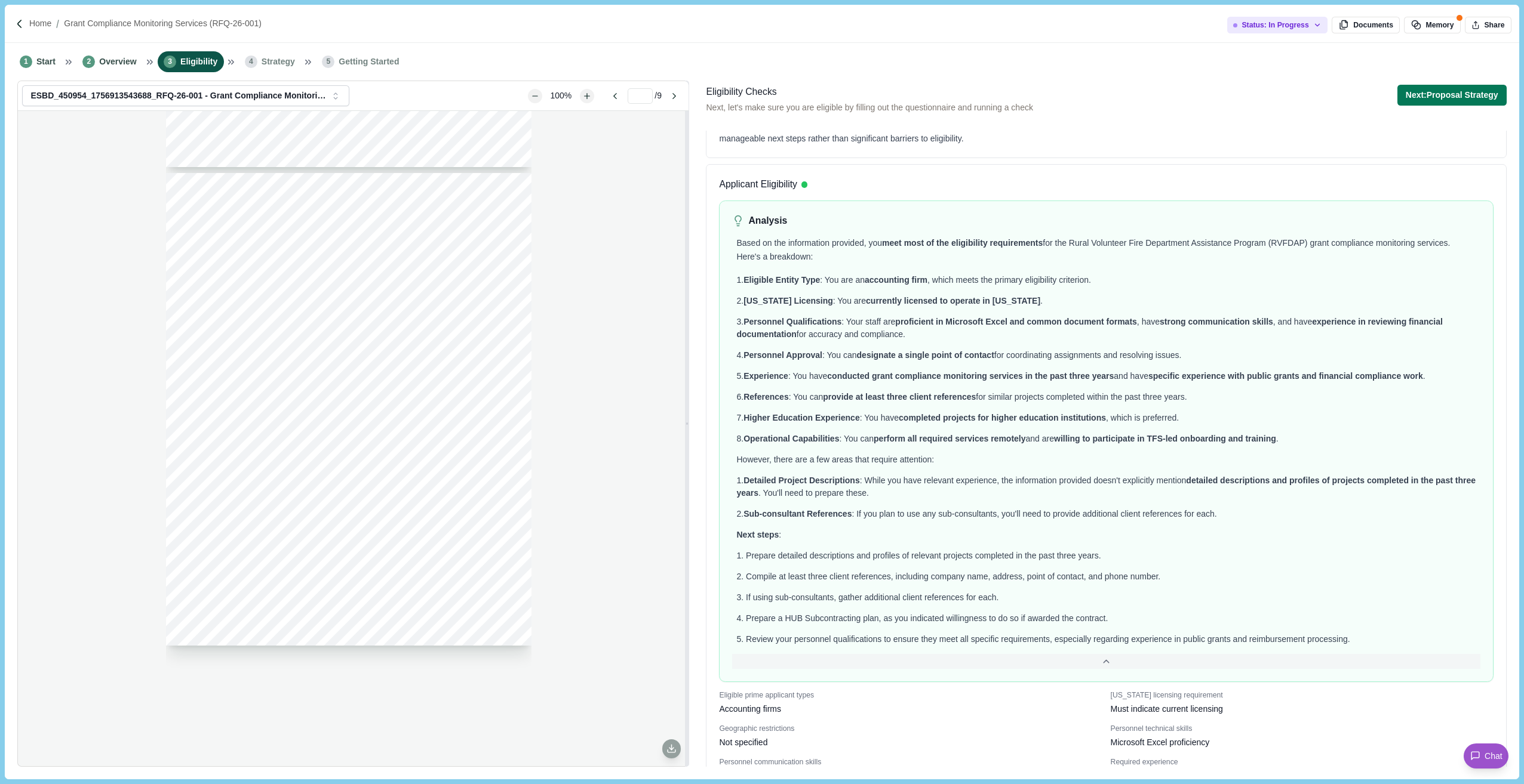
scroll to position [0, 0]
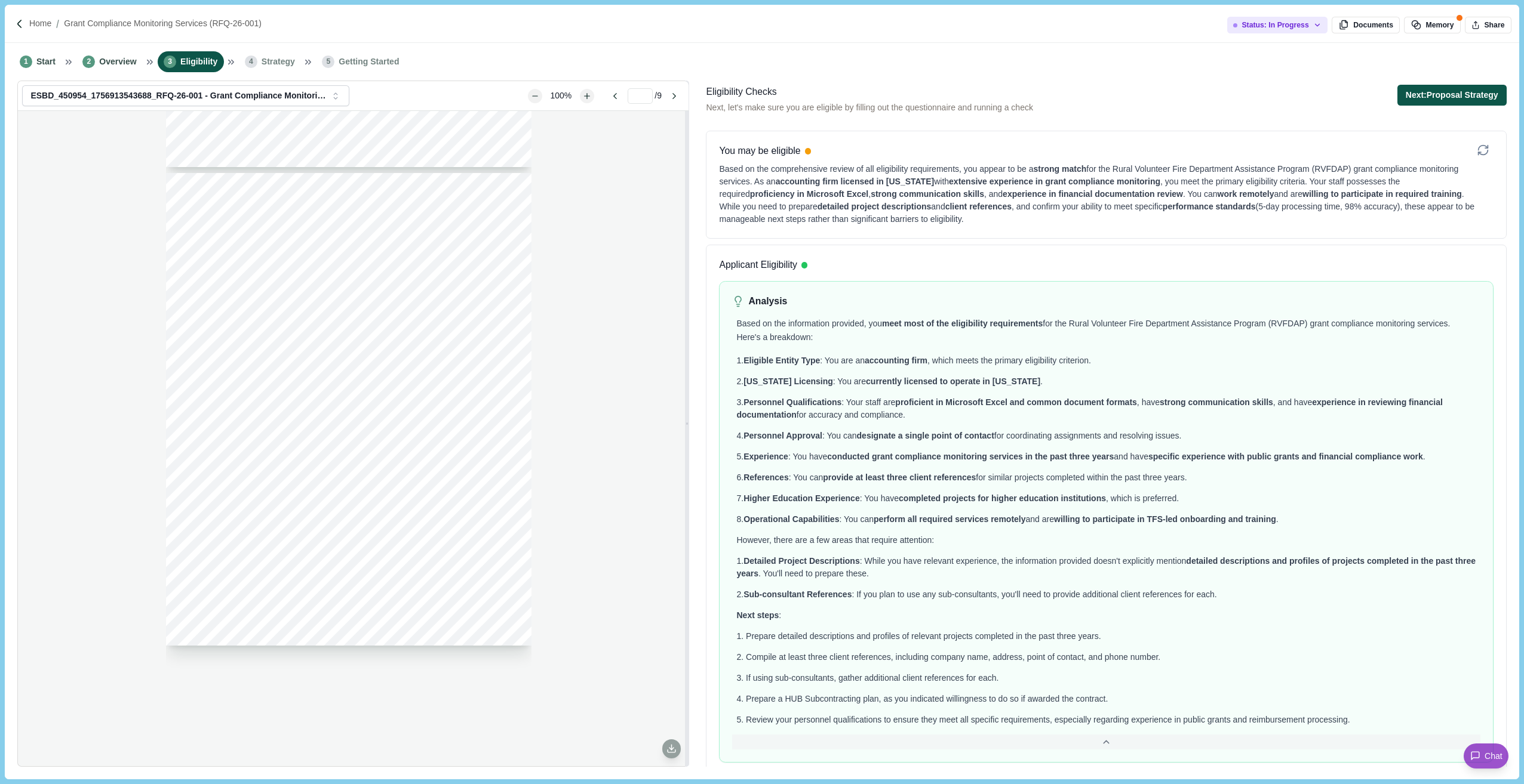
click at [1426, 93] on button "Next: Proposal Strategy" at bounding box center [1452, 95] width 109 height 21
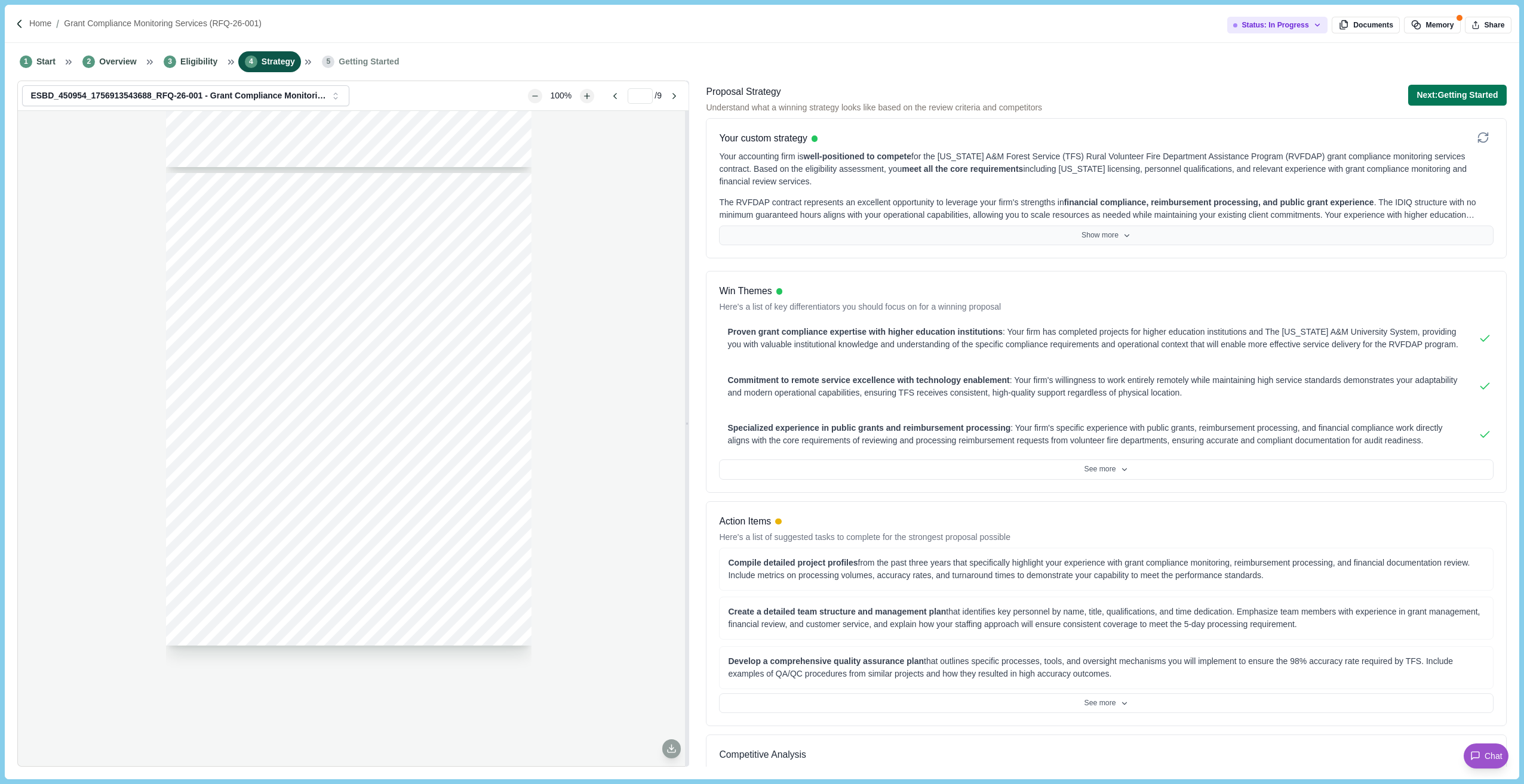
click at [1112, 236] on button "Show more" at bounding box center [1106, 236] width 774 height 21
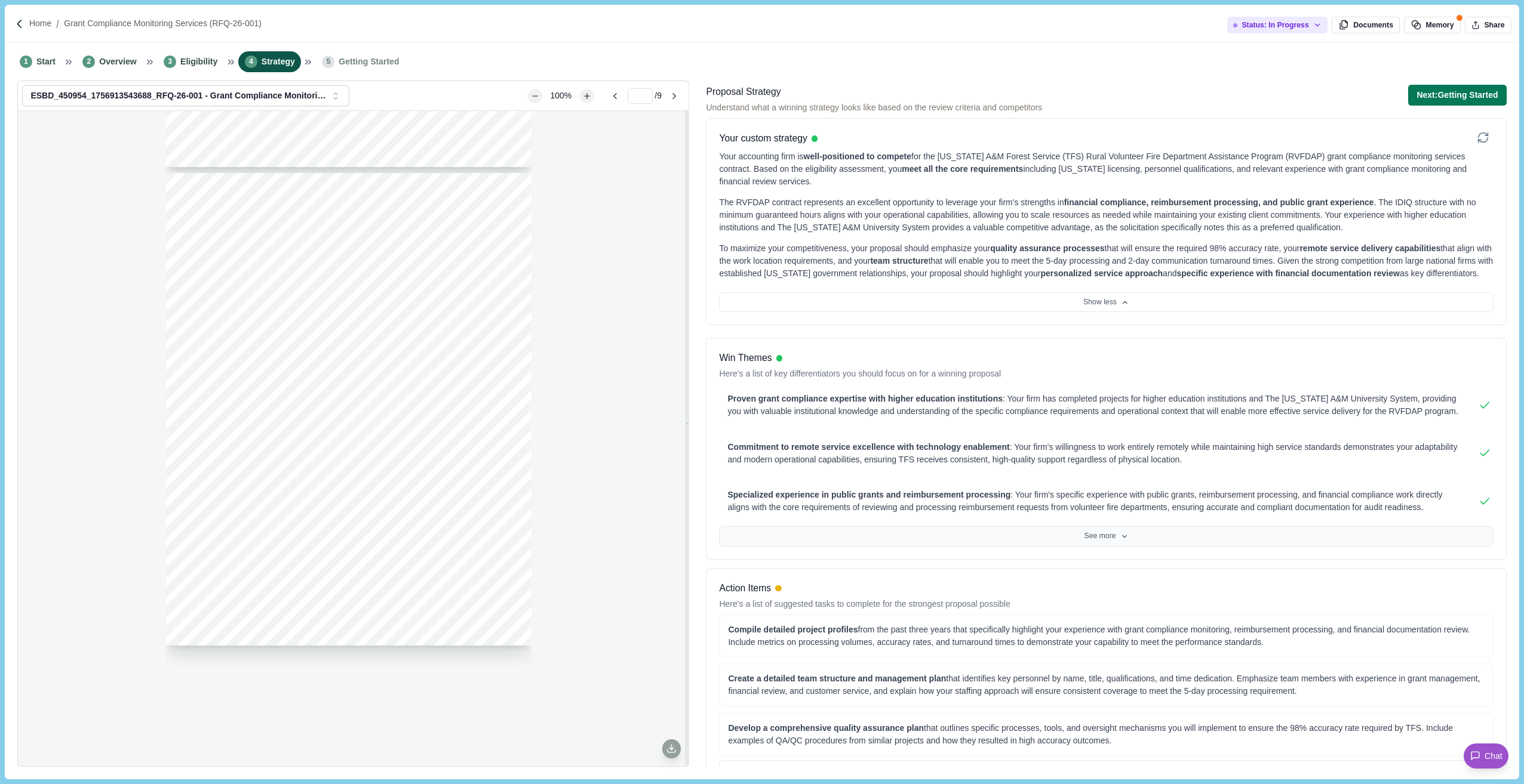
click at [1120, 541] on icon at bounding box center [1124, 536] width 8 height 8
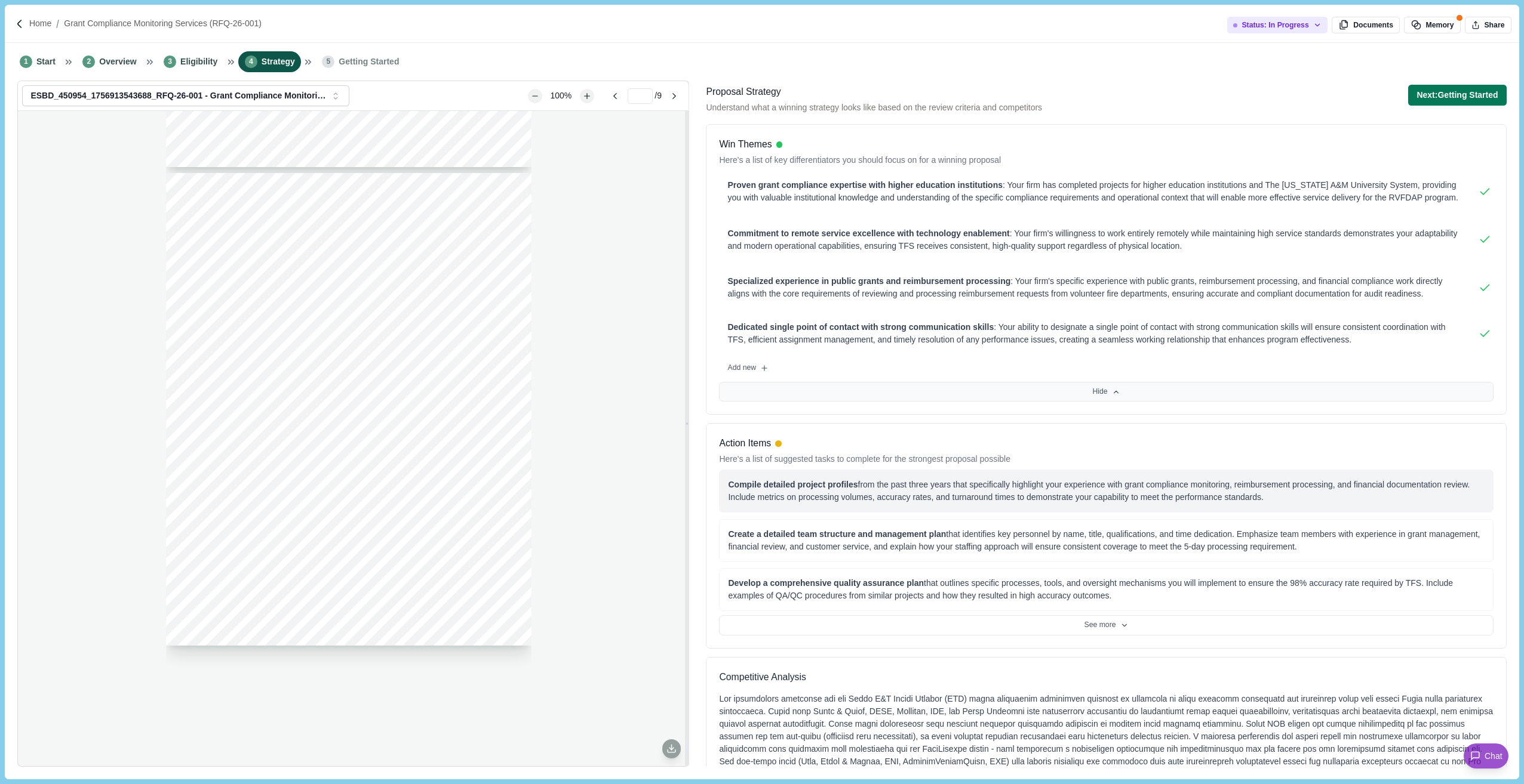
scroll to position [238, 0]
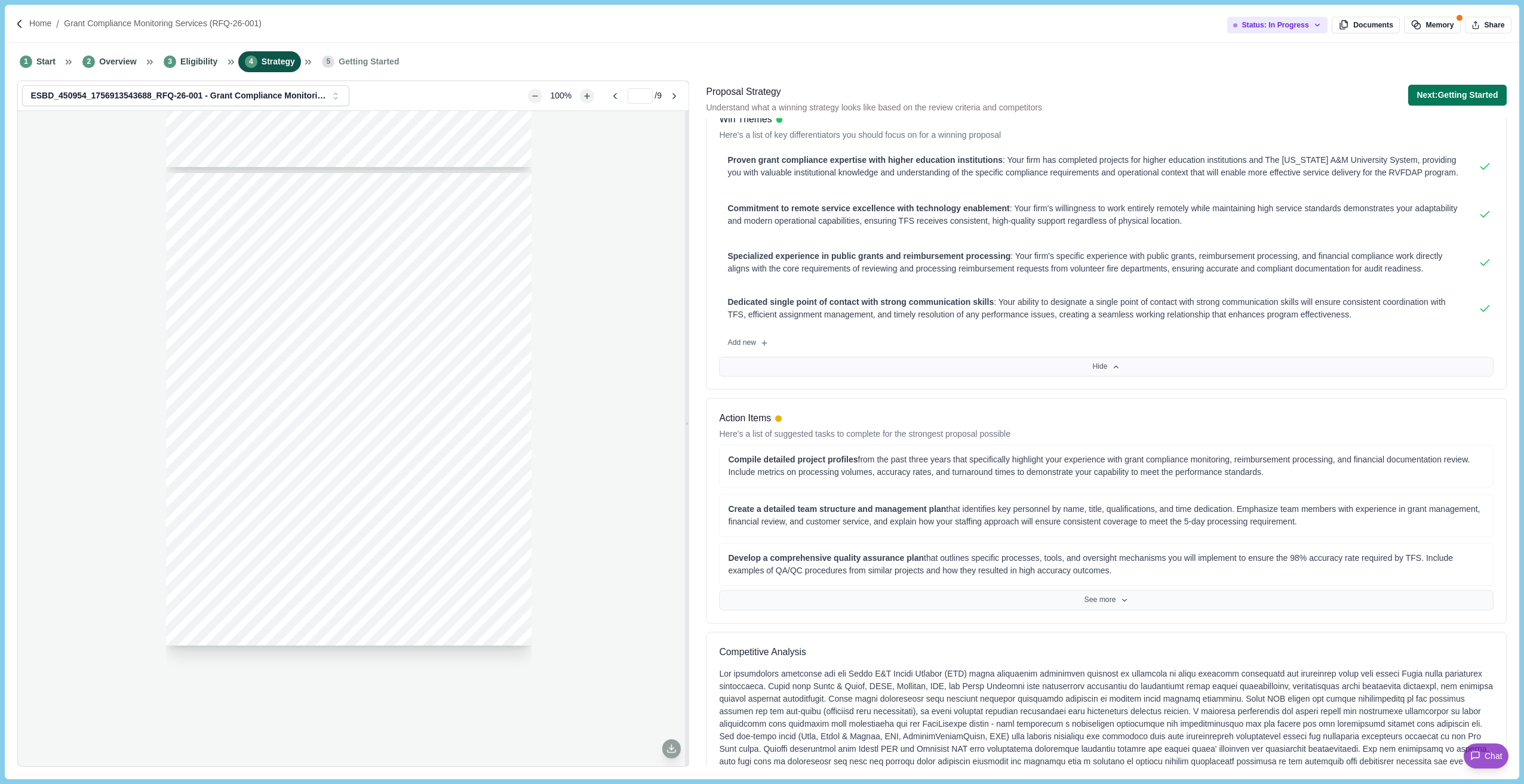
click at [1111, 596] on button "See more" at bounding box center [1106, 600] width 774 height 21
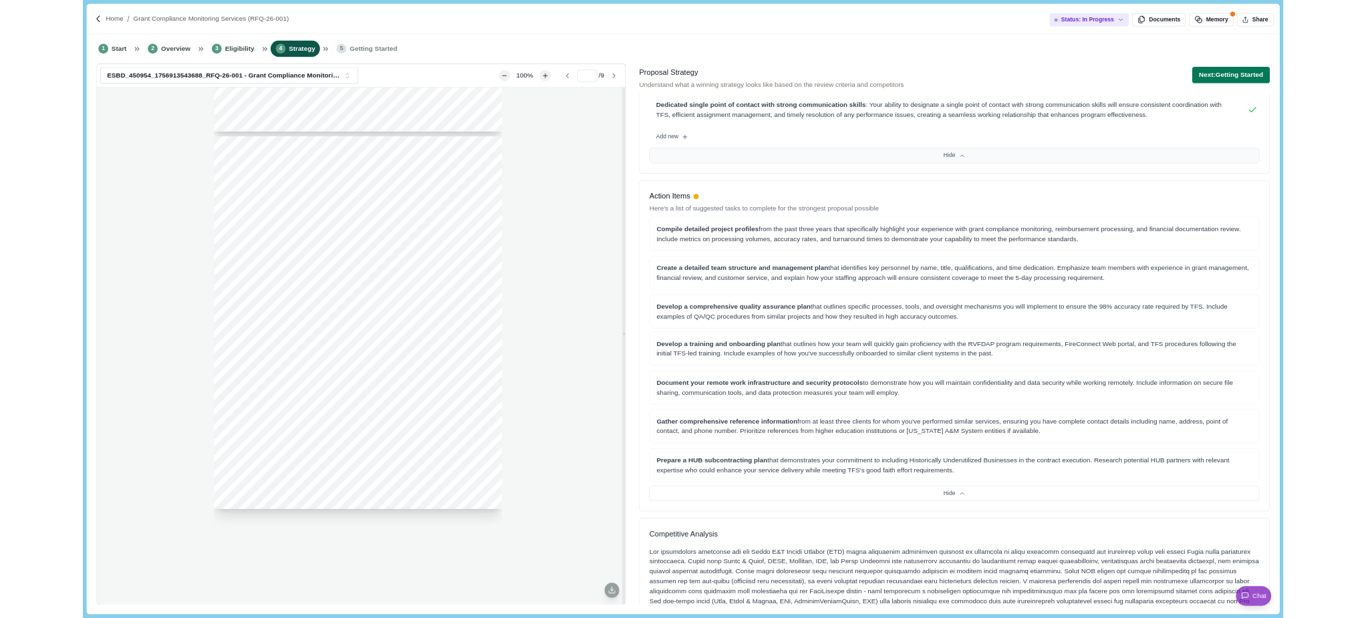
scroll to position [527, 0]
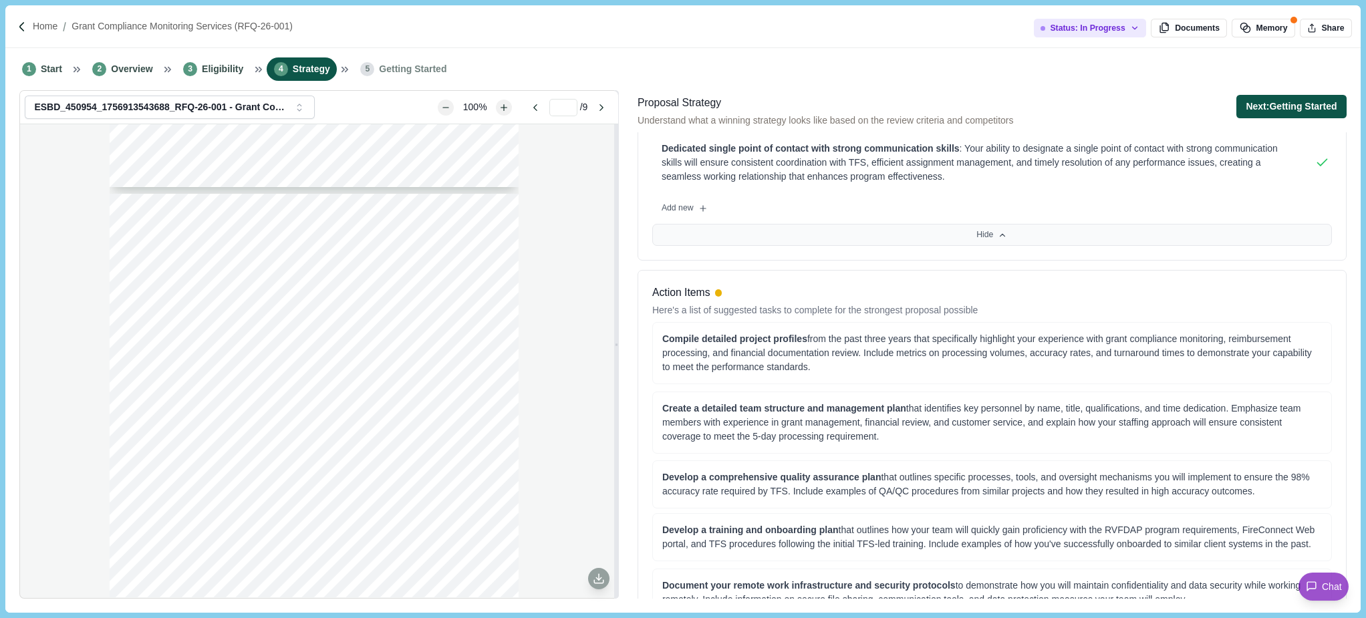
click at [1273, 104] on button "Next: Getting Started" at bounding box center [1292, 106] width 110 height 23
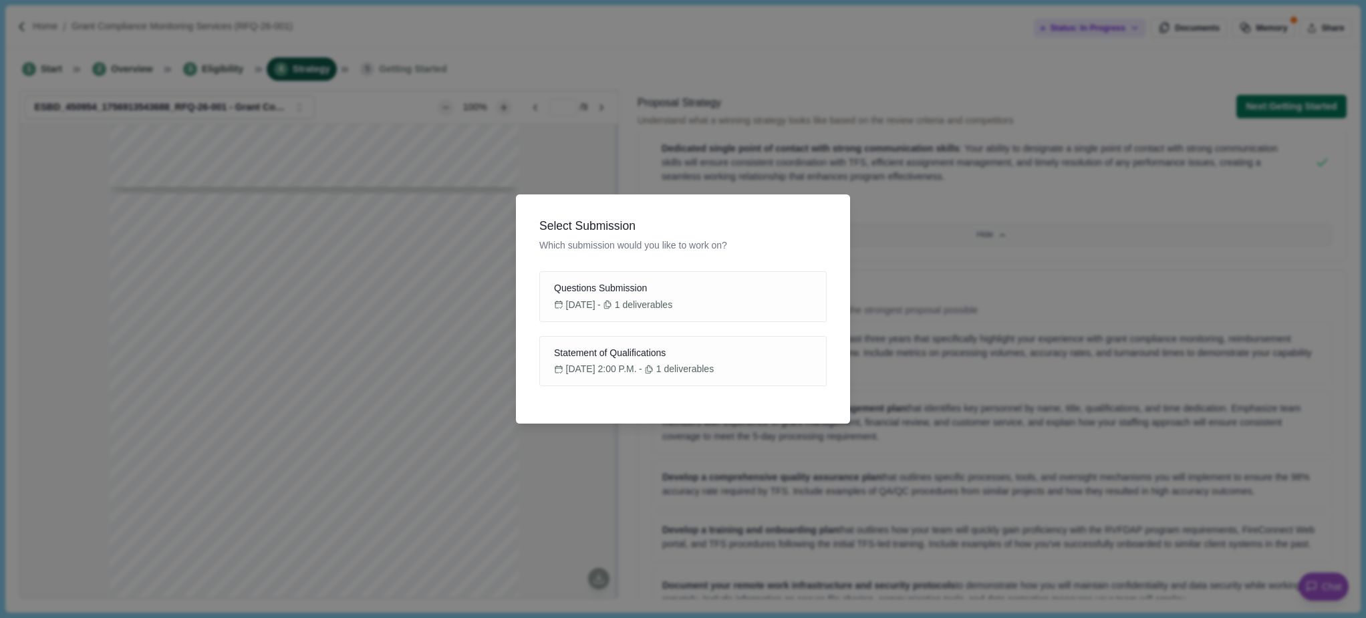
click at [779, 34] on div "Select Submission Which submission would you like to work on? Questions Submiss…" at bounding box center [683, 309] width 1366 height 618
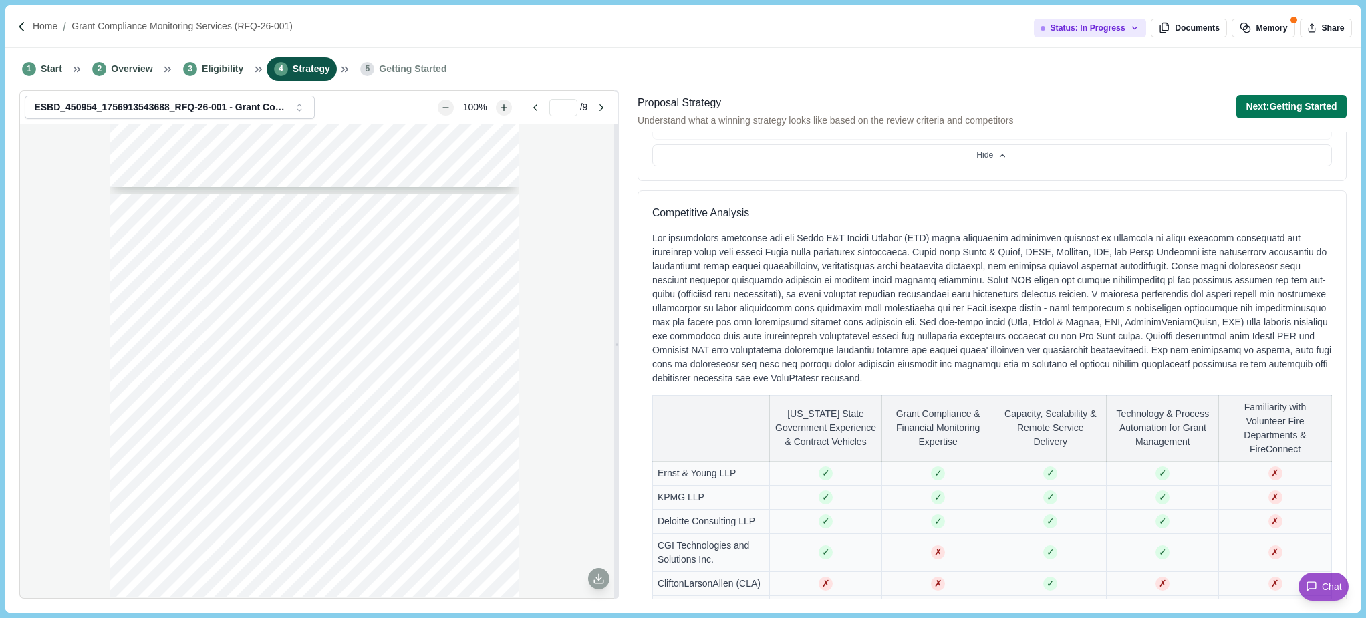
scroll to position [661, 0]
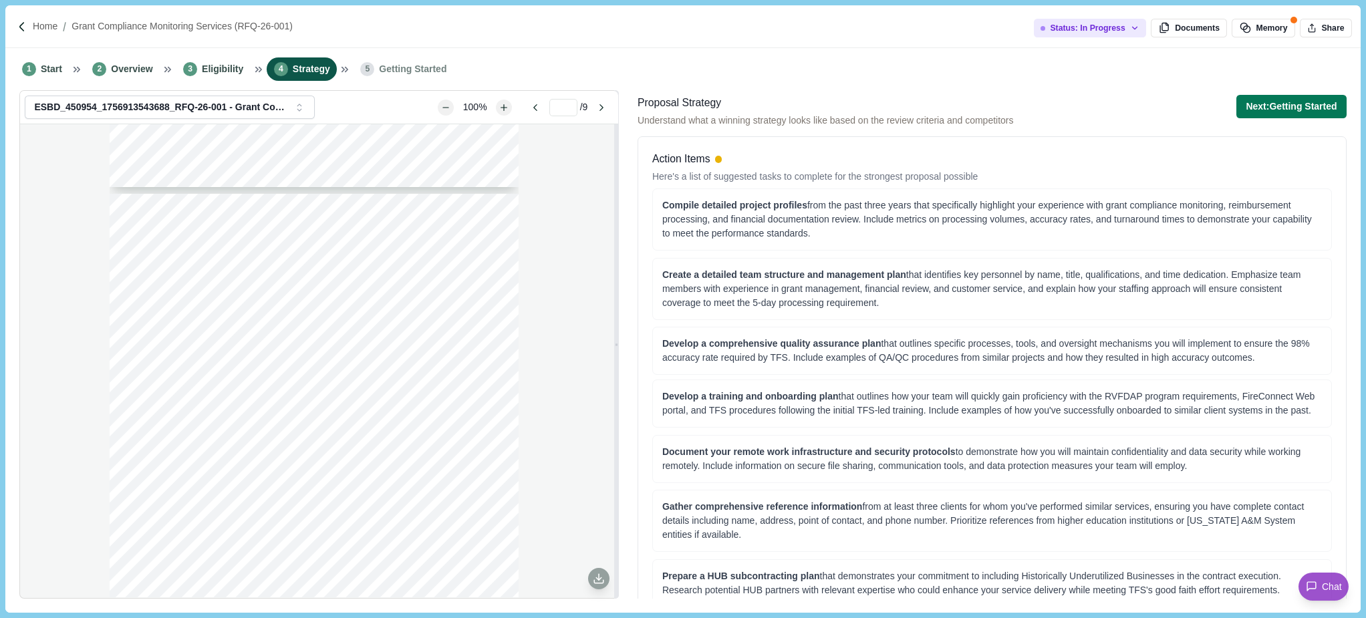
click at [299, 74] on span "Strategy" at bounding box center [311, 69] width 37 height 14
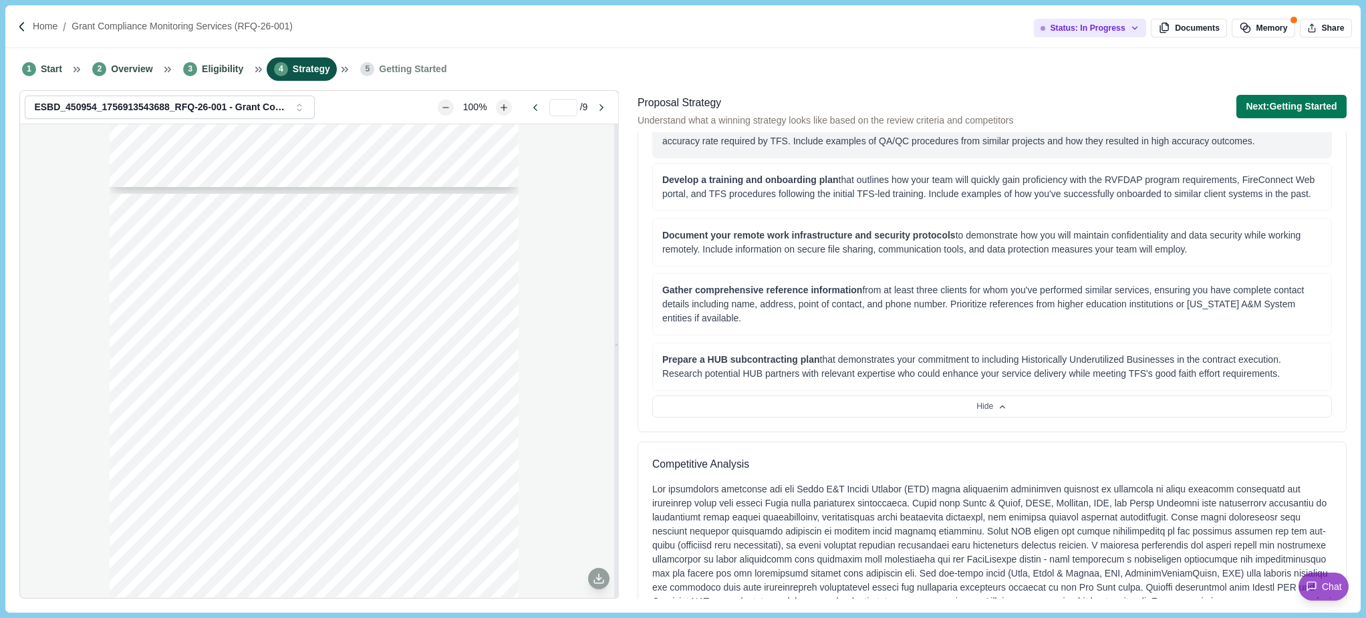
scroll to position [741, 0]
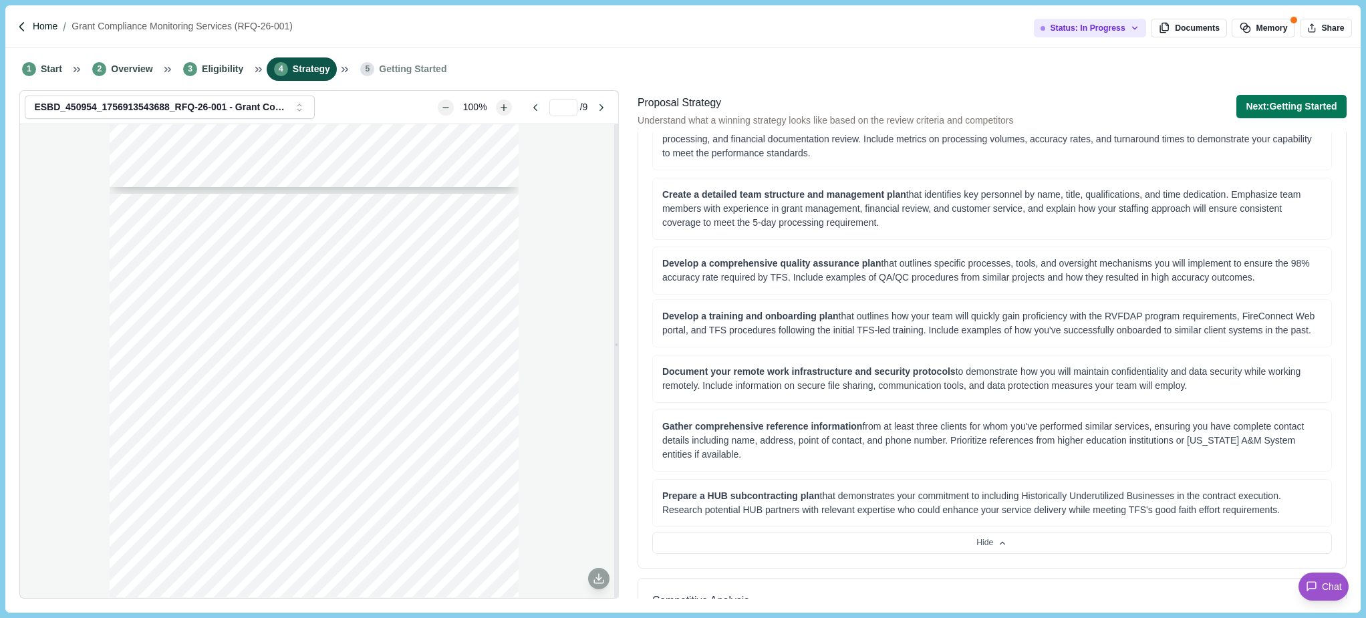
click at [39, 28] on p "Home" at bounding box center [45, 26] width 25 height 14
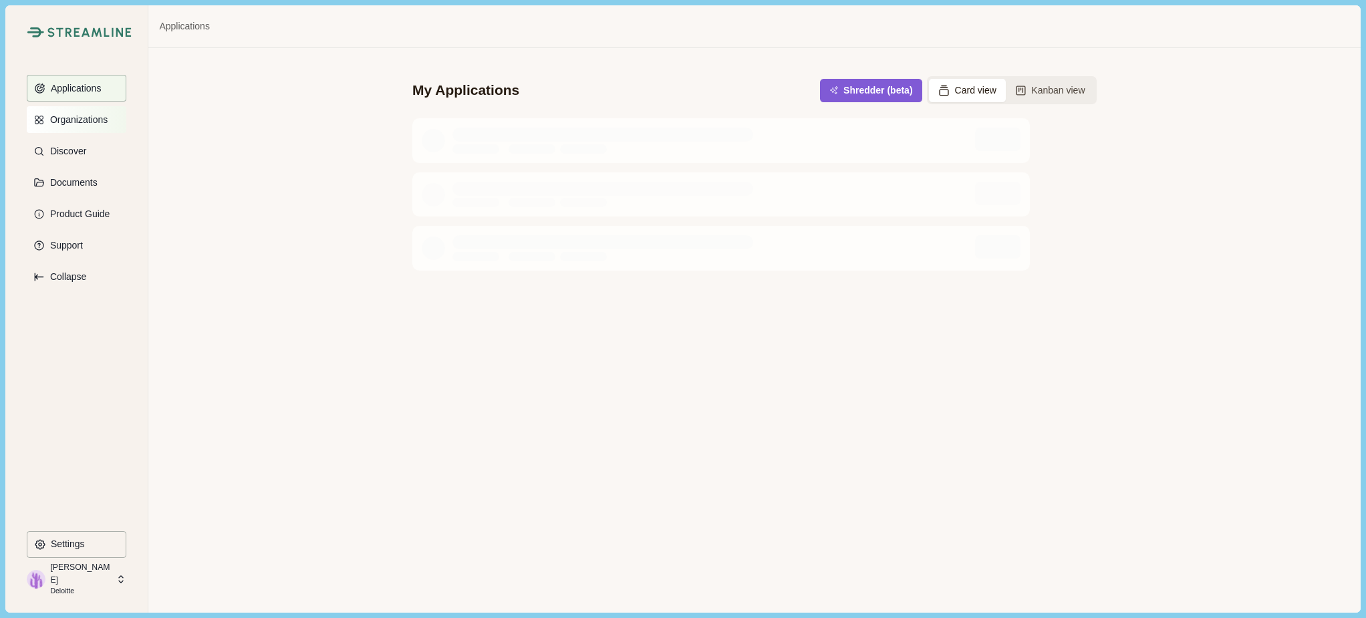
click at [76, 125] on p "Organizations" at bounding box center [76, 119] width 62 height 11
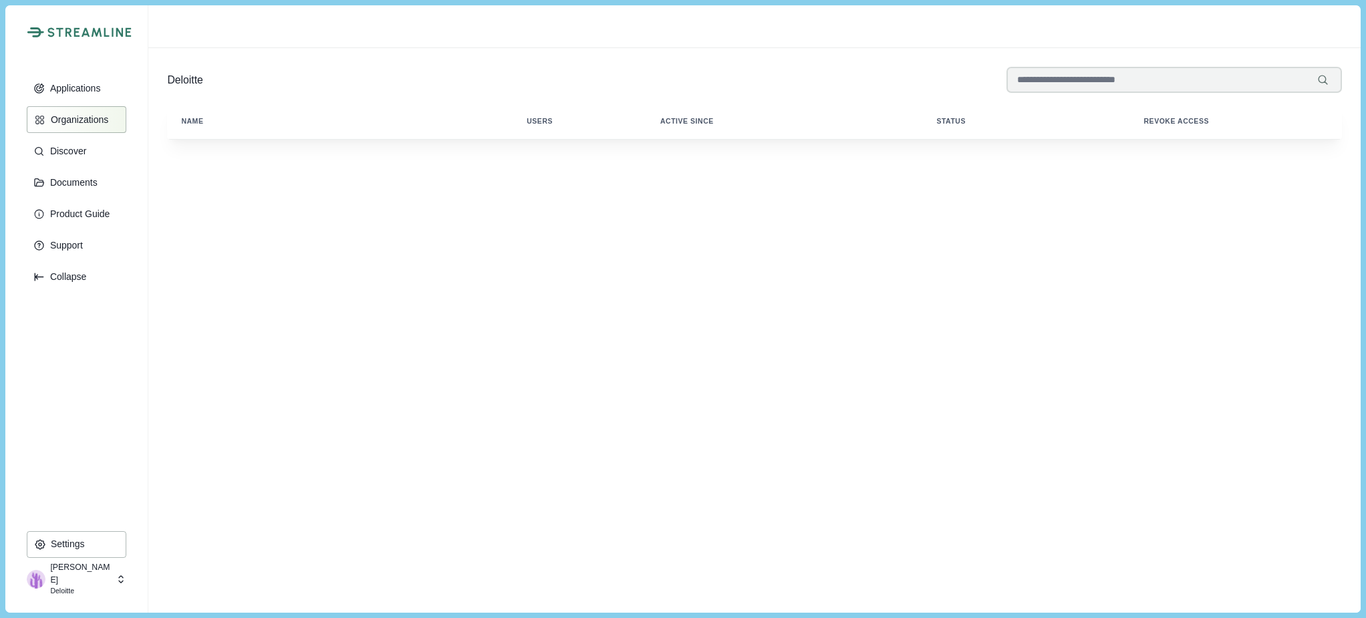
click at [100, 115] on p "Organizations" at bounding box center [77, 119] width 62 height 11
click at [84, 33] on img at bounding box center [89, 32] width 84 height 10
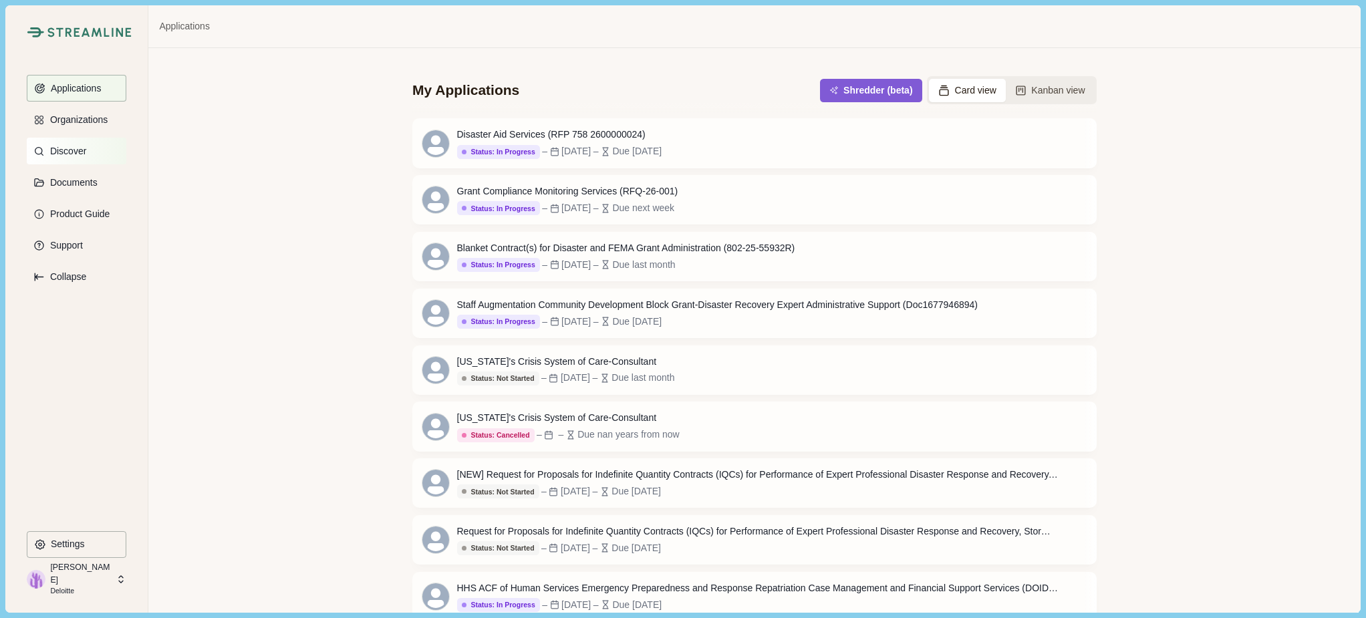
click at [68, 151] on p "Discover" at bounding box center [65, 151] width 41 height 11
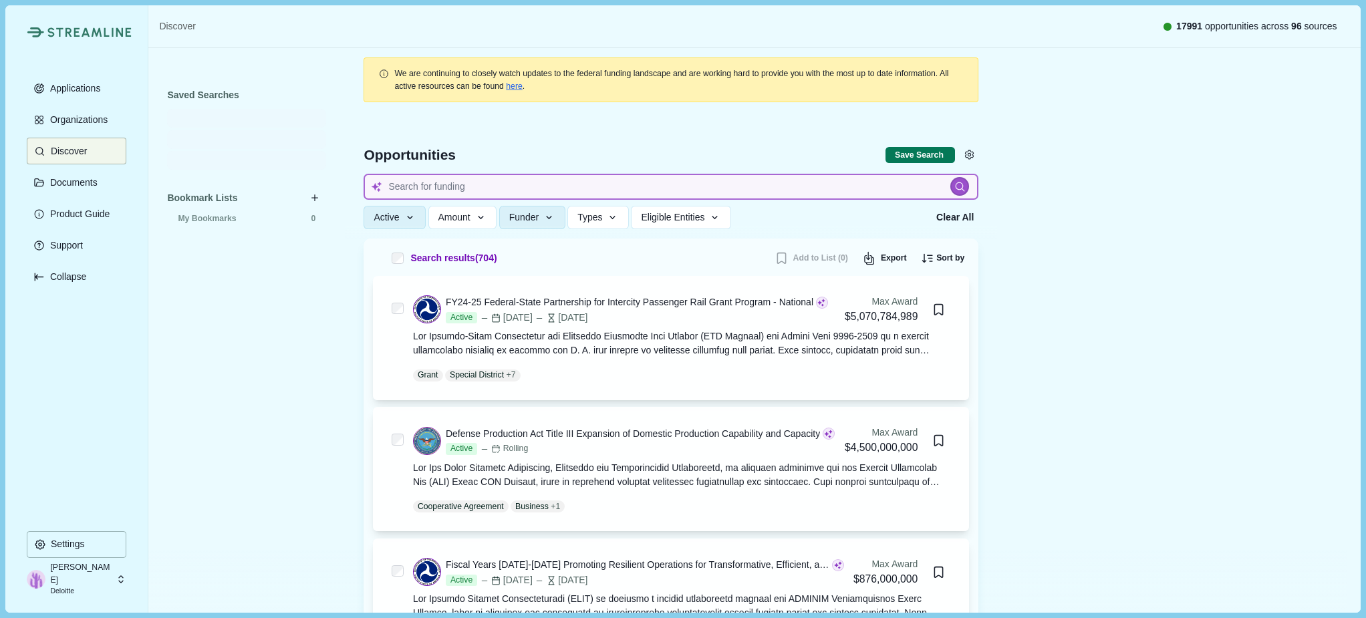
click at [466, 190] on input at bounding box center [671, 187] width 615 height 26
type input "n"
type input "nu"
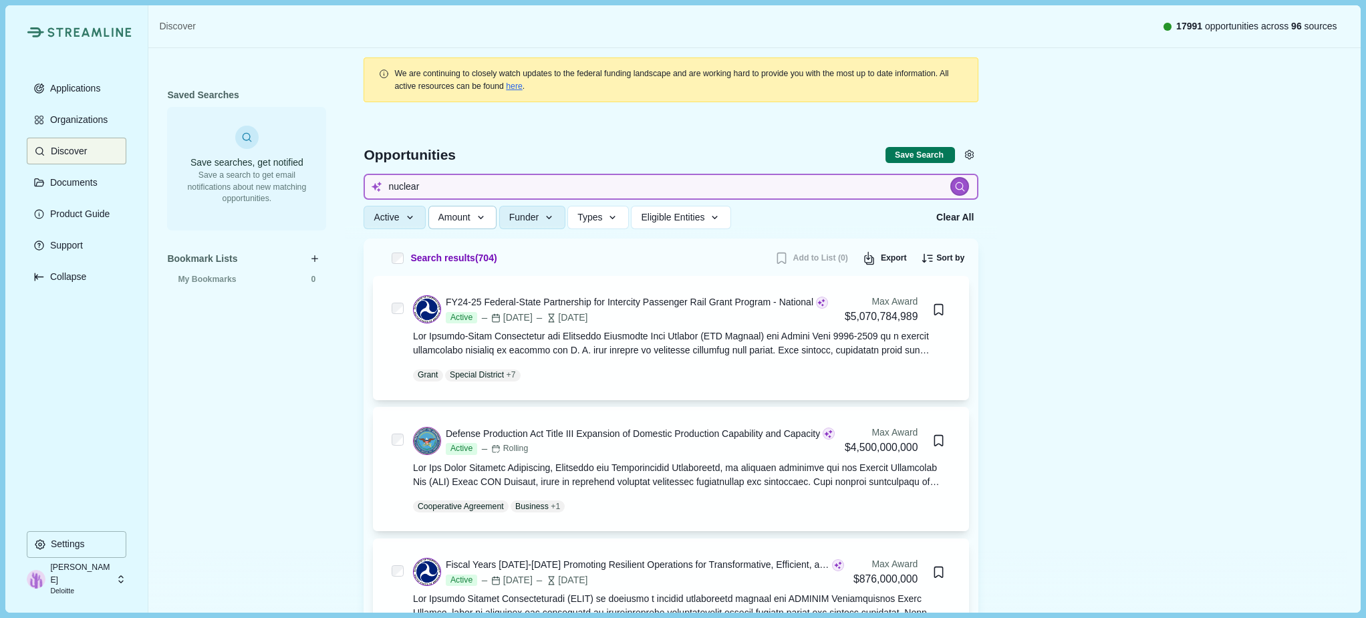
type input "nuclear"
click at [478, 223] on icon "button" at bounding box center [481, 218] width 12 height 12
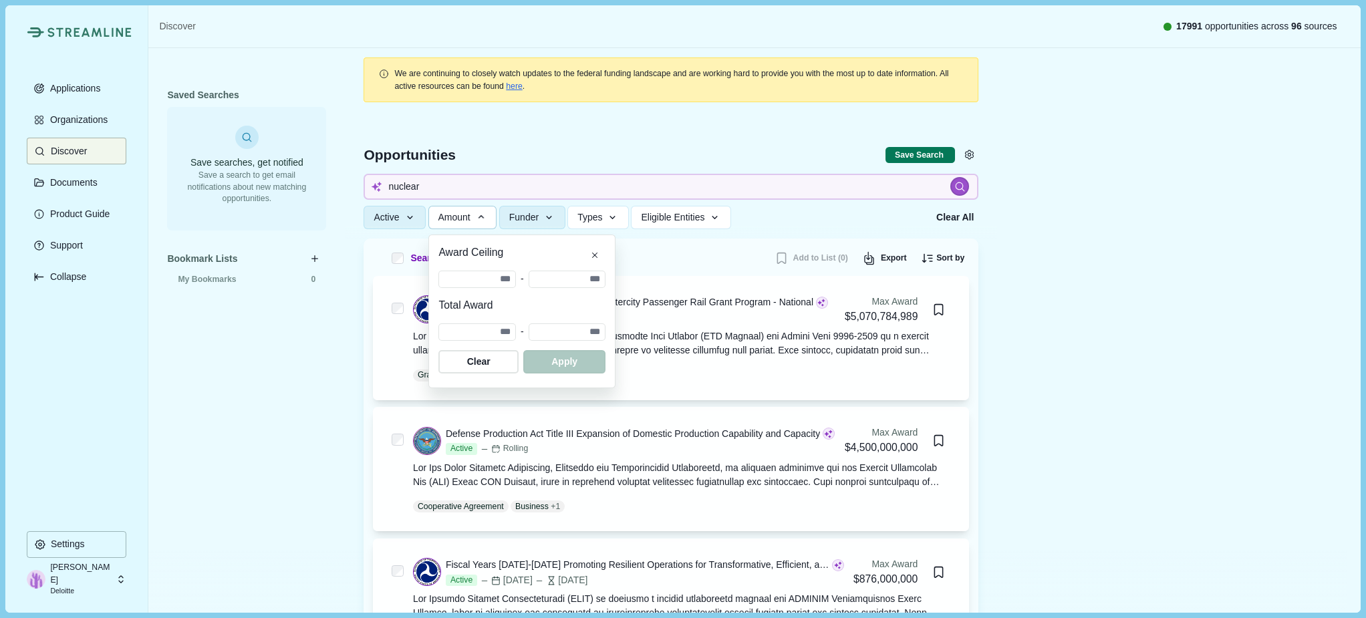
click at [478, 223] on div "button" at bounding box center [481, 217] width 12 height 12
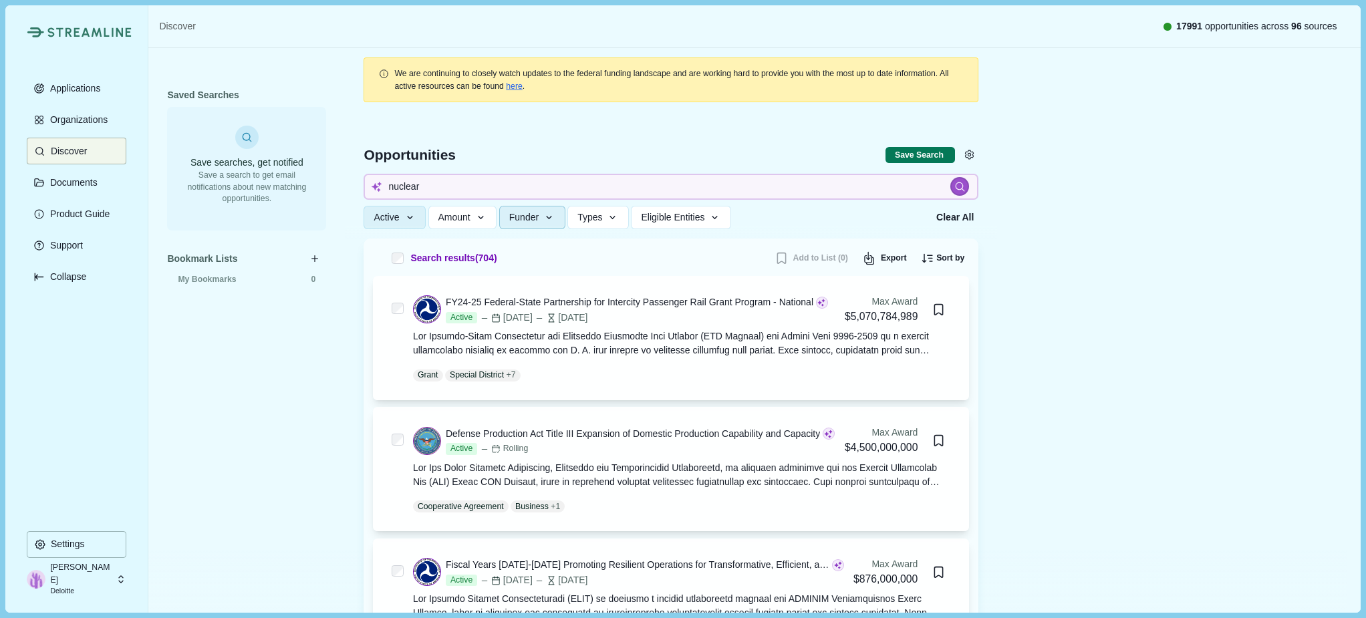
click at [544, 211] on button "Funder" at bounding box center [532, 217] width 66 height 23
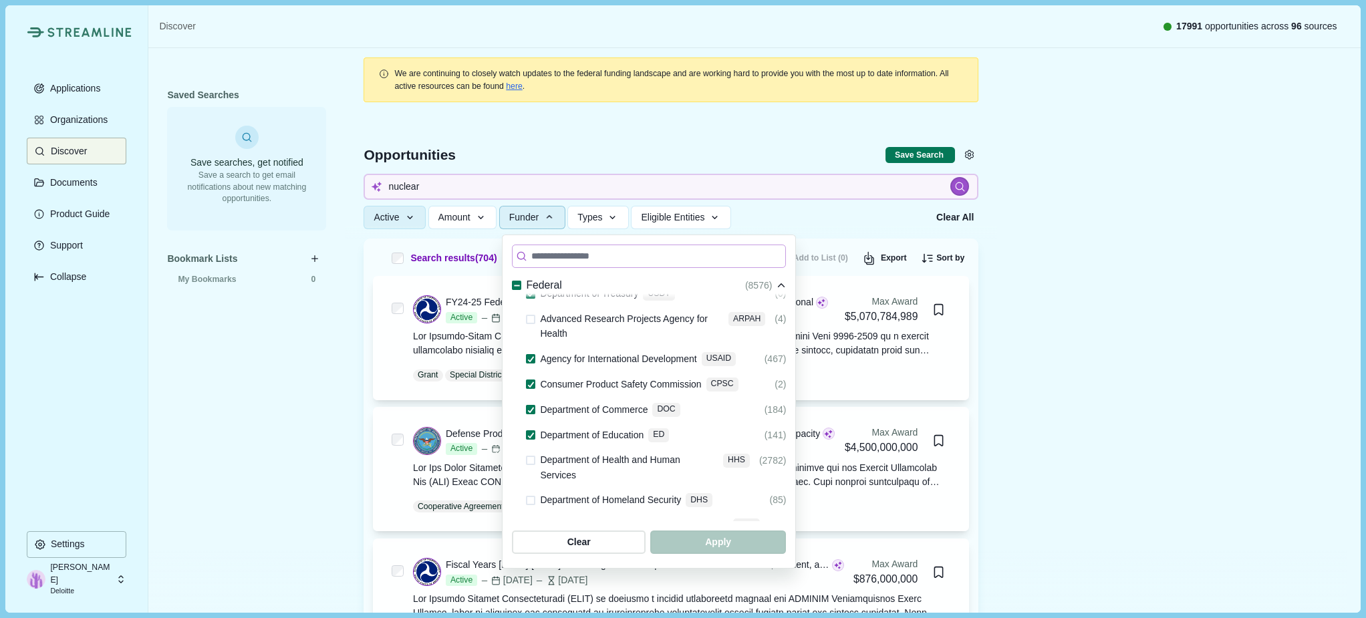
scroll to position [334, 0]
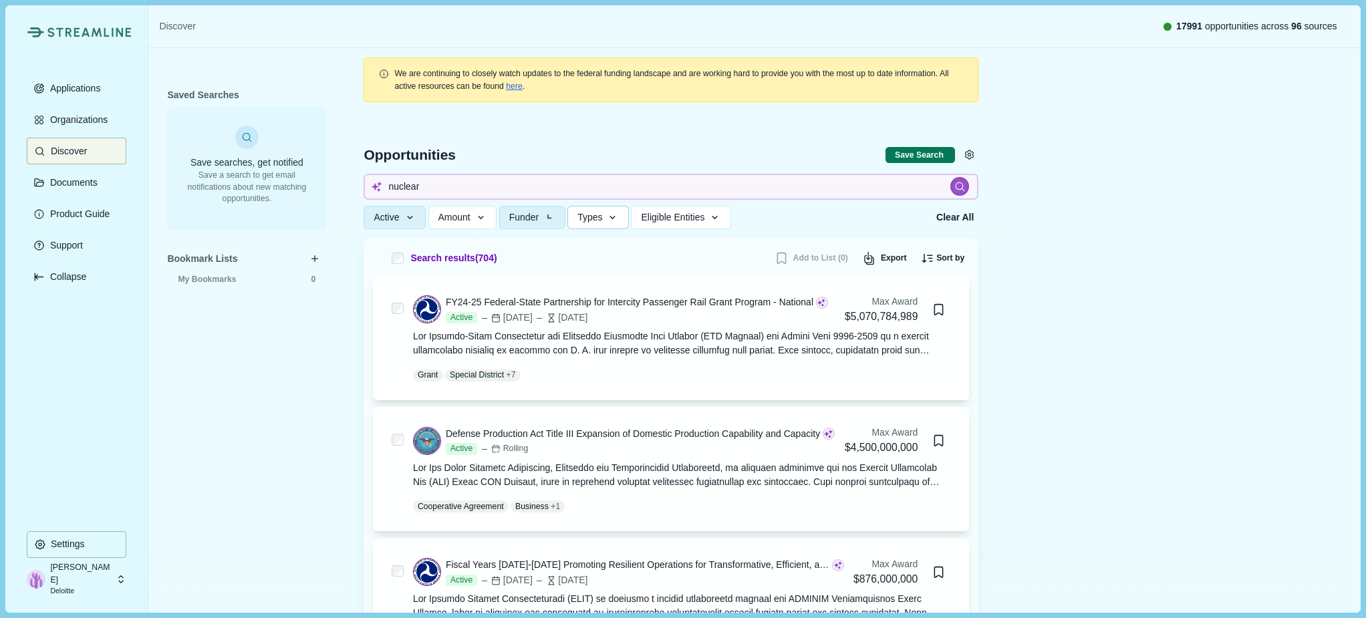
click at [607, 226] on button "Types" at bounding box center [597, 217] width 61 height 23
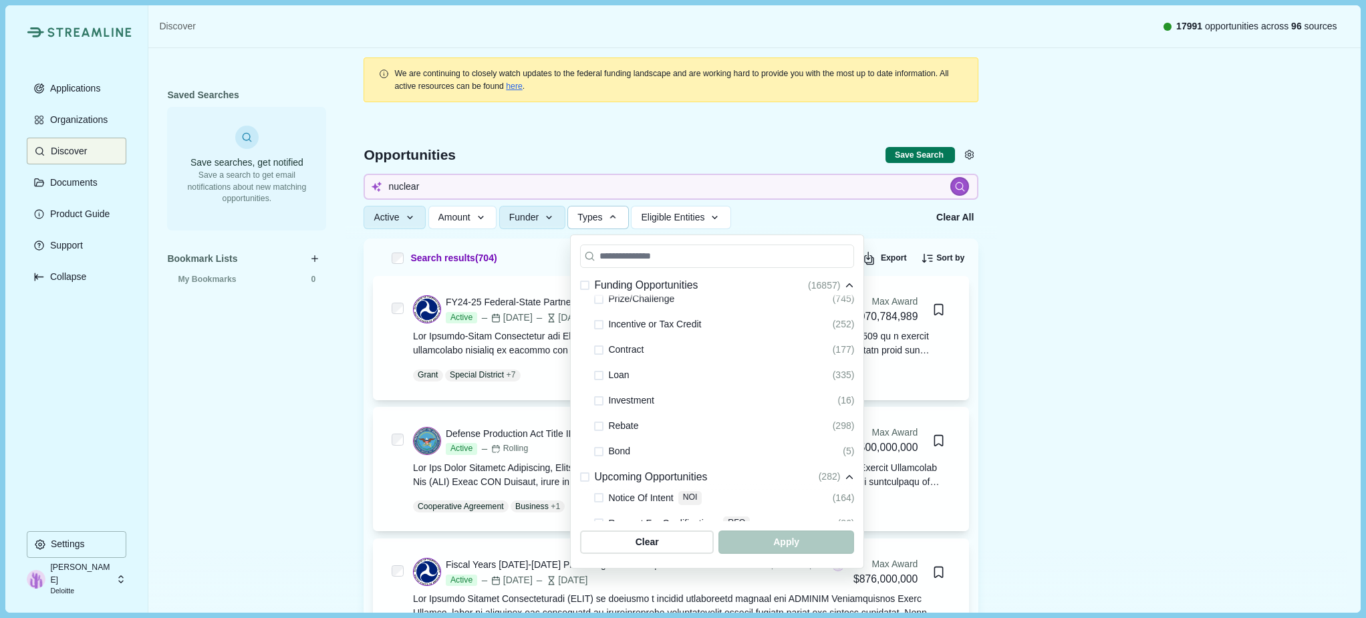
scroll to position [0, 0]
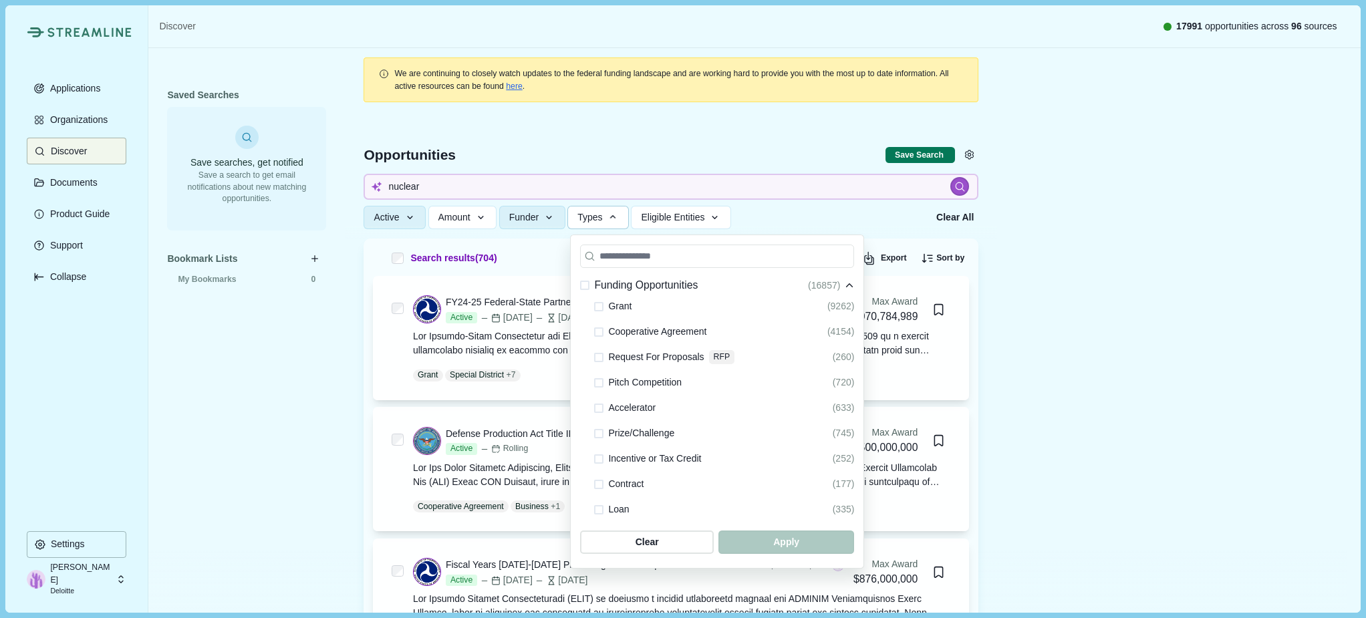
click at [582, 285] on span at bounding box center [584, 285] width 9 height 9
click at [773, 539] on span "button" at bounding box center [786, 542] width 129 height 22
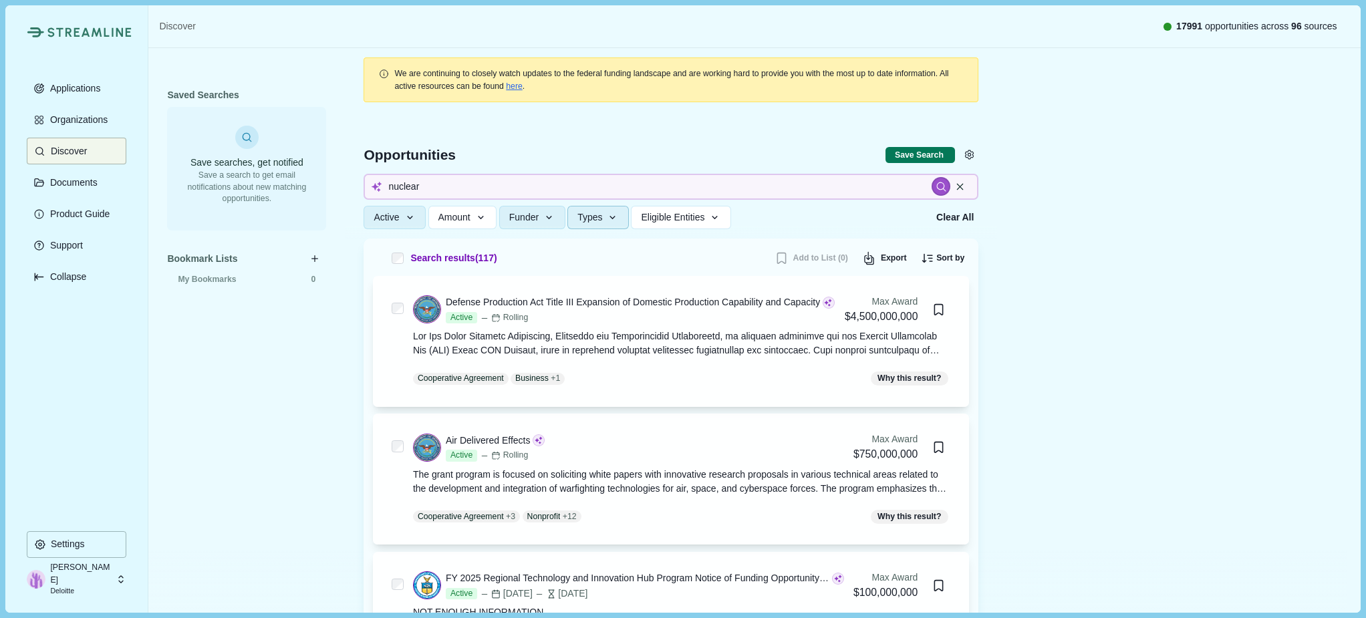
click at [611, 224] on button "Types" at bounding box center [597, 217] width 61 height 23
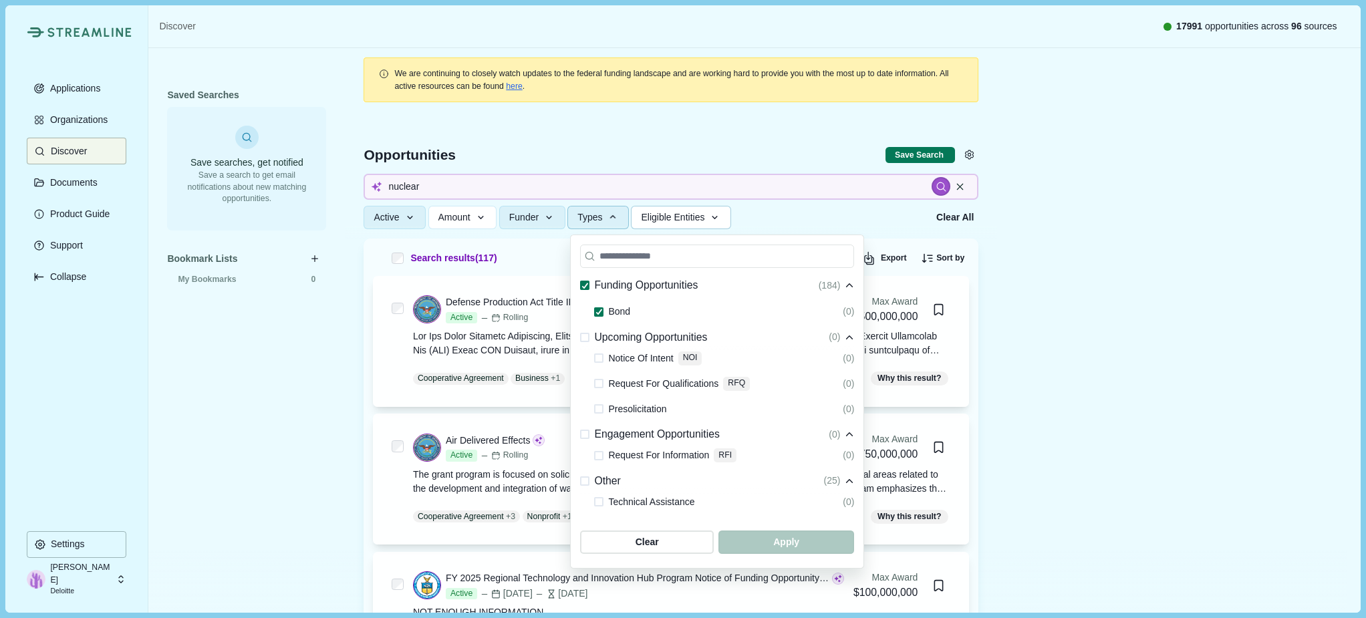
scroll to position [251, 0]
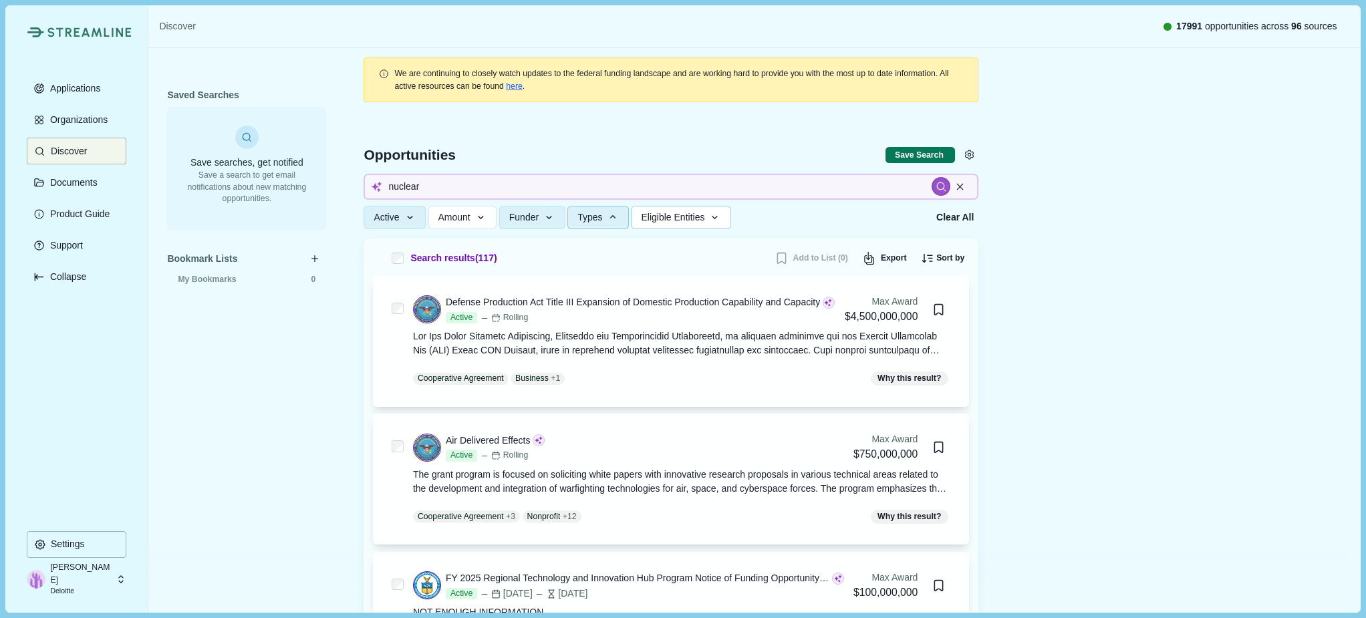
click at [701, 221] on span "Eligible Entities" at bounding box center [672, 217] width 63 height 11
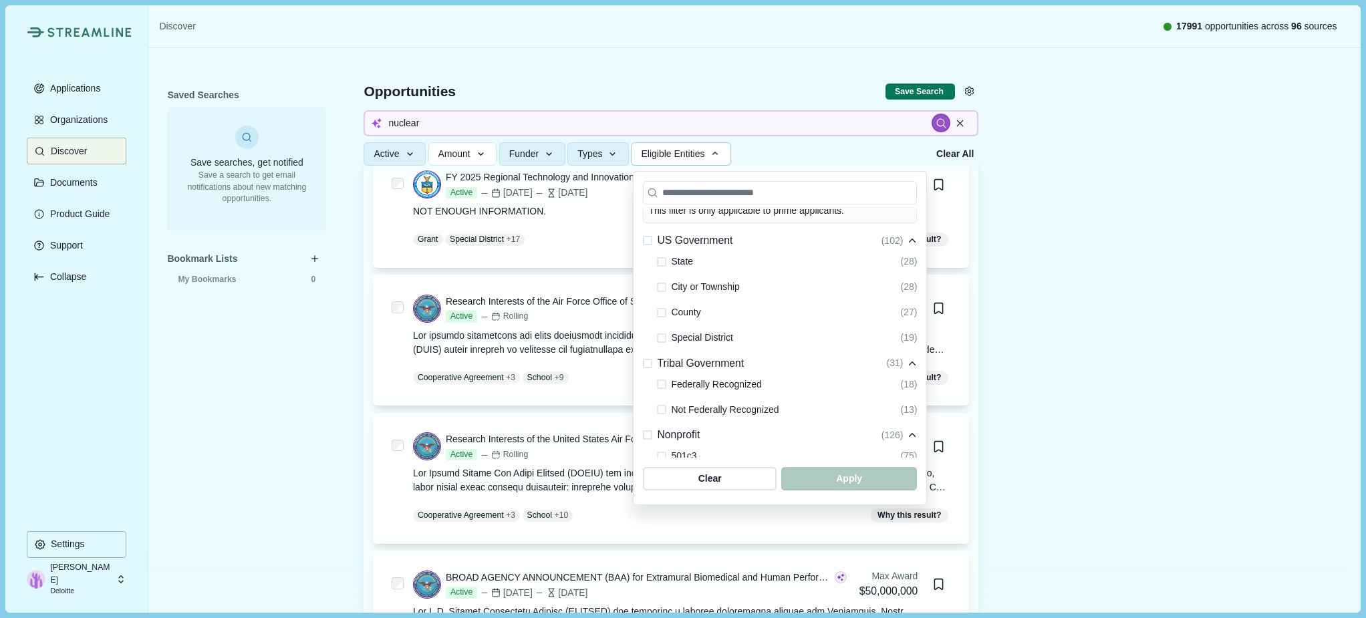
scroll to position [0, 0]
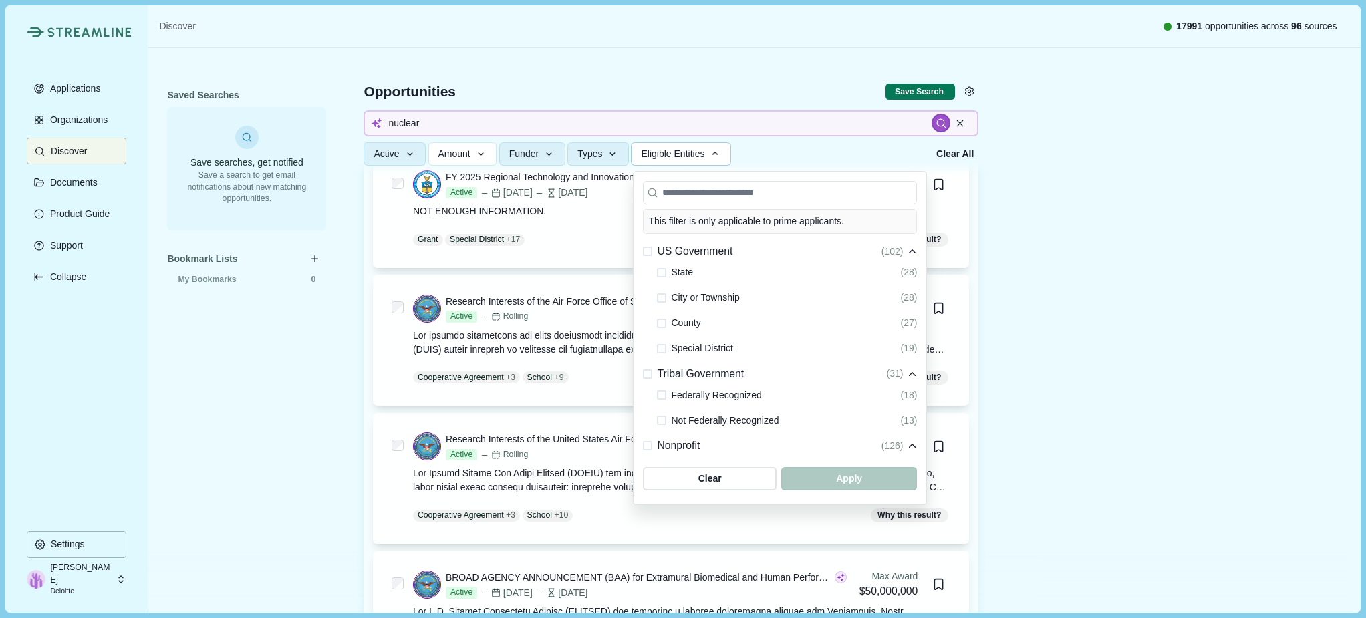
click at [676, 278] on span "State" at bounding box center [682, 273] width 22 height 16
click at [664, 277] on span at bounding box center [661, 272] width 9 height 9
click at [829, 476] on span "button" at bounding box center [849, 479] width 129 height 22
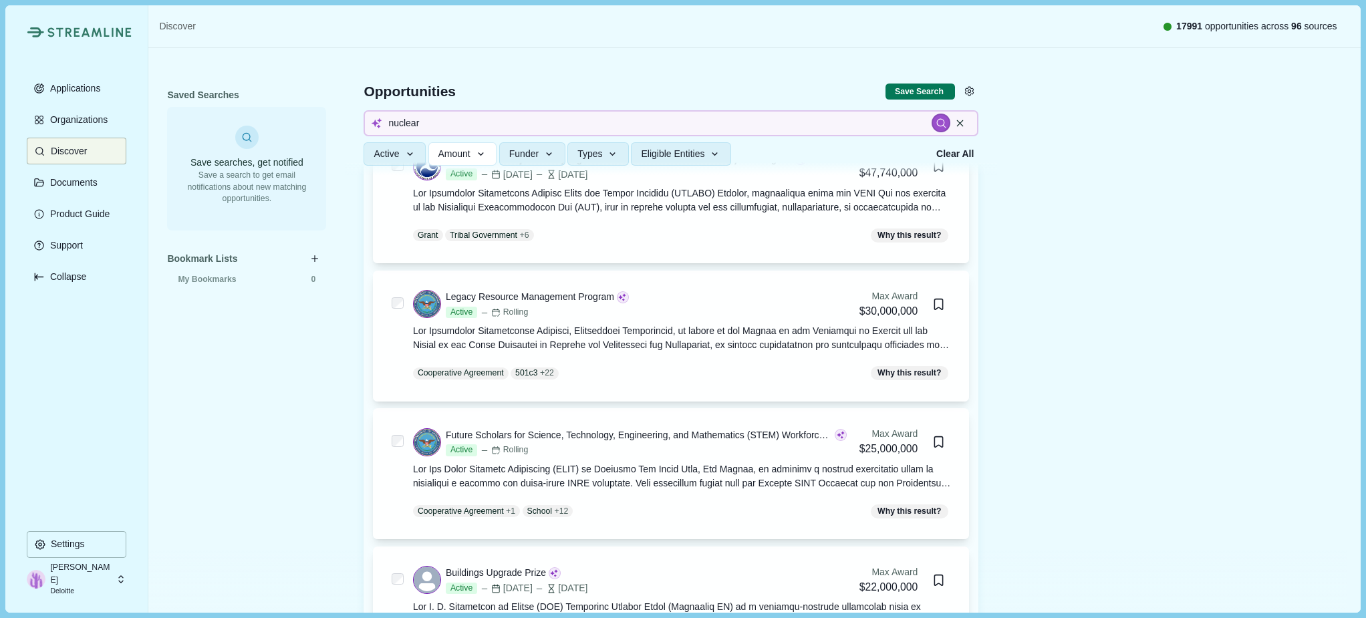
scroll to position [602, 0]
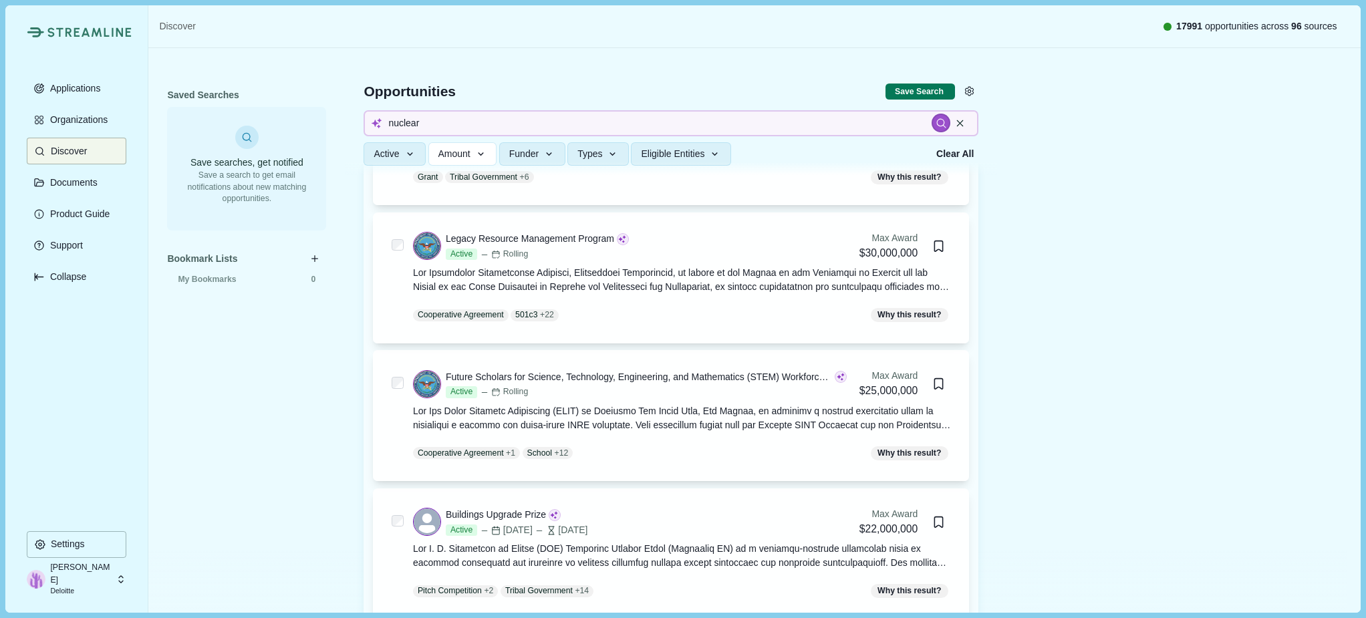
click at [436, 22] on div "Discover 17991 opportunities across 96 sources" at bounding box center [754, 26] width 1212 height 43
click at [553, 157] on icon "button" at bounding box center [549, 154] width 12 height 12
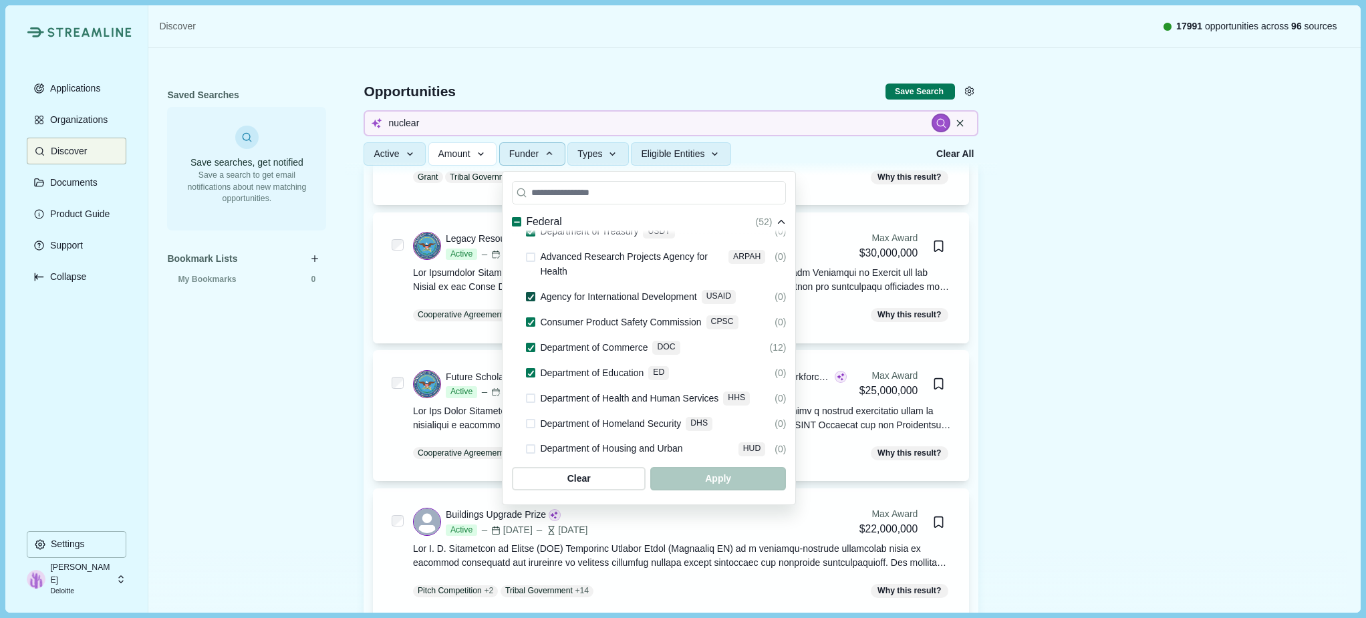
click at [530, 294] on icon at bounding box center [530, 297] width 7 height 6
click at [530, 319] on icon at bounding box center [530, 322] width 7 height 6
click at [530, 345] on icon at bounding box center [530, 348] width 7 height 6
click at [532, 370] on icon at bounding box center [530, 373] width 7 height 6
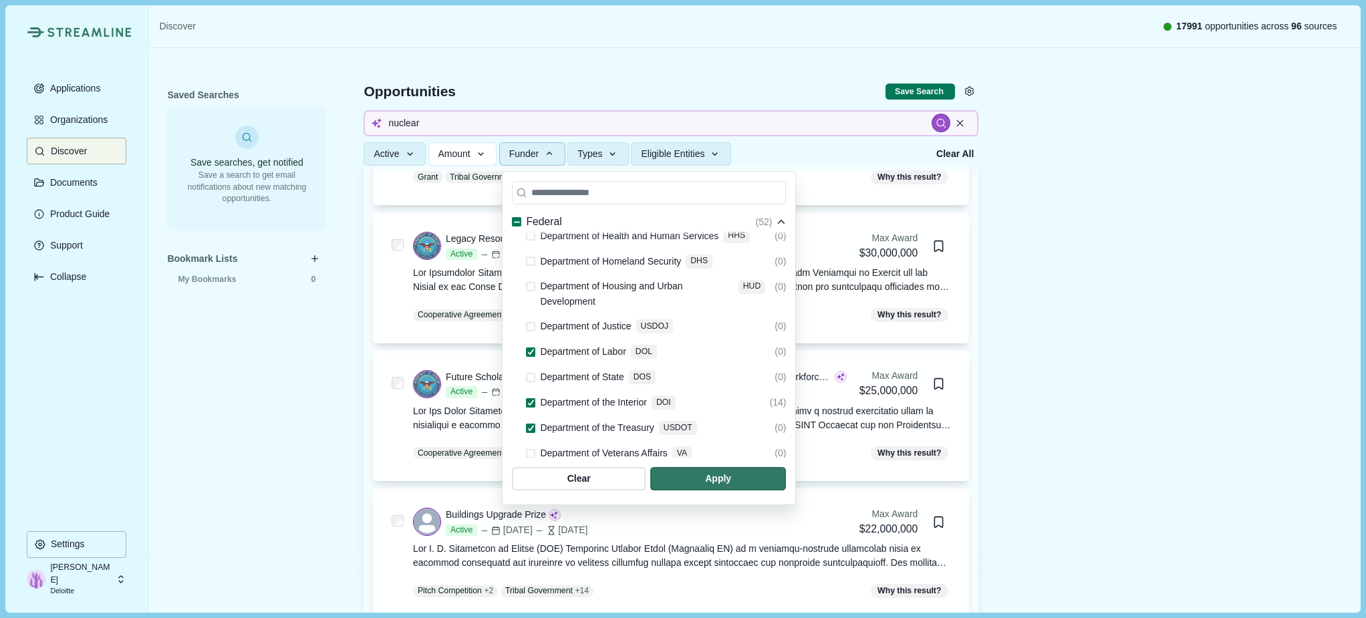
scroll to position [401, 0]
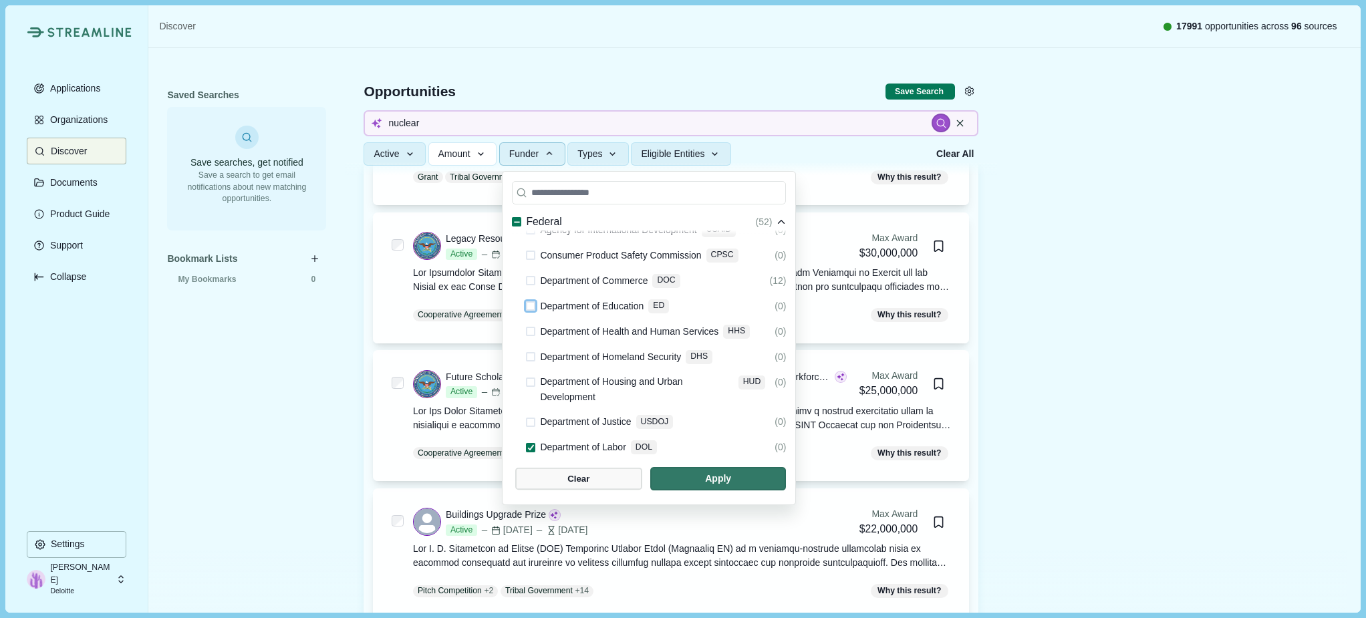
click at [642, 487] on span "button" at bounding box center [578, 479] width 127 height 22
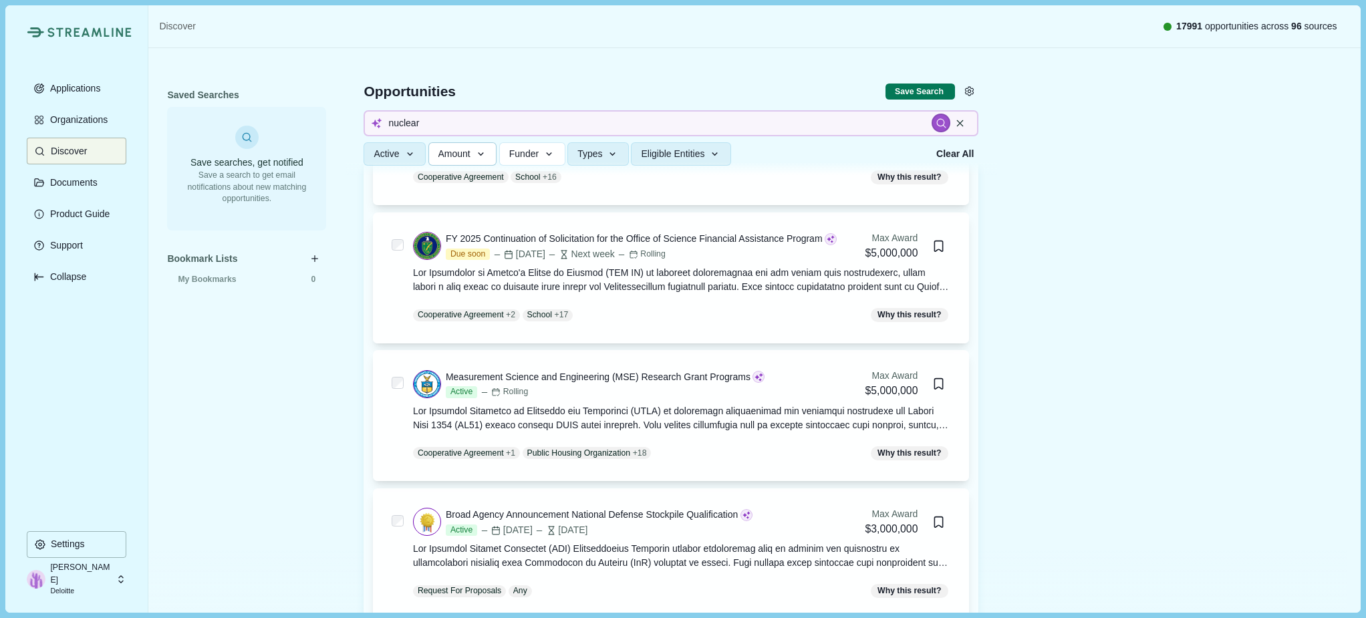
scroll to position [464, 0]
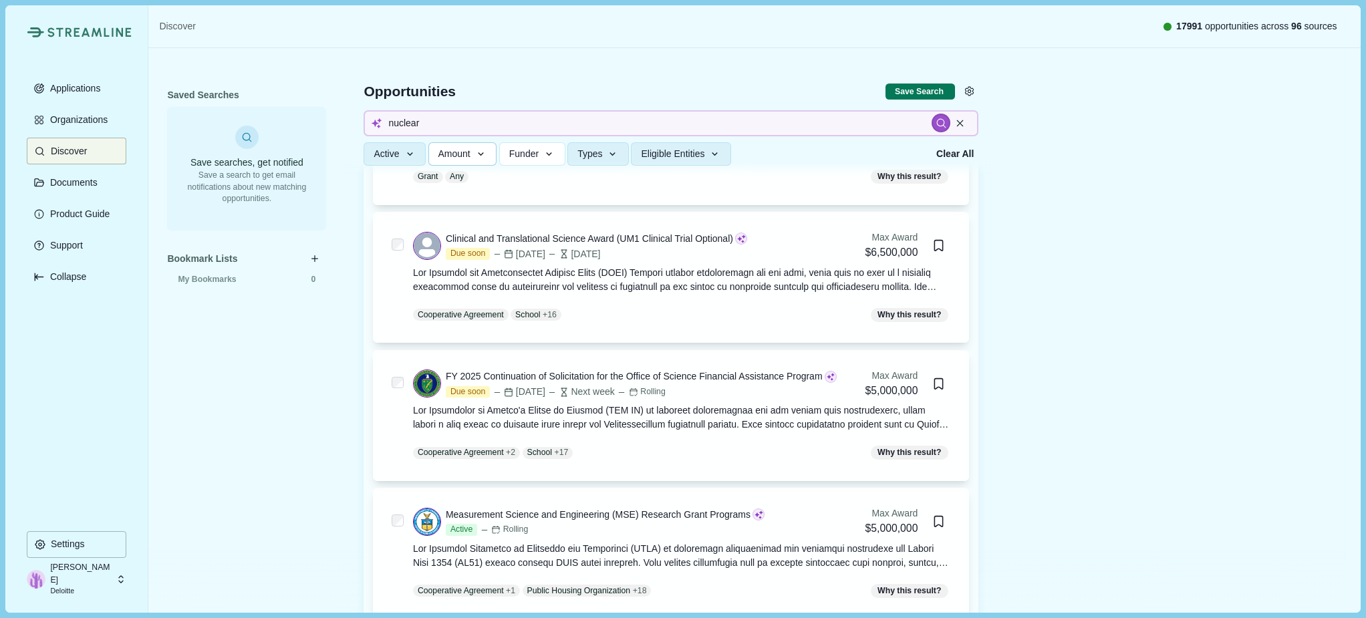
click at [471, 156] on span "Amount" at bounding box center [454, 153] width 32 height 11
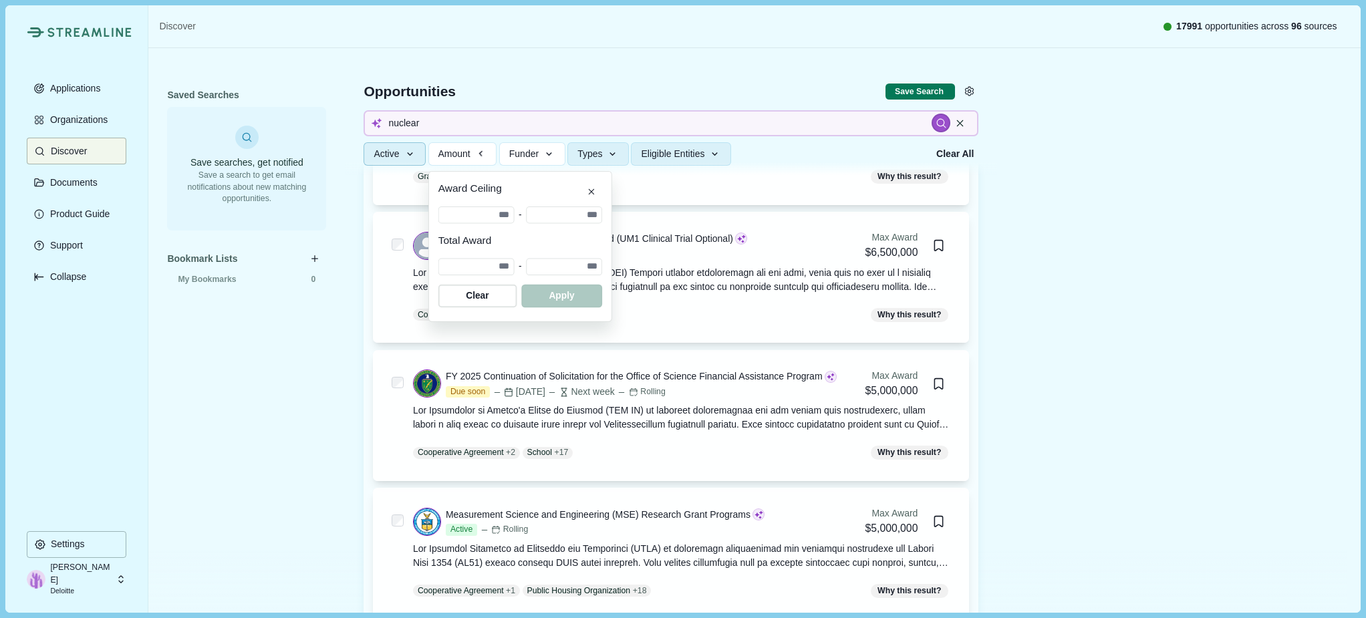
click at [416, 158] on icon "button" at bounding box center [410, 154] width 12 height 12
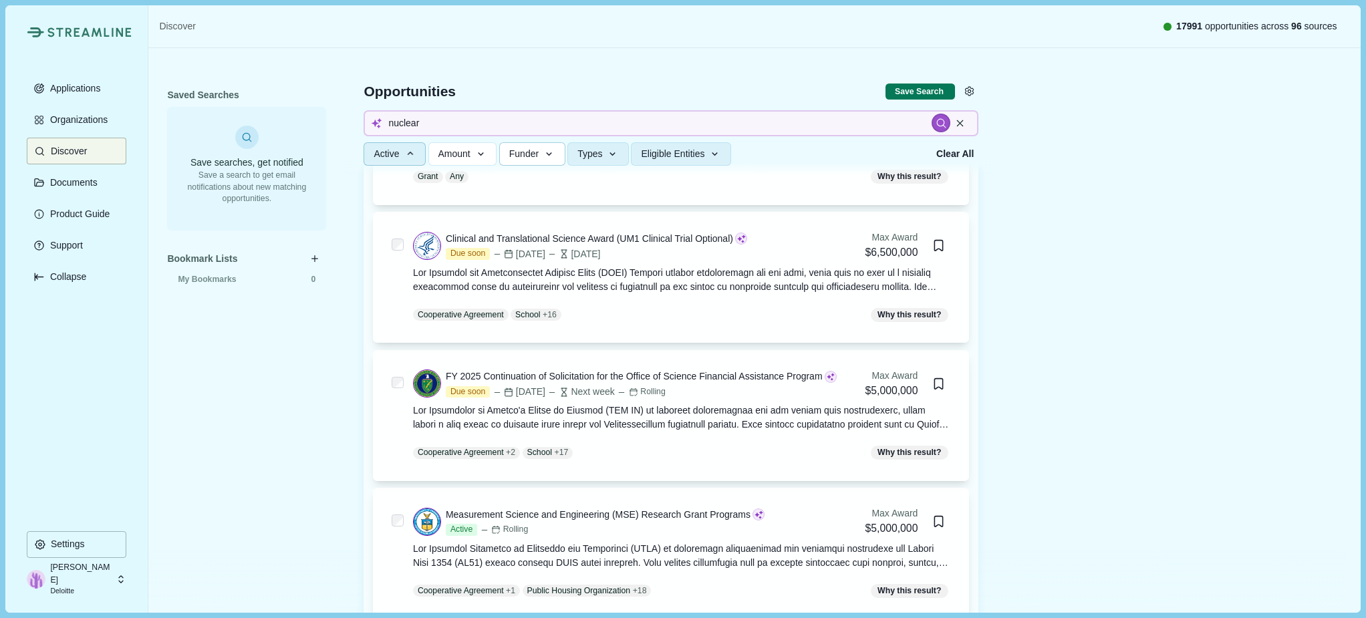
click at [523, 155] on span "Funder" at bounding box center [523, 153] width 29 height 11
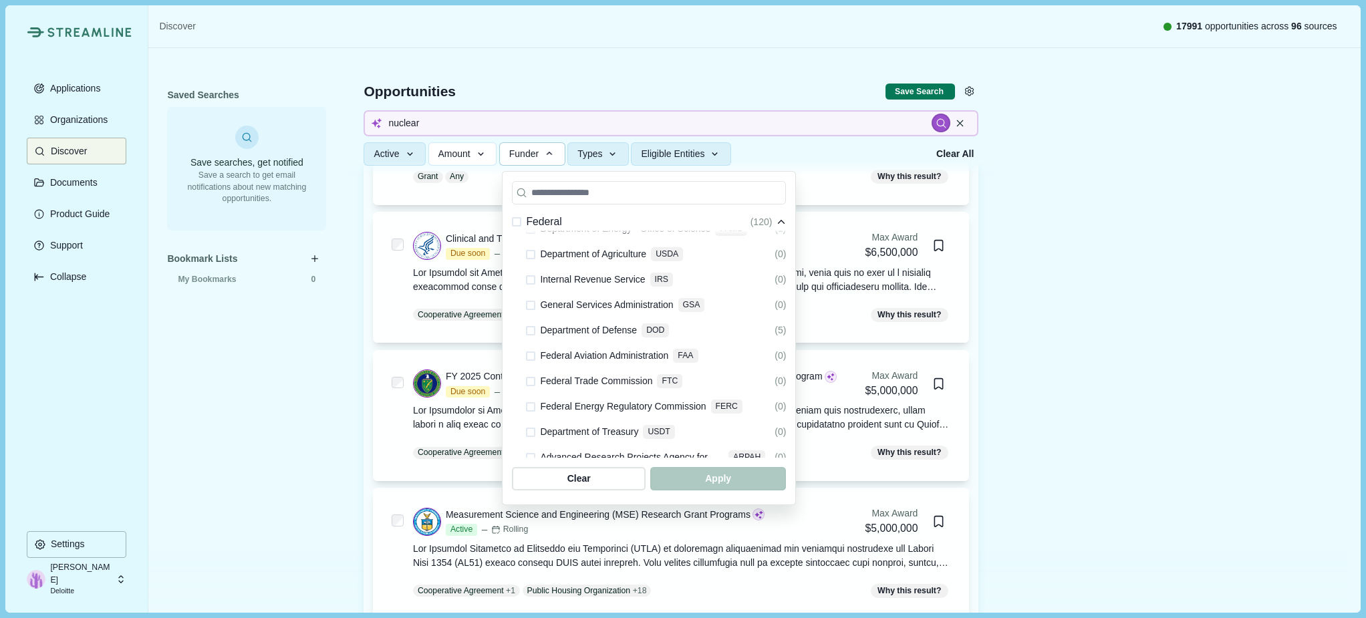
scroll to position [0, 0]
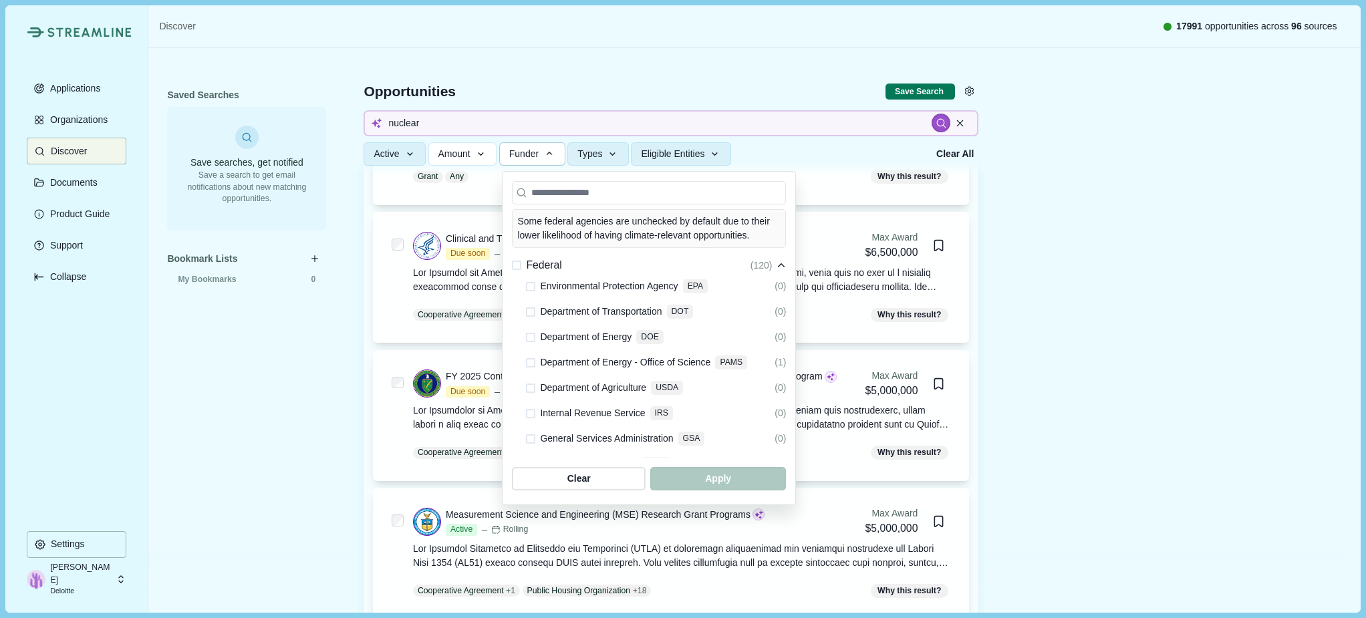
click at [534, 333] on span at bounding box center [530, 337] width 9 height 9
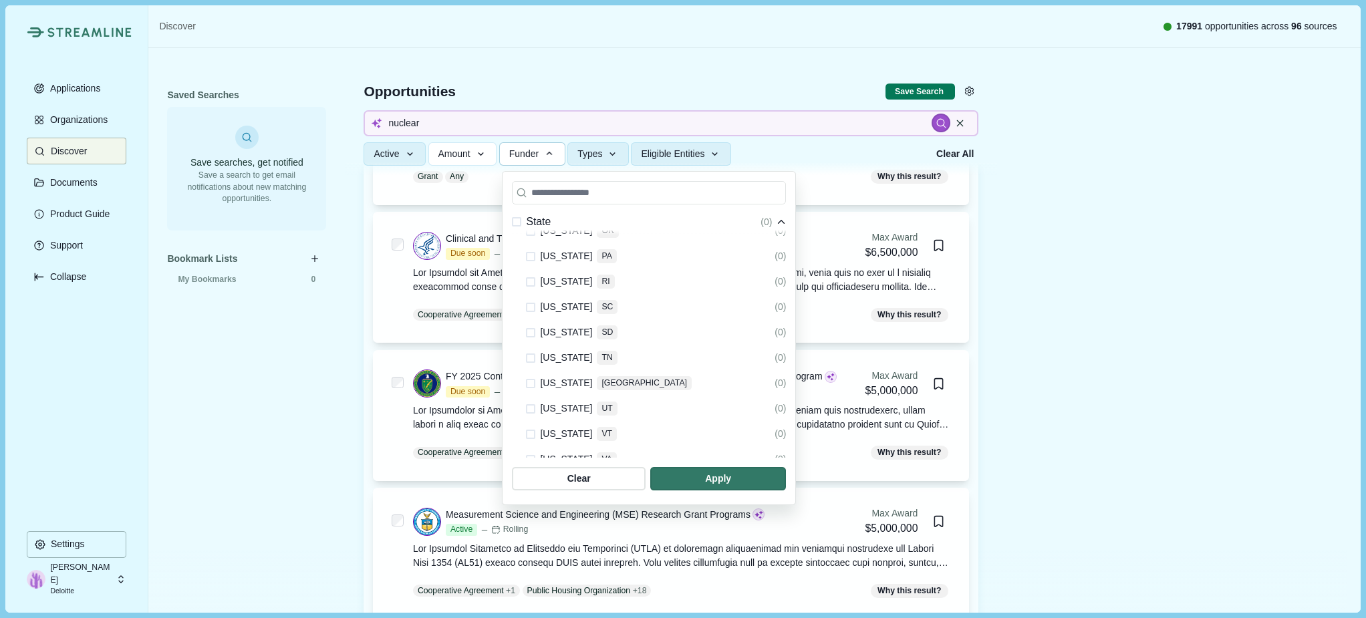
scroll to position [2236, 0]
click at [528, 349] on span at bounding box center [530, 353] width 9 height 9
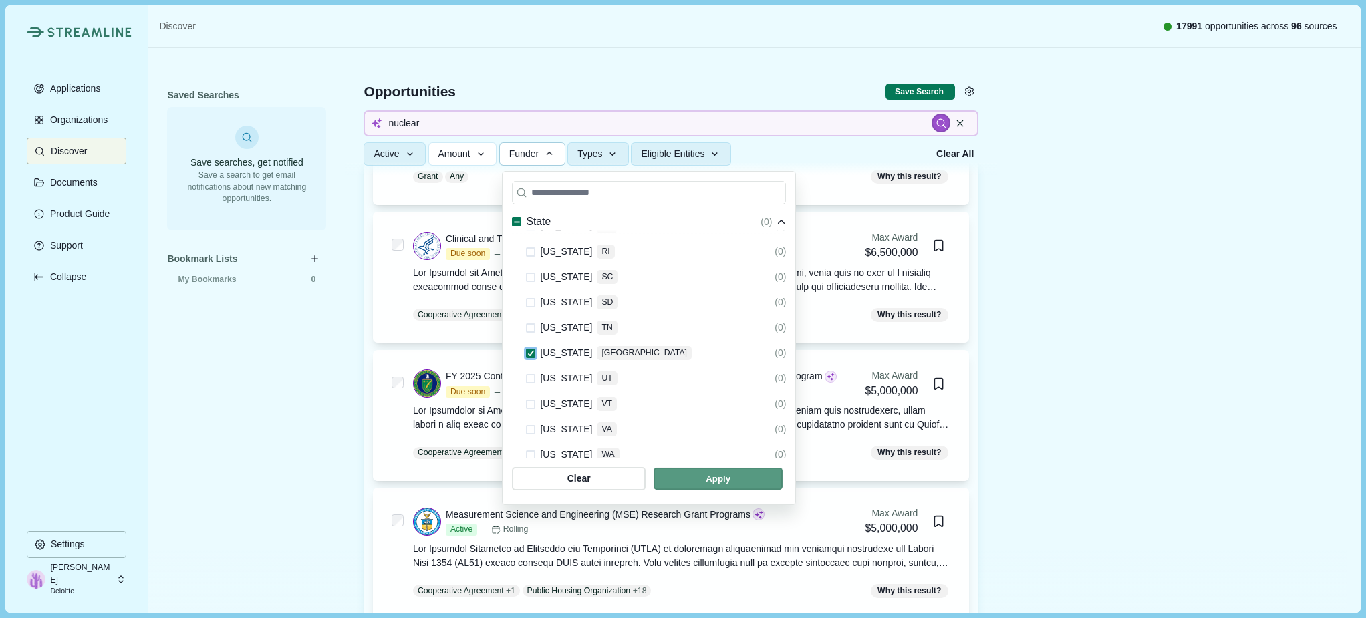
click at [783, 474] on span "button" at bounding box center [718, 479] width 129 height 22
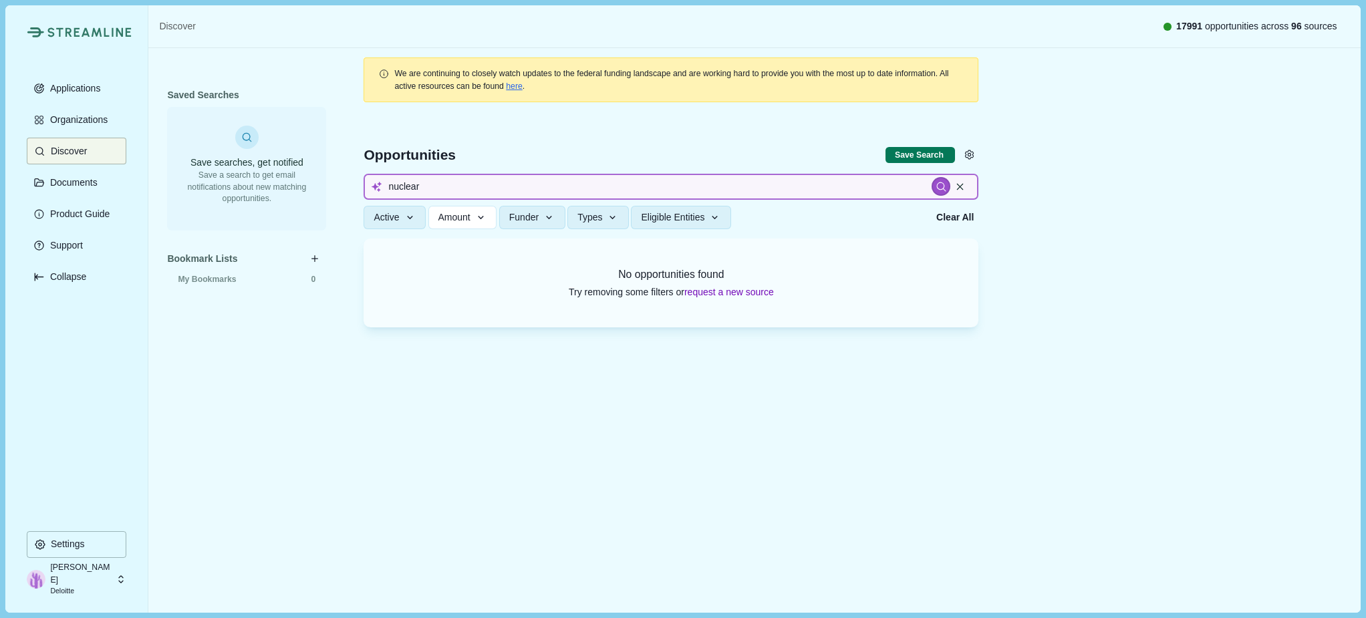
click at [441, 188] on input "nuclear" at bounding box center [671, 187] width 615 height 26
